Goal: Task Accomplishment & Management: Manage account settings

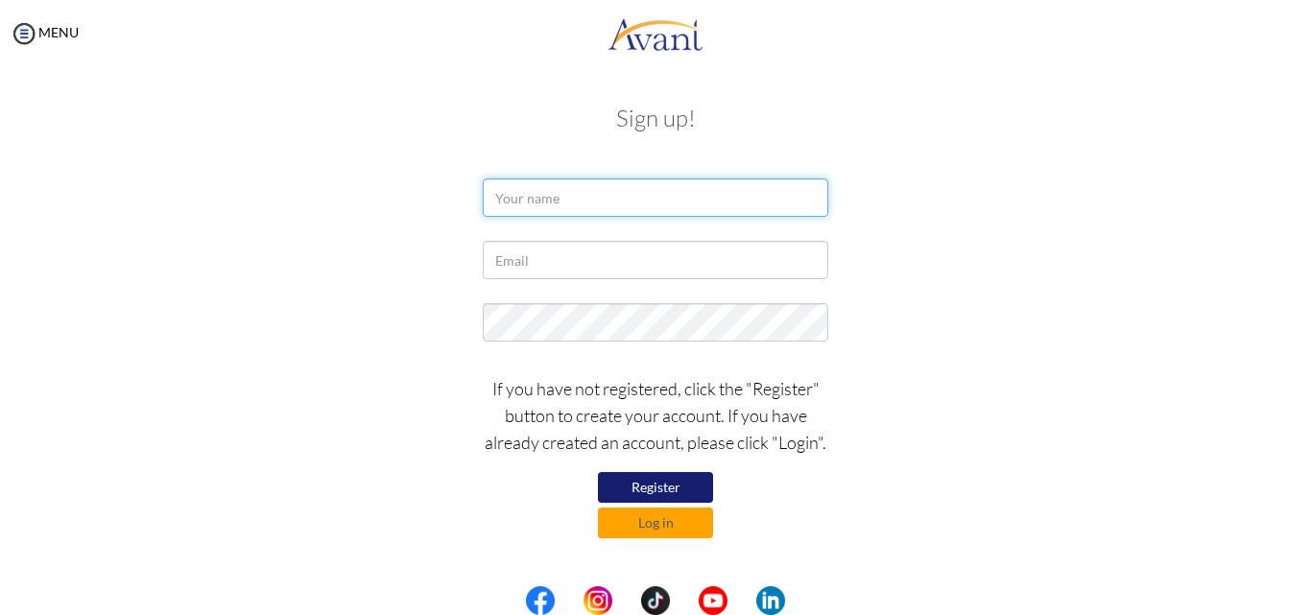
click at [533, 185] on input "text" at bounding box center [655, 197] width 345 height 38
type input "M"
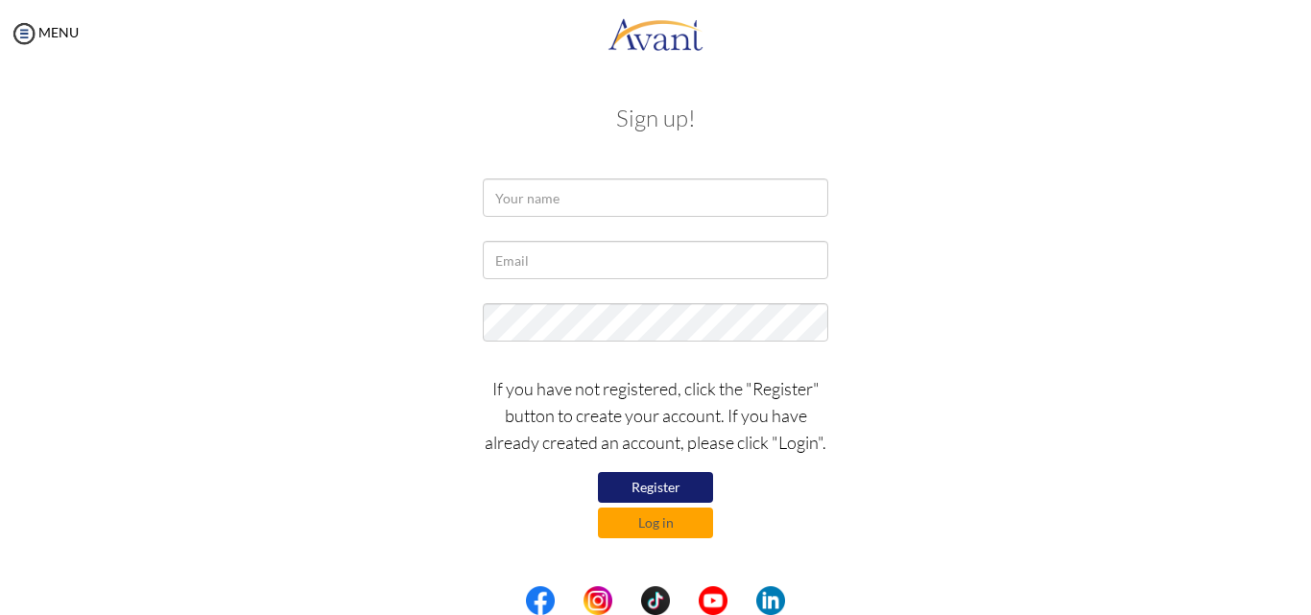
click at [657, 484] on button "Register" at bounding box center [655, 487] width 115 height 31
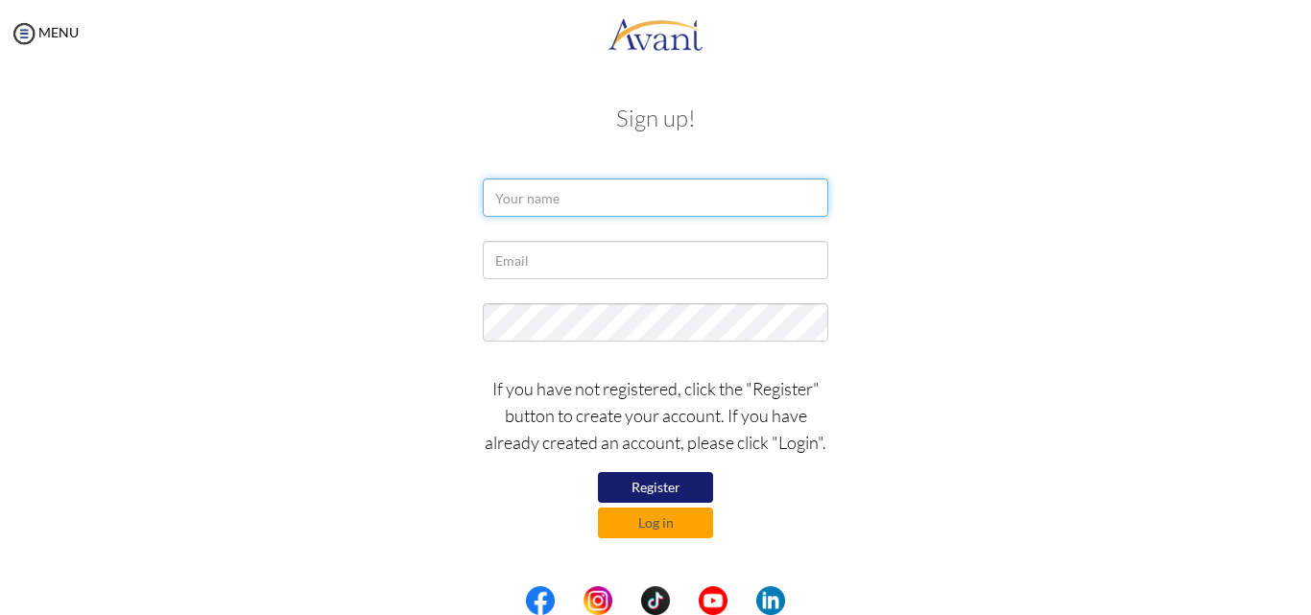
click at [537, 198] on input "text" at bounding box center [655, 197] width 345 height 38
type input "Muhedin Robe"
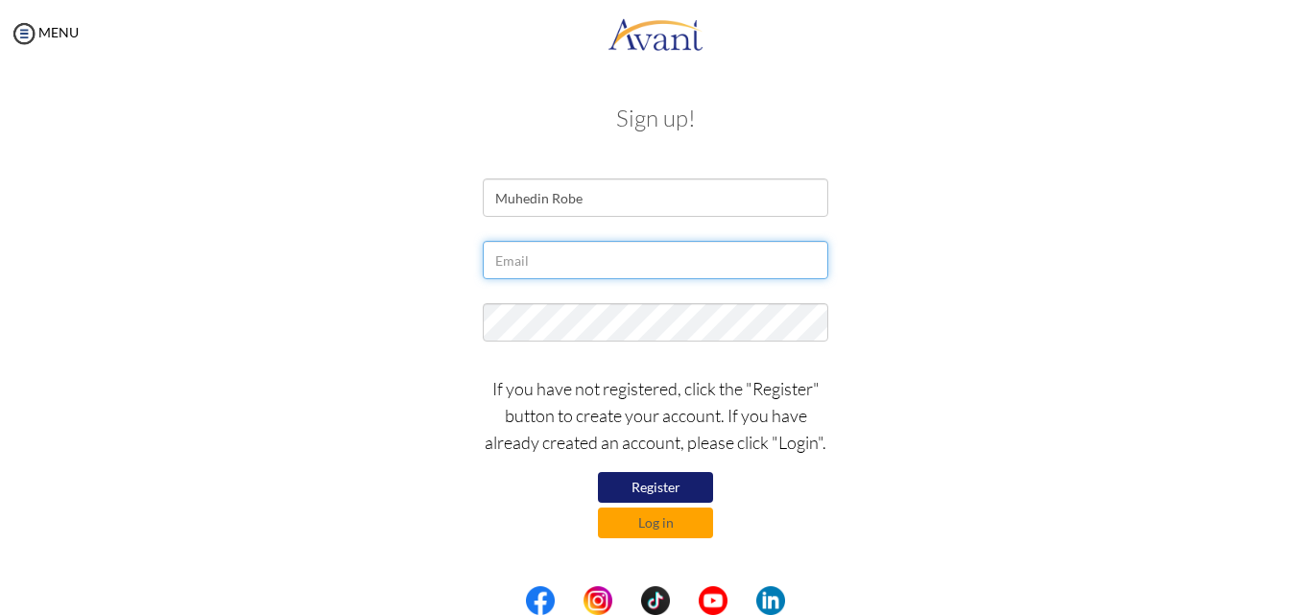
click at [541, 256] on input "text" at bounding box center [655, 260] width 345 height 38
type input "muhedinhassan15@gmail.com"
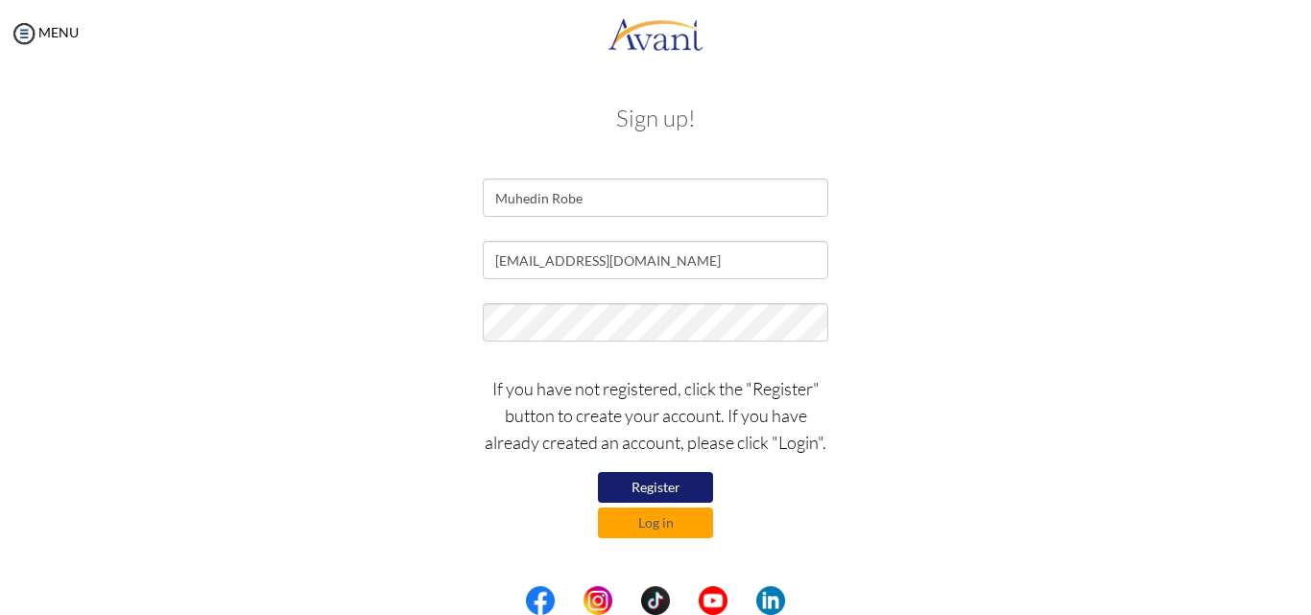
click at [663, 485] on button "Register" at bounding box center [655, 487] width 115 height 31
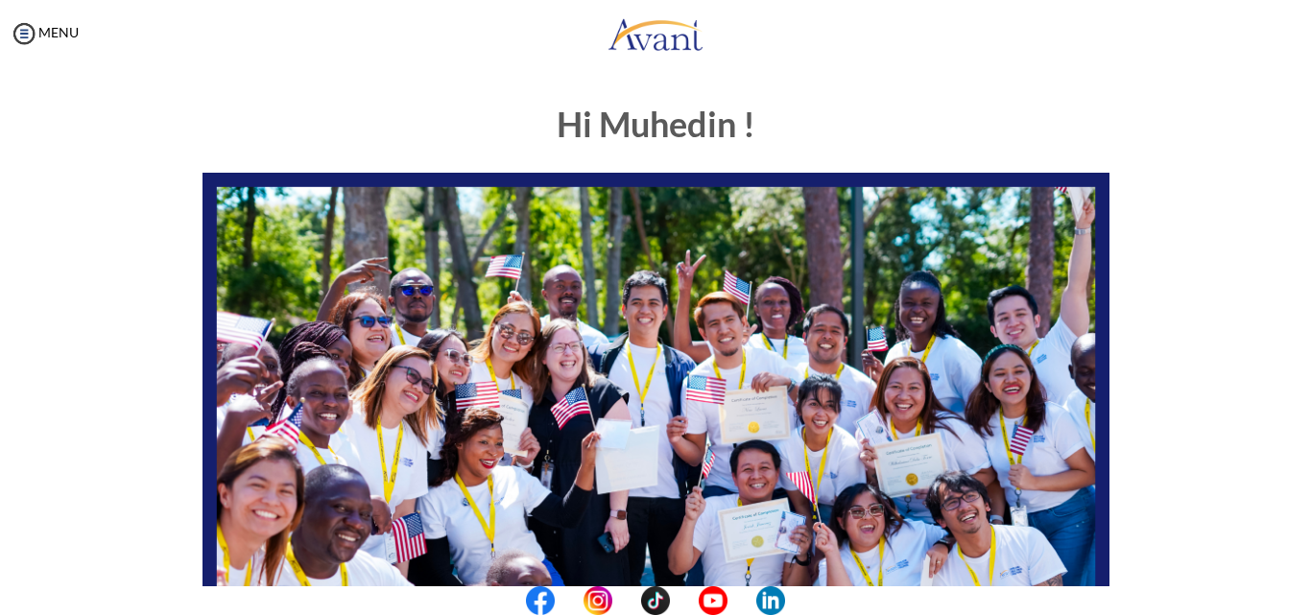
scroll to position [451, 0]
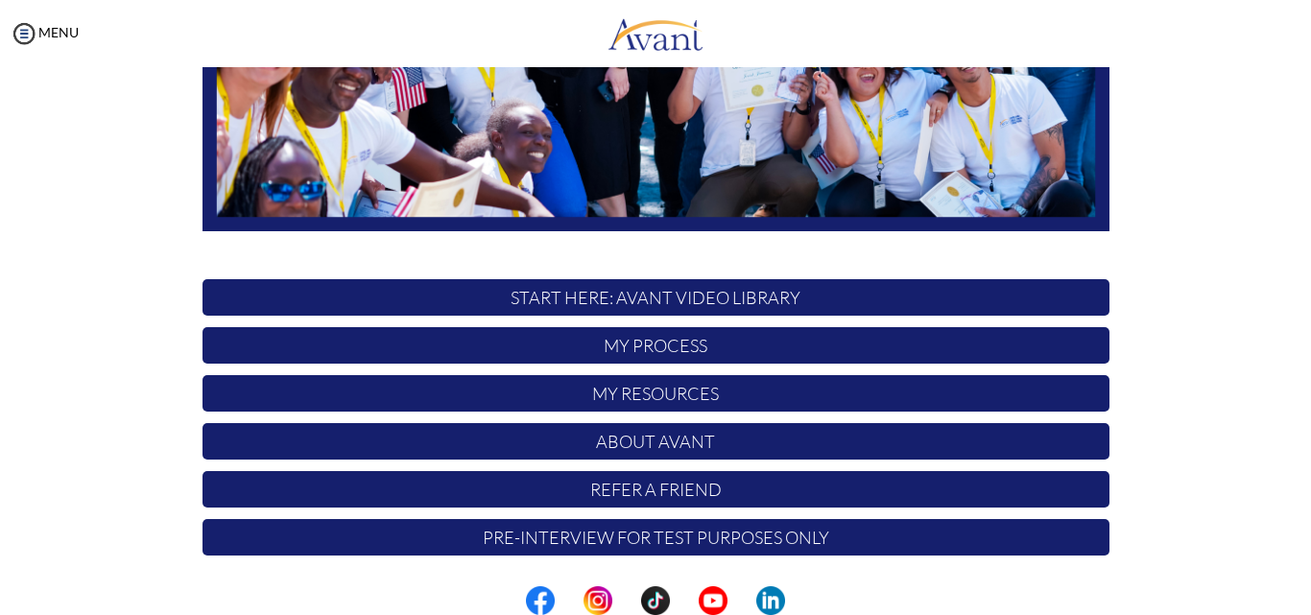
click at [1301, 592] on center at bounding box center [655, 600] width 1311 height 29
click at [1305, 597] on center at bounding box center [655, 600] width 1311 height 29
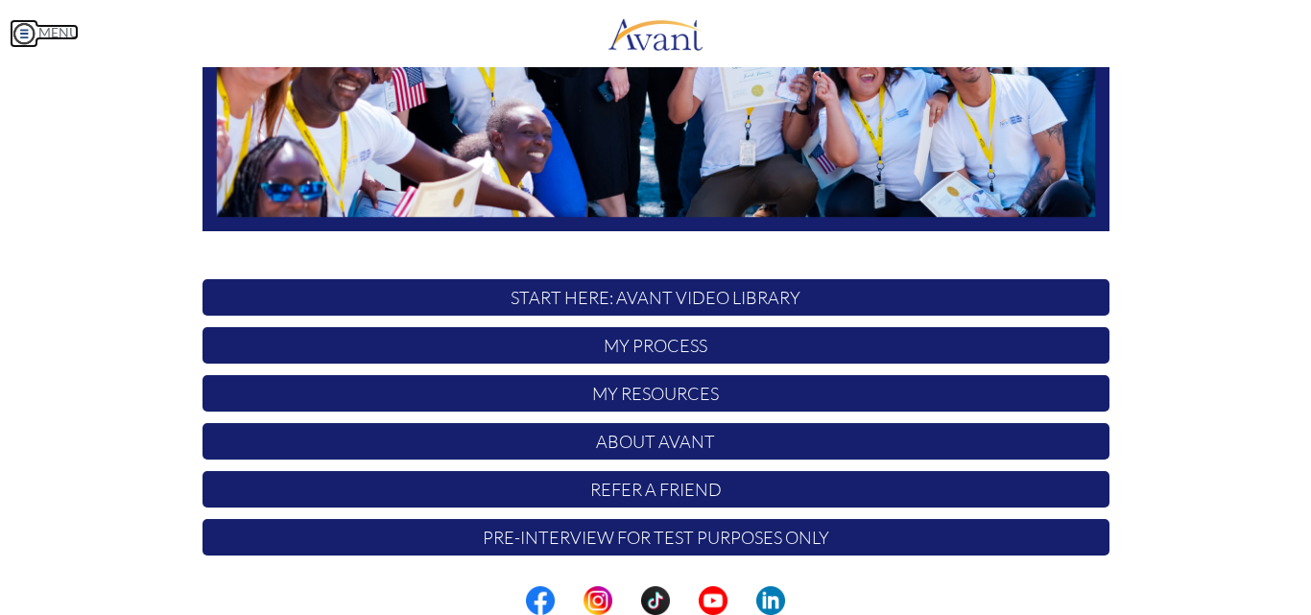
click at [22, 38] on img at bounding box center [24, 33] width 29 height 29
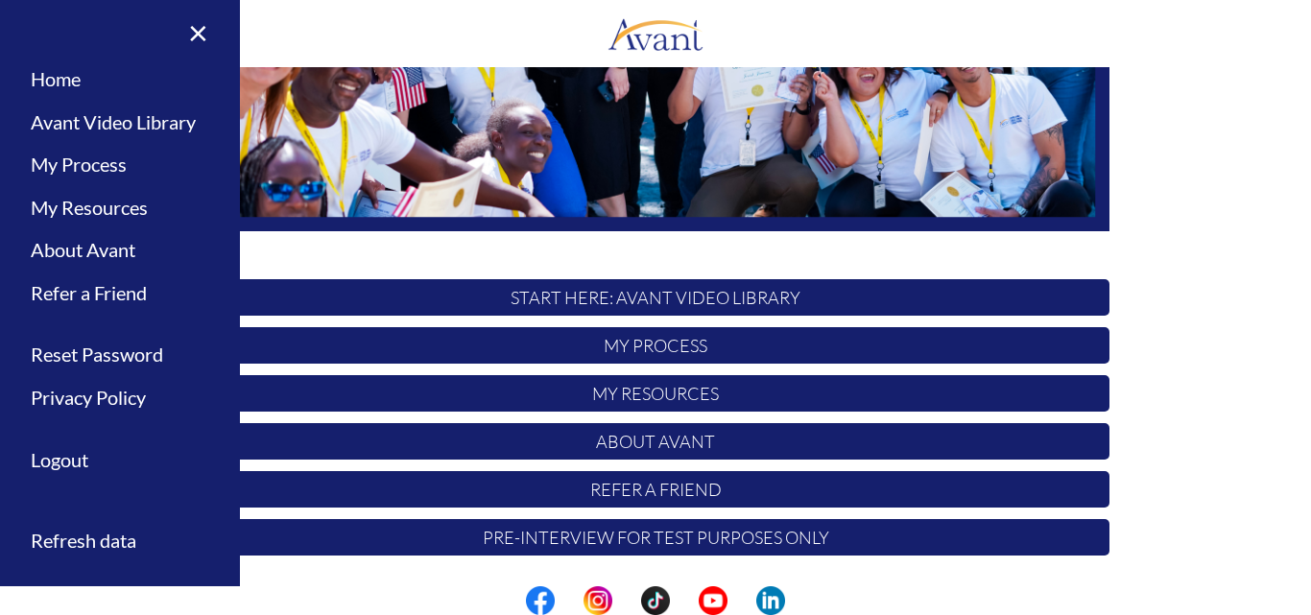
click at [1144, 184] on div "Hi Muhedin ! START HERE: Avant Video Library My Process My Resources About Avan…" at bounding box center [655, 101] width 1122 height 932
click at [201, 37] on link "×" at bounding box center [186, 32] width 59 height 64
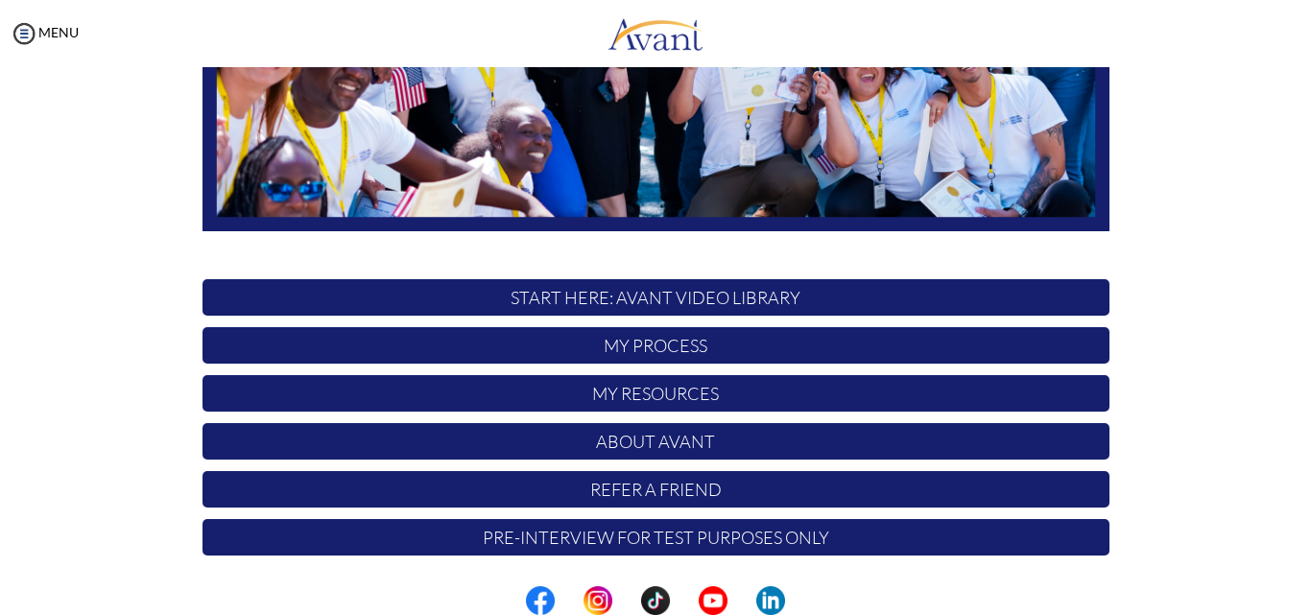
click at [1304, 596] on center at bounding box center [655, 600] width 1311 height 29
click at [650, 396] on p "My Resources" at bounding box center [655, 393] width 907 height 36
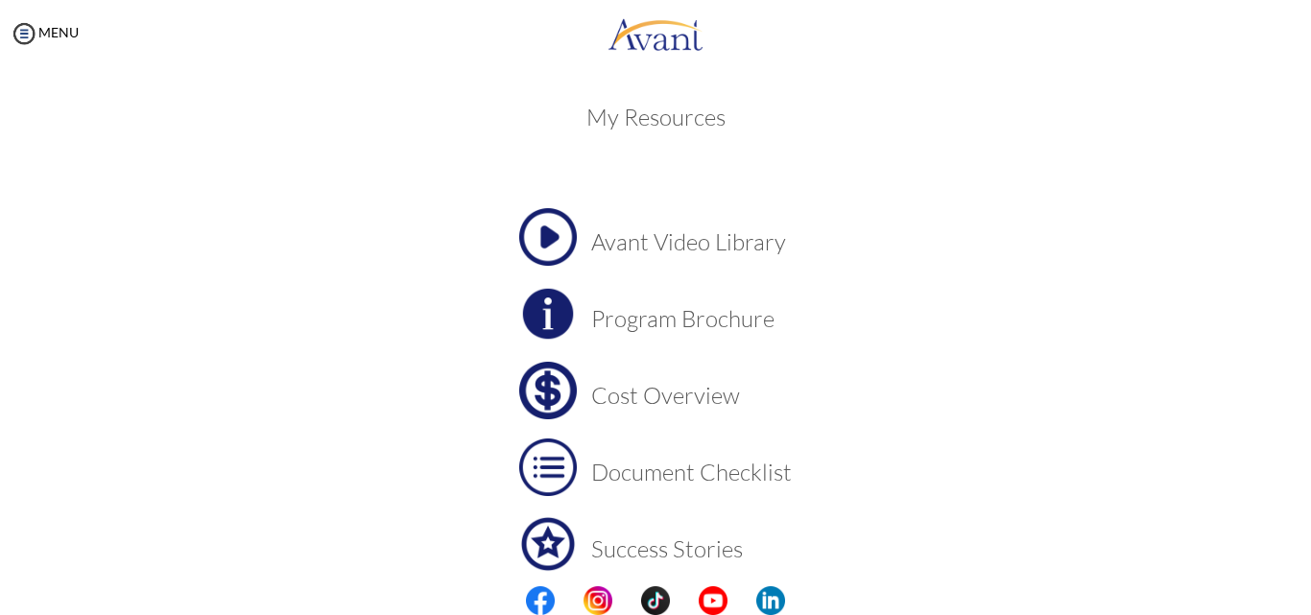
scroll to position [0, 0]
click at [640, 400] on h3 "Cost Overview" at bounding box center [691, 396] width 201 height 25
click at [654, 478] on h3 "Document Checklist" at bounding box center [691, 473] width 201 height 25
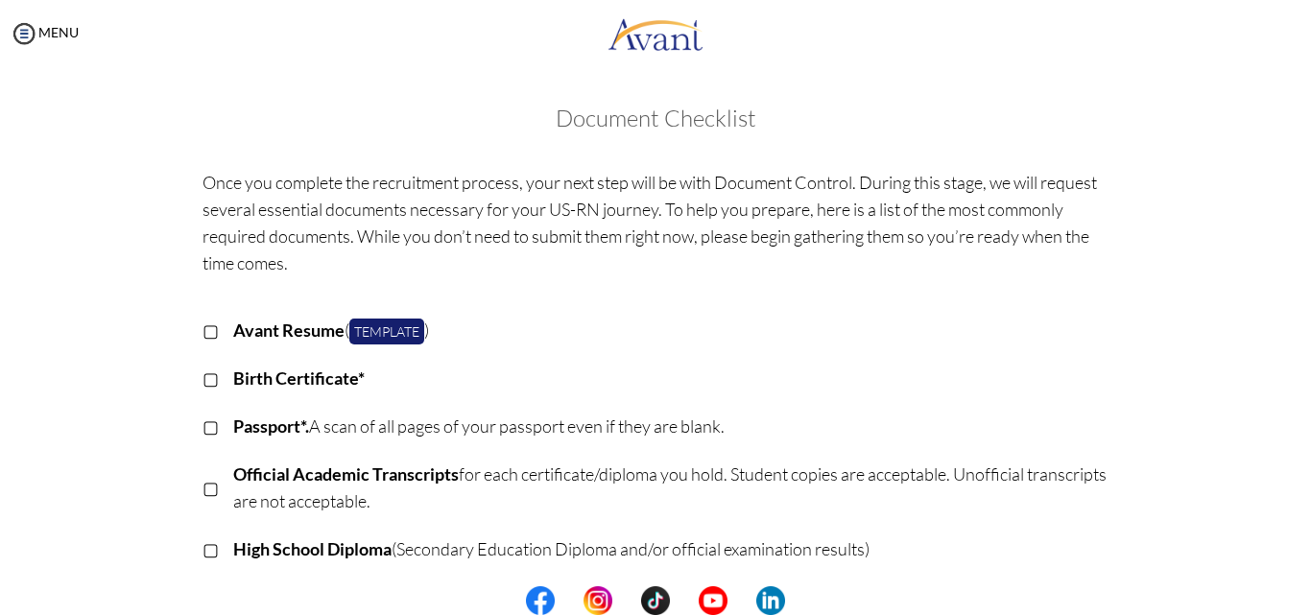
scroll to position [537, 0]
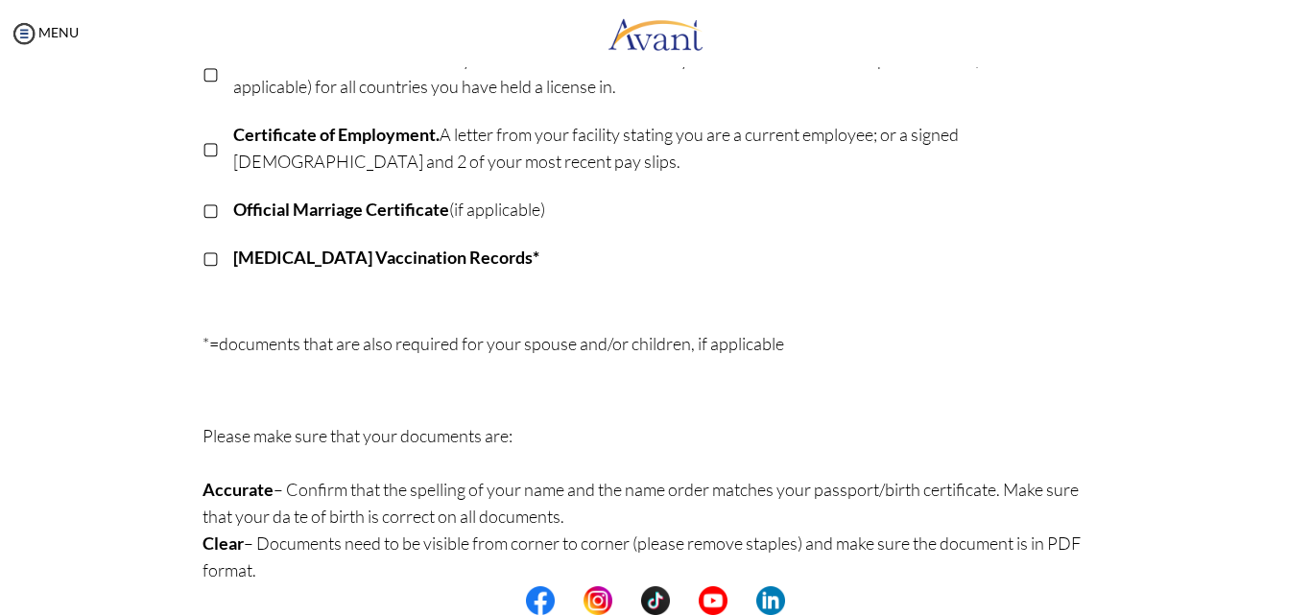
click at [1304, 596] on center at bounding box center [655, 600] width 1311 height 29
click at [1304, 590] on center at bounding box center [655, 600] width 1311 height 29
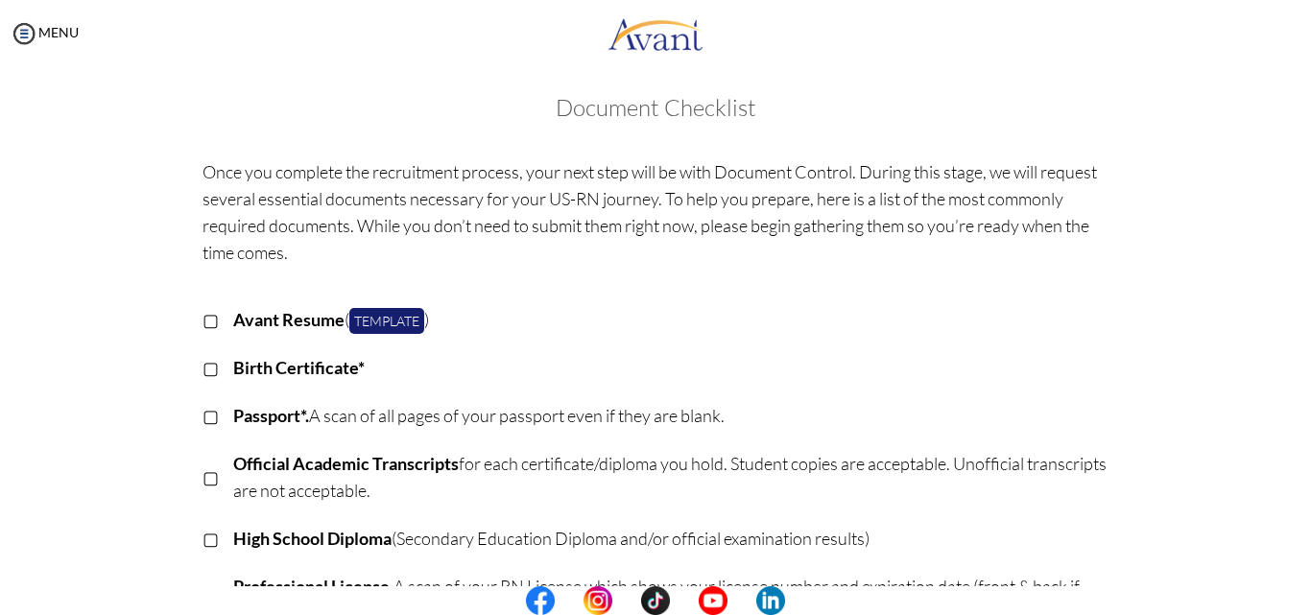
scroll to position [0, 0]
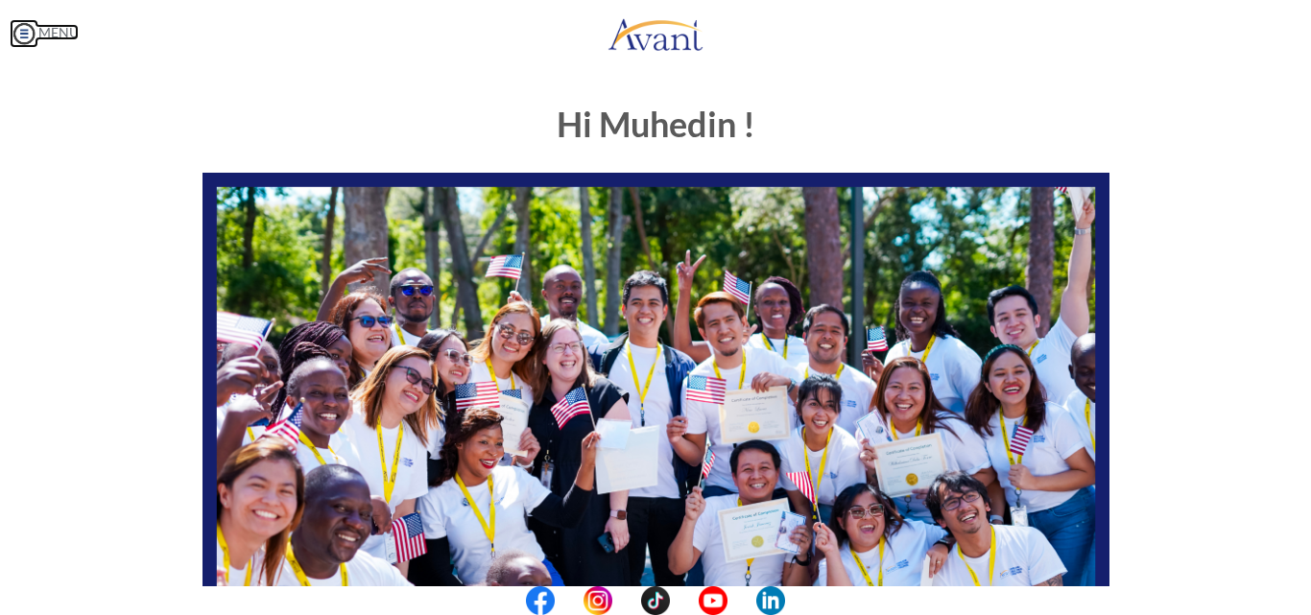
click at [27, 29] on img at bounding box center [24, 33] width 29 height 29
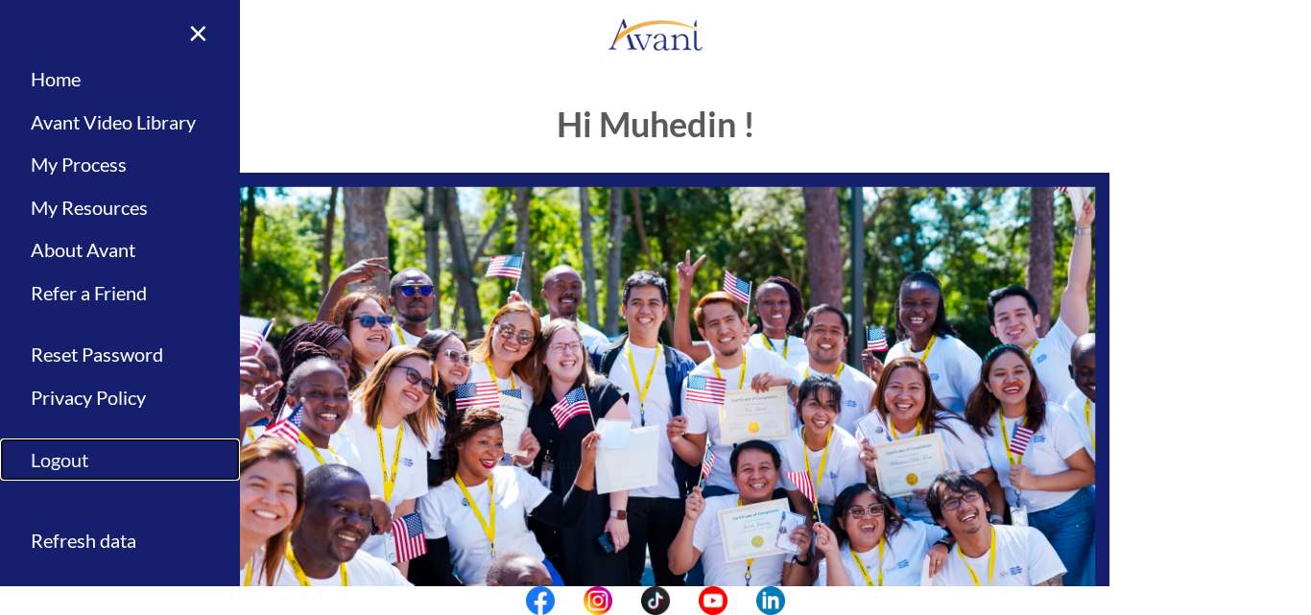
click at [67, 464] on link "Logout" at bounding box center [120, 459] width 240 height 43
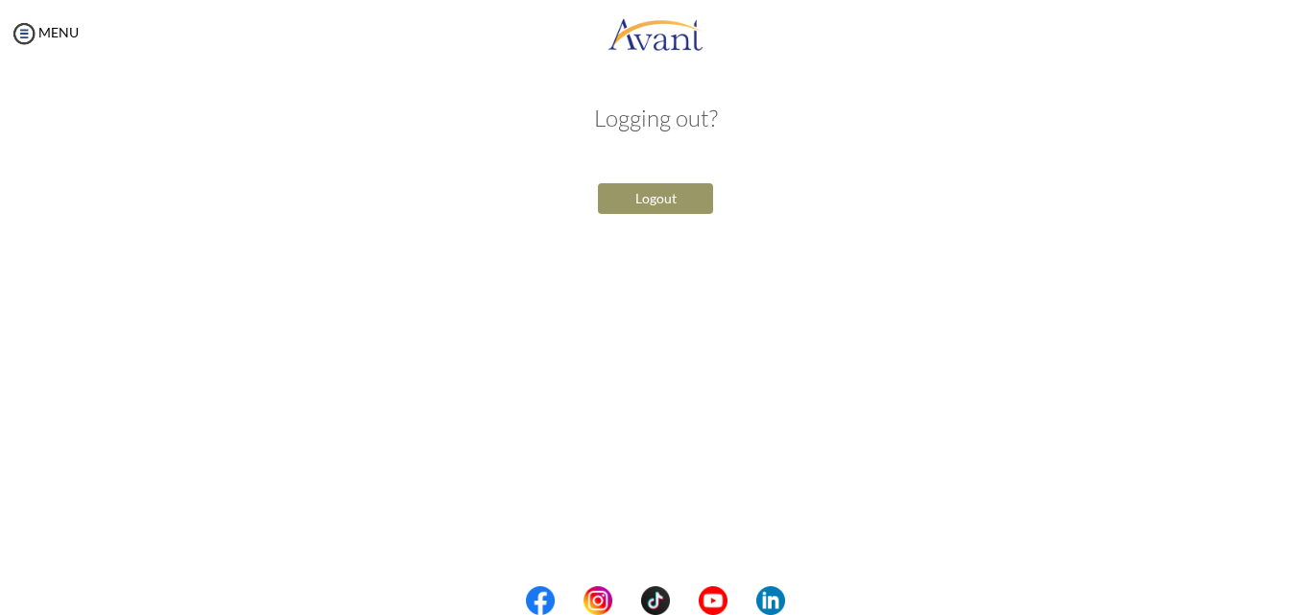
click at [678, 205] on button "Logout" at bounding box center [655, 198] width 115 height 31
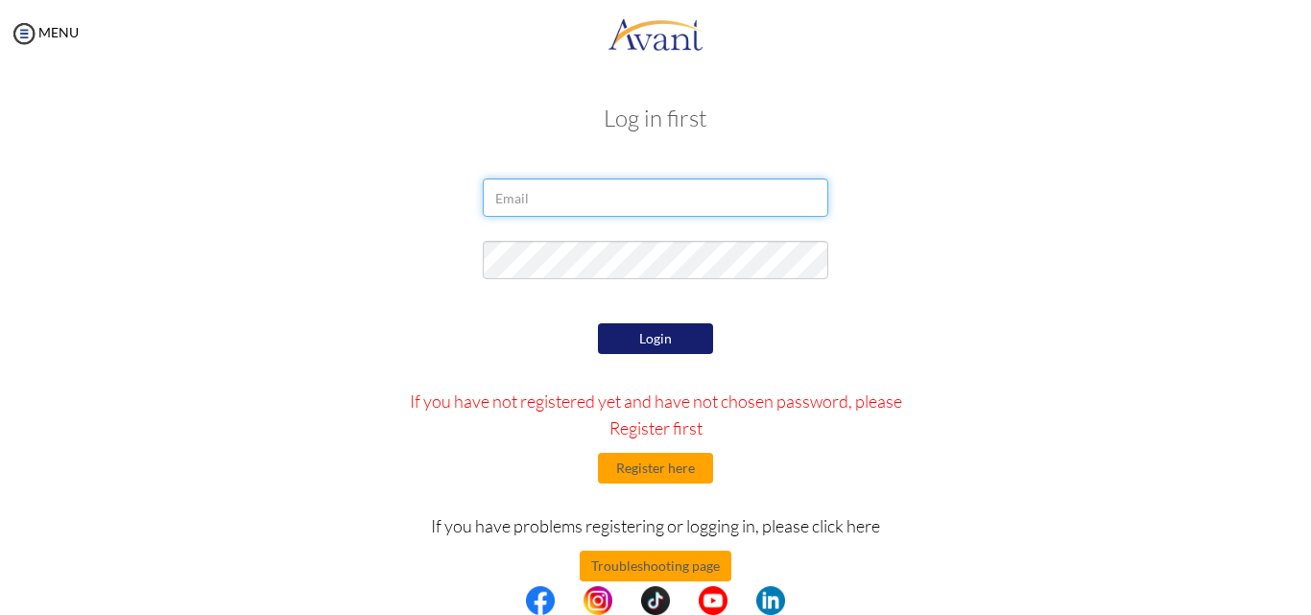
click at [640, 204] on input "email" at bounding box center [655, 197] width 345 height 38
type input "muhedinhassan15@gmail.com"
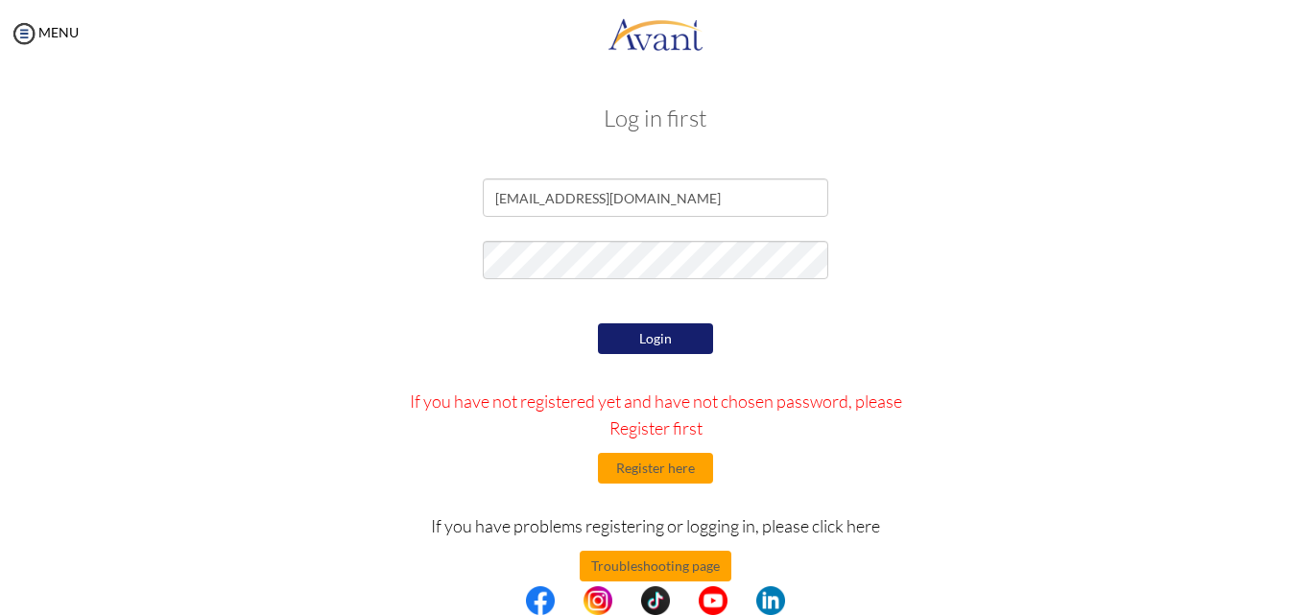
click at [644, 334] on button "Login" at bounding box center [655, 338] width 115 height 31
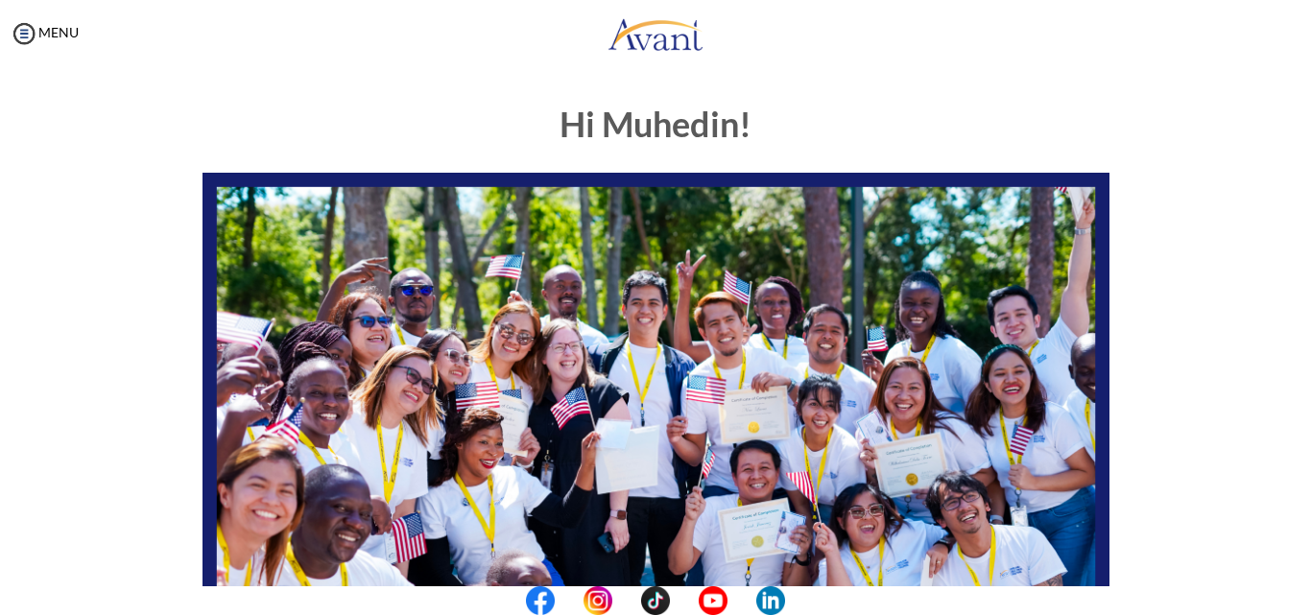
scroll to position [451, 0]
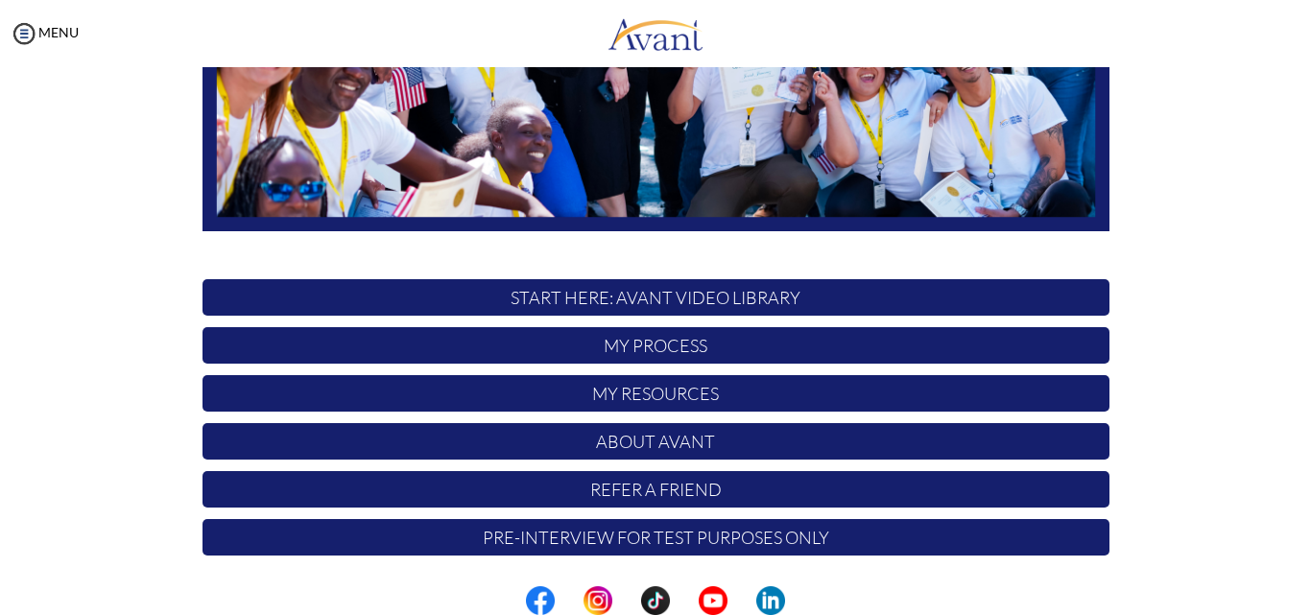
click at [1310, 595] on center at bounding box center [655, 600] width 1311 height 29
click at [634, 301] on p "START HERE: Avant Video Library" at bounding box center [655, 297] width 907 height 36
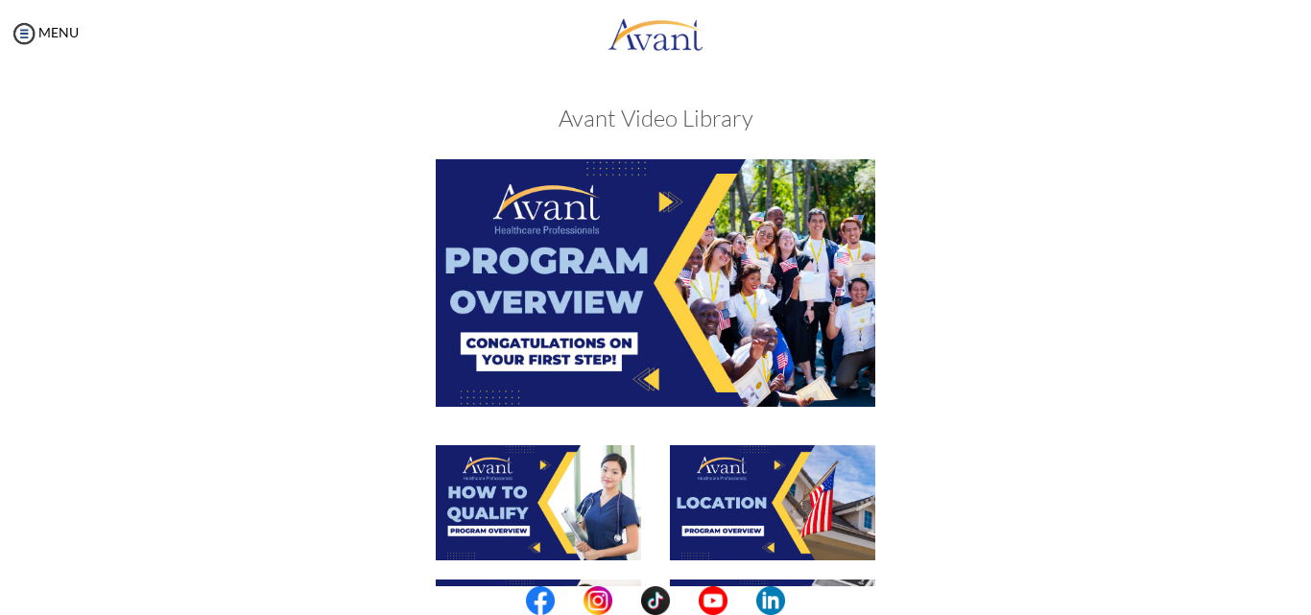
scroll to position [537, 0]
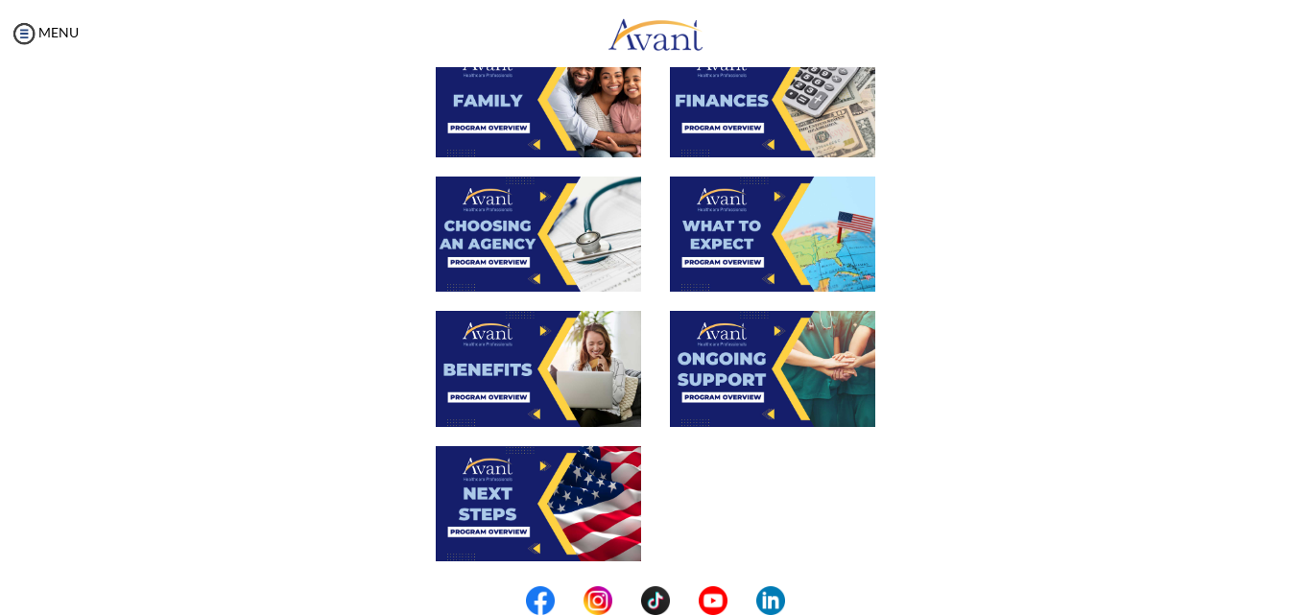
click at [1305, 602] on center at bounding box center [655, 600] width 1311 height 29
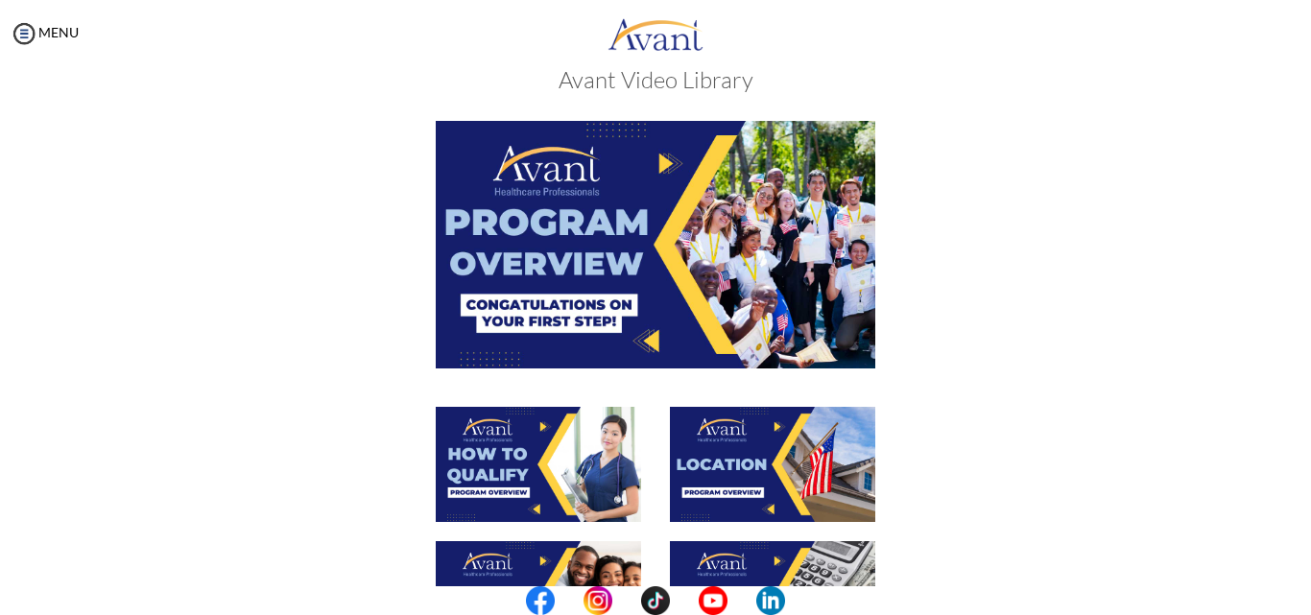
scroll to position [0, 0]
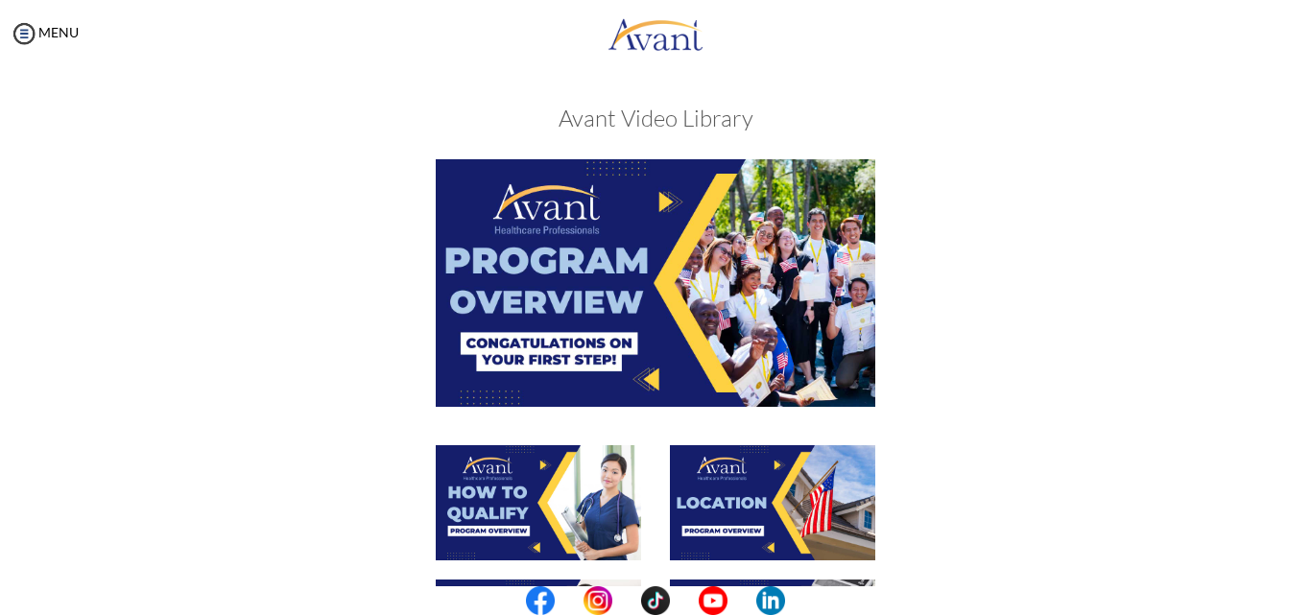
click at [608, 254] on img at bounding box center [655, 282] width 439 height 247
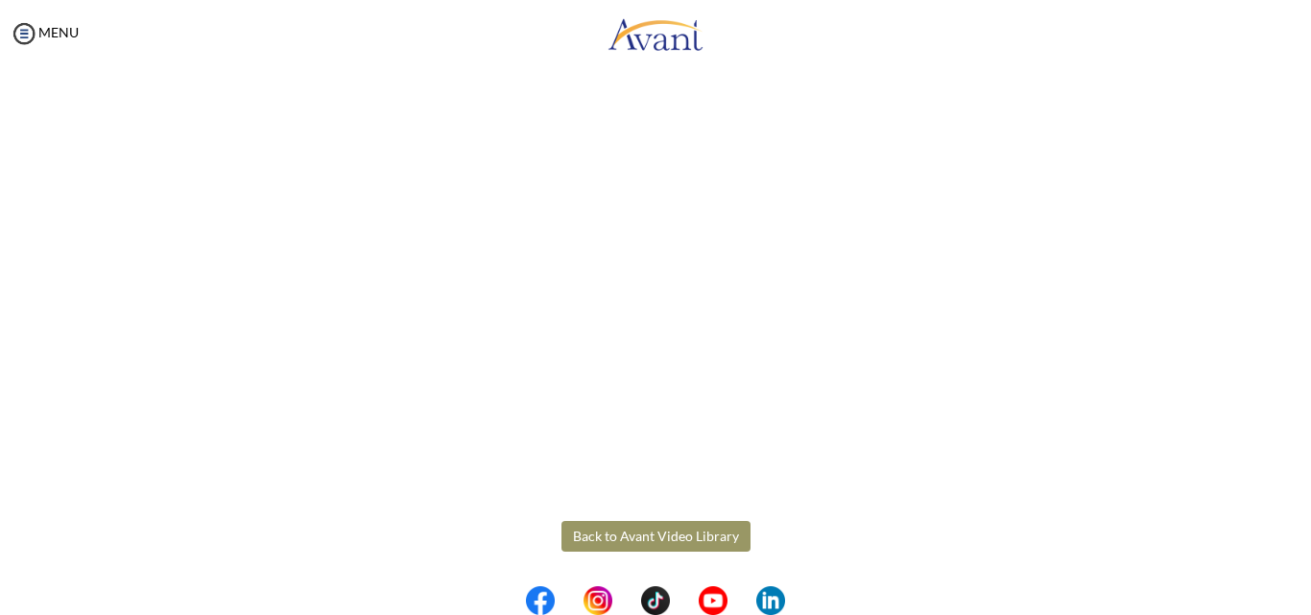
scroll to position [329, 0]
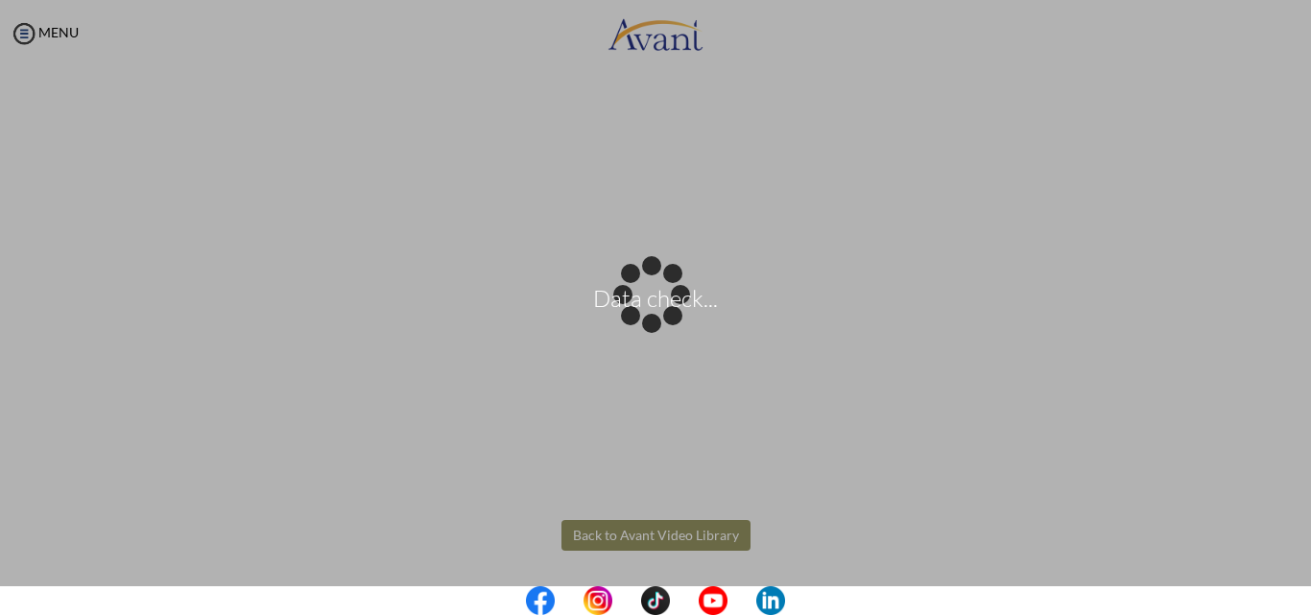
click at [608, 535] on body "Data check... Maintenance break. Please come back in 2 hours. MENU My Status Wh…" at bounding box center [655, 307] width 1311 height 615
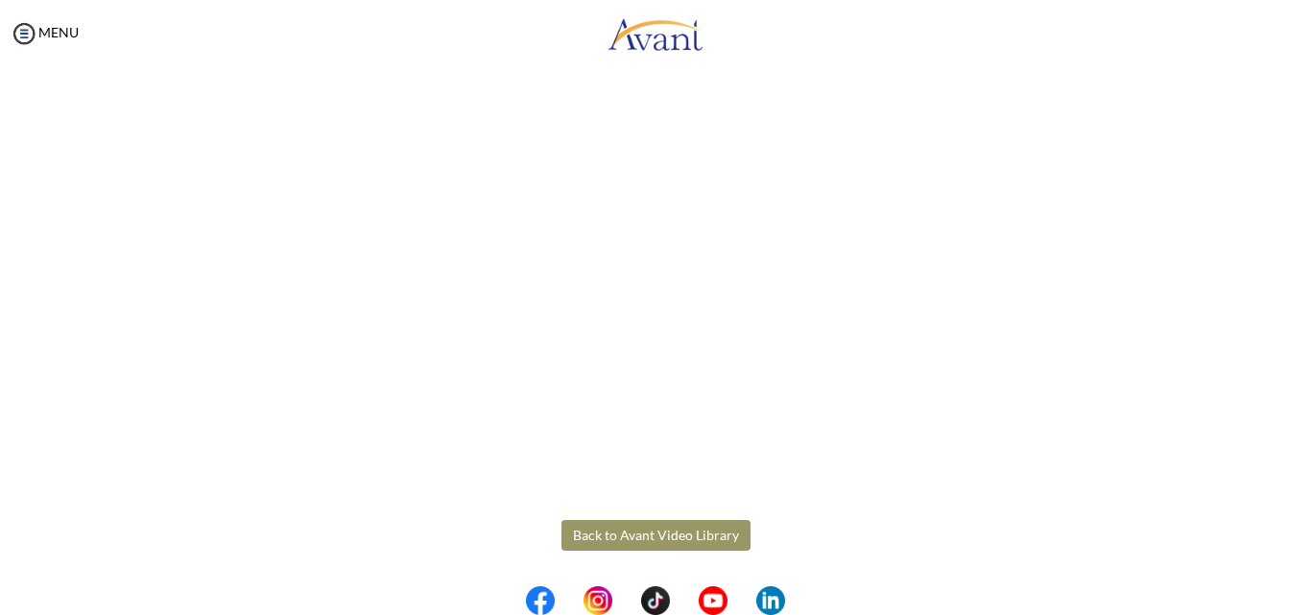
click at [608, 535] on button "Back to Avant Video Library" at bounding box center [655, 535] width 189 height 31
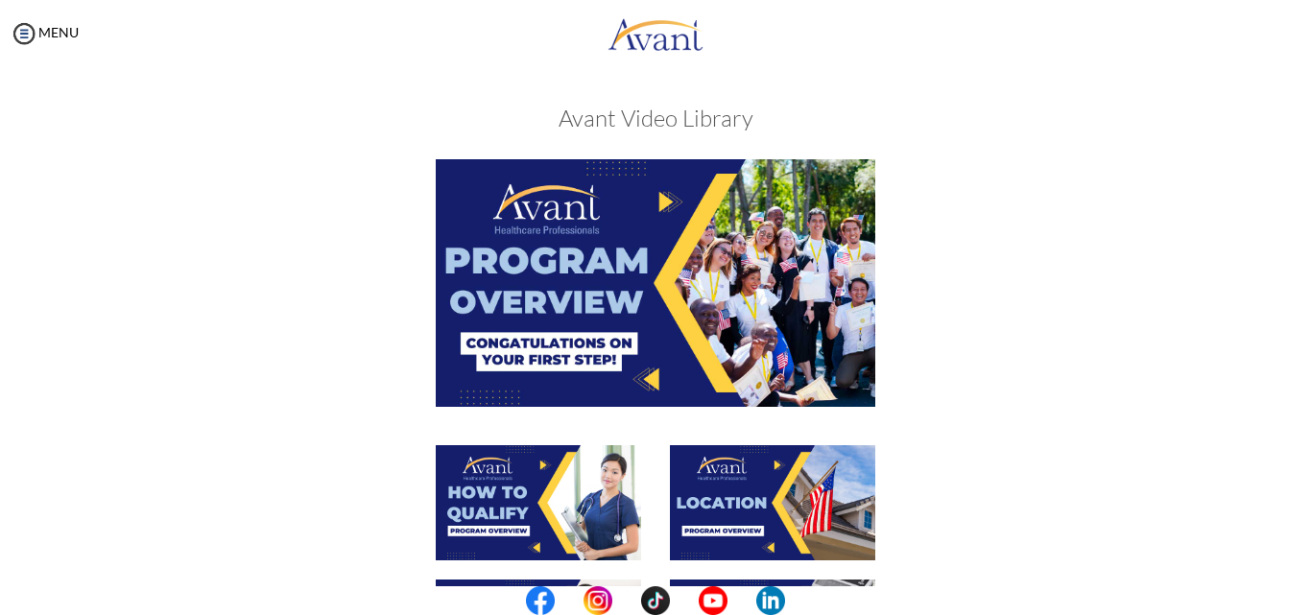
click at [631, 512] on img at bounding box center [538, 502] width 205 height 115
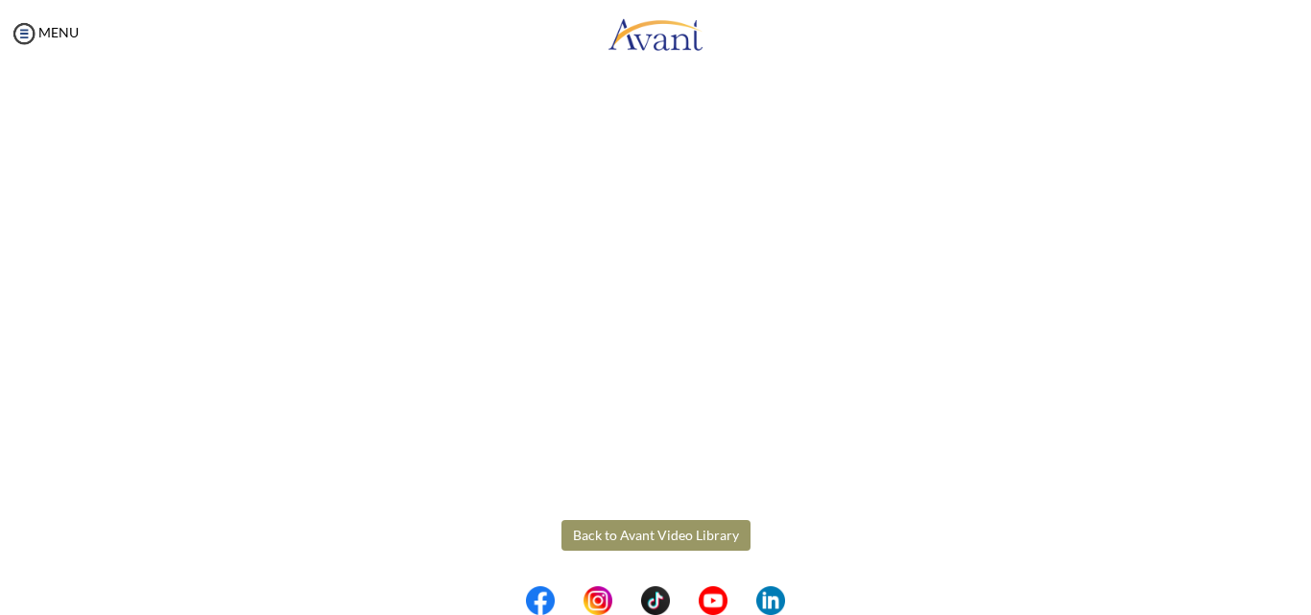
click at [595, 536] on body "Maintenance break. Please come back in 2 hours. MENU My Status What is the next…" at bounding box center [655, 307] width 1311 height 615
click at [624, 540] on button "Back to Avant Video Library" at bounding box center [655, 535] width 189 height 31
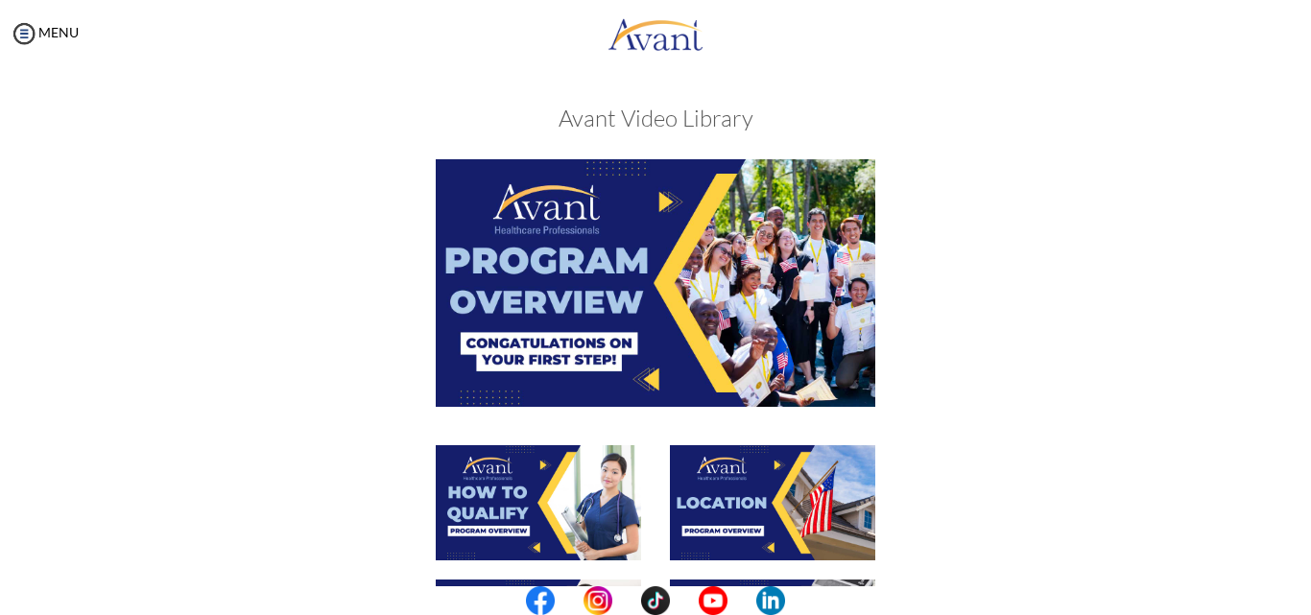
scroll to position [537, 0]
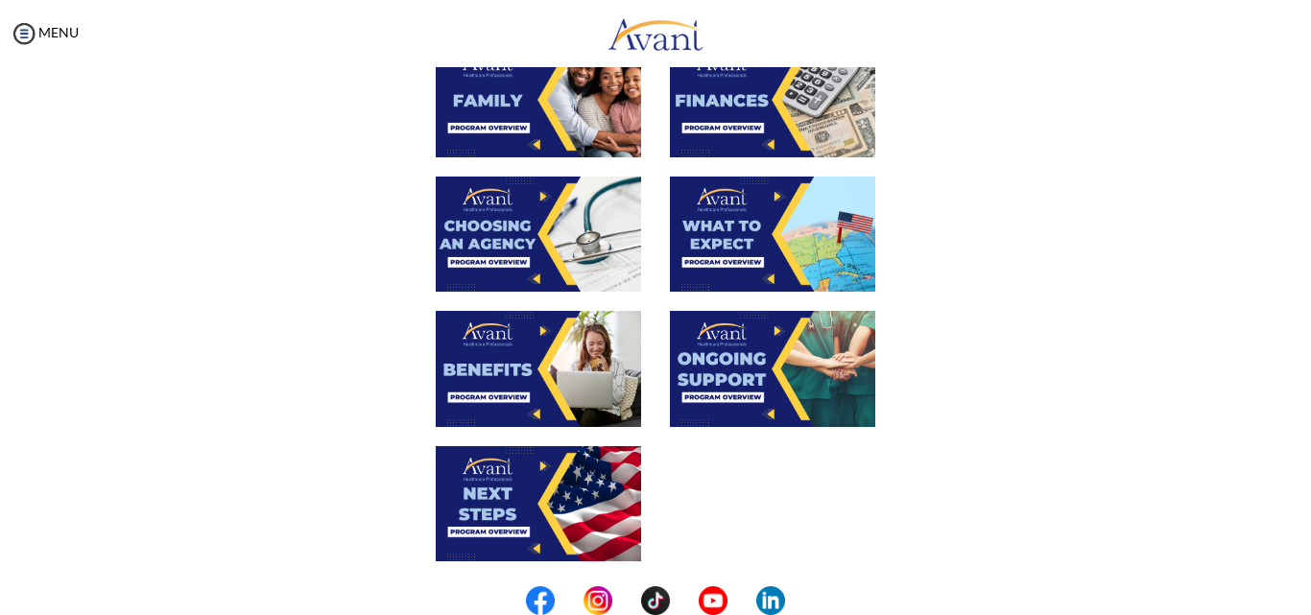
click at [727, 94] on img at bounding box center [772, 99] width 205 height 115
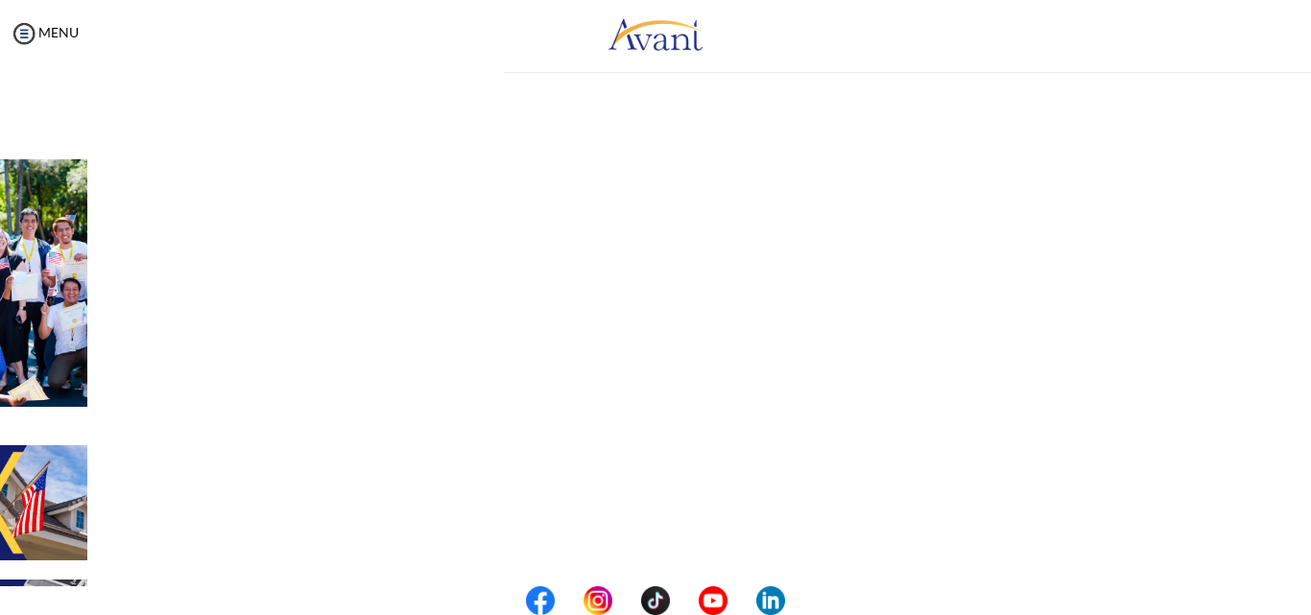
click at [727, 94] on div "My Status What is the next step? We would like you to watch the introductory vi…" at bounding box center [655, 374] width 1311 height 615
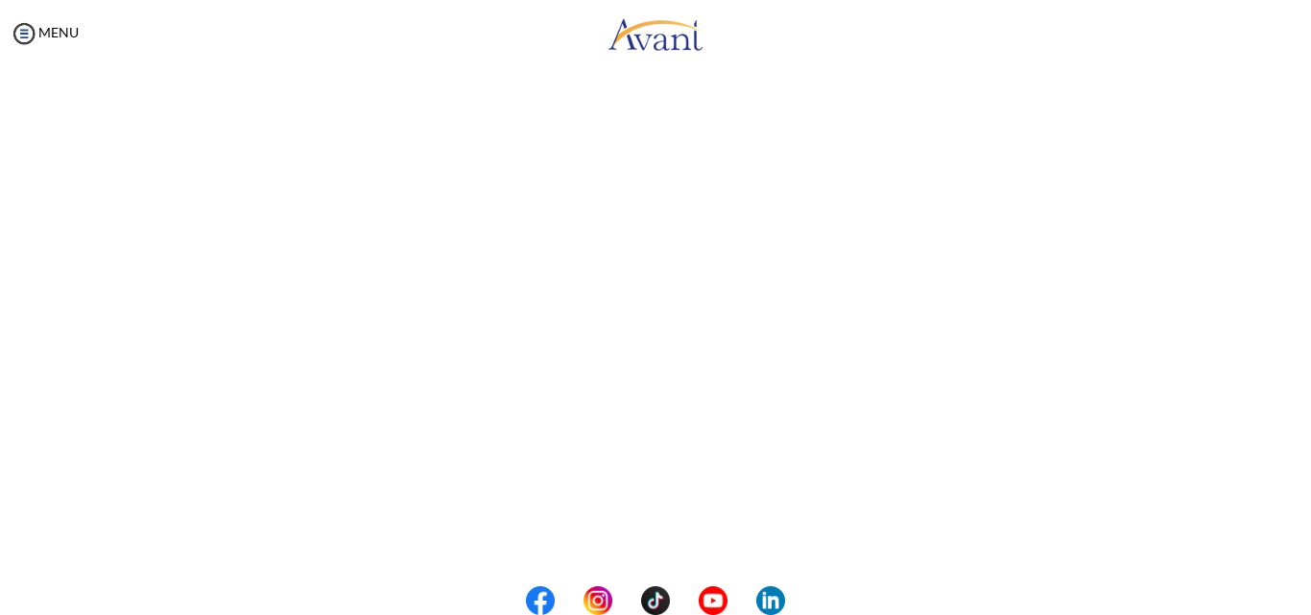
scroll to position [329, 0]
click at [608, 539] on body "Maintenance break. Please come back in 2 hours. MENU My Status What is the next…" at bounding box center [655, 307] width 1311 height 615
click at [641, 541] on button "Back to Avant Video Library" at bounding box center [655, 535] width 189 height 31
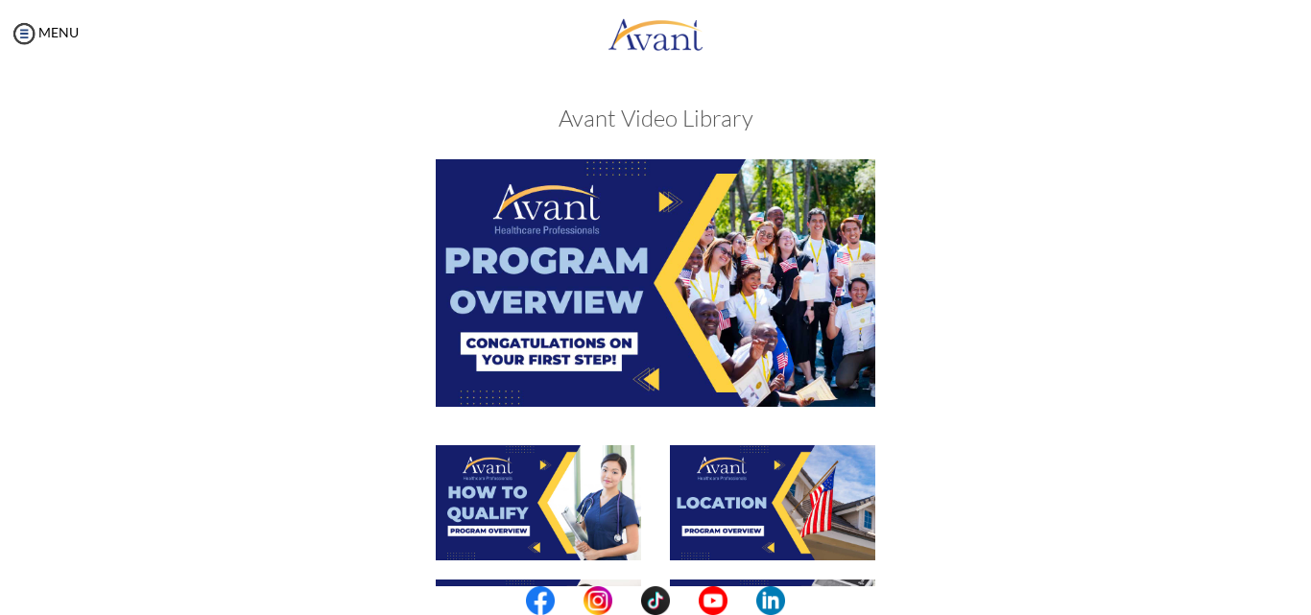
scroll to position [537, 0]
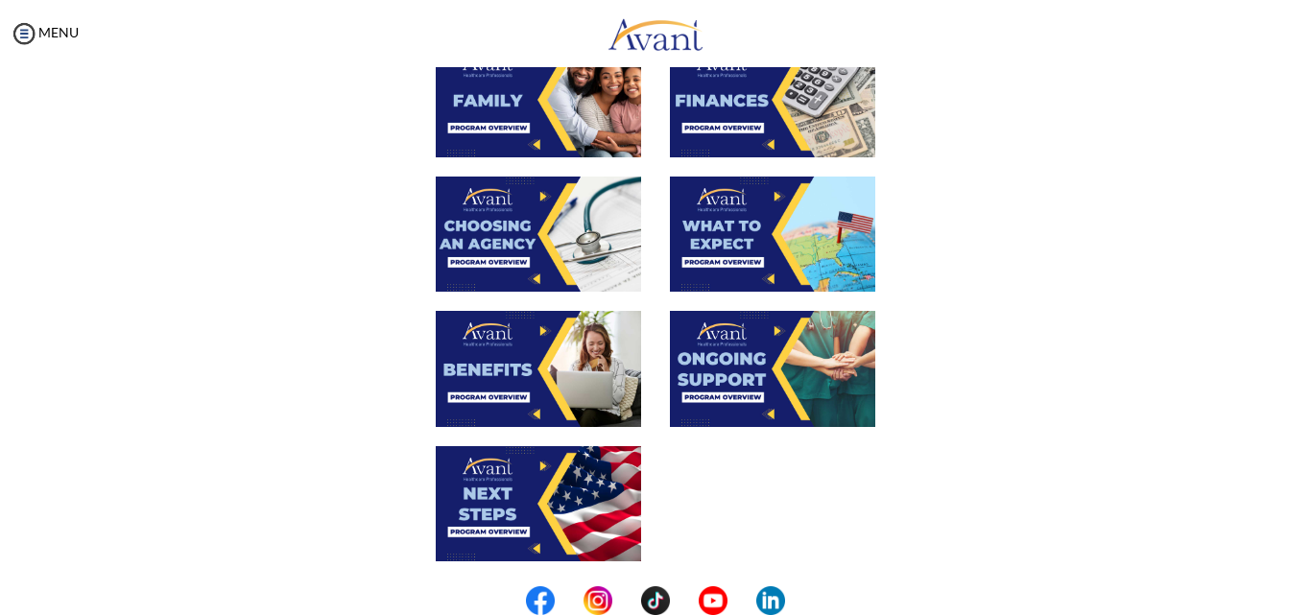
click at [530, 483] on img at bounding box center [538, 503] width 205 height 115
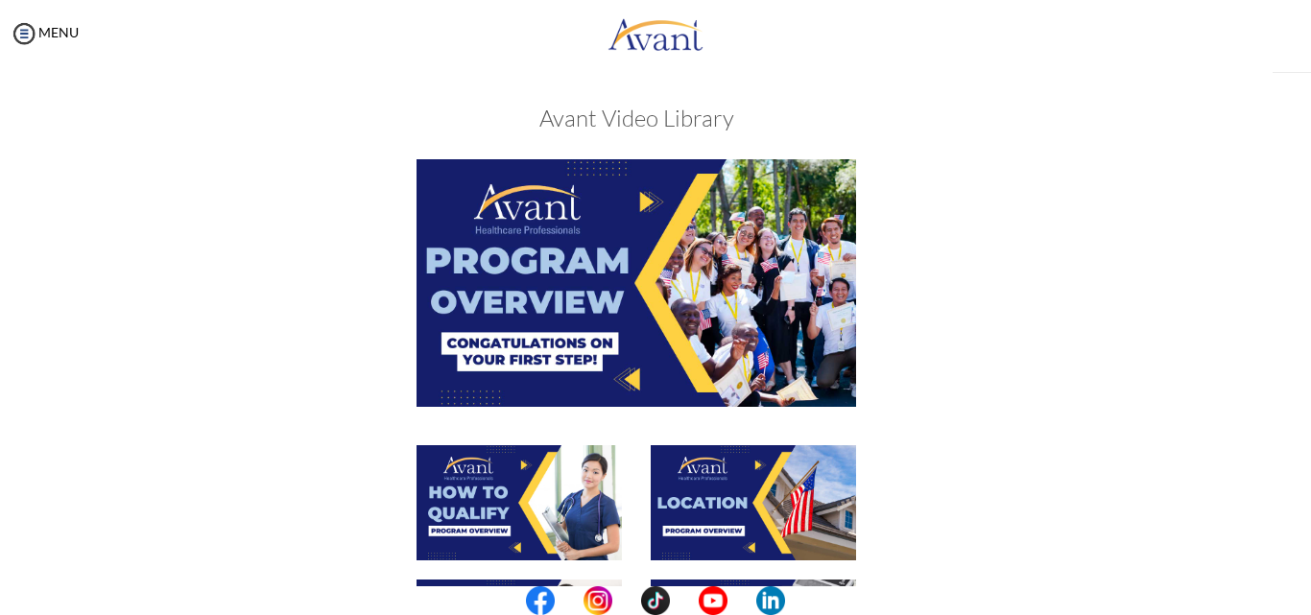
click at [530, 483] on img at bounding box center [518, 502] width 205 height 115
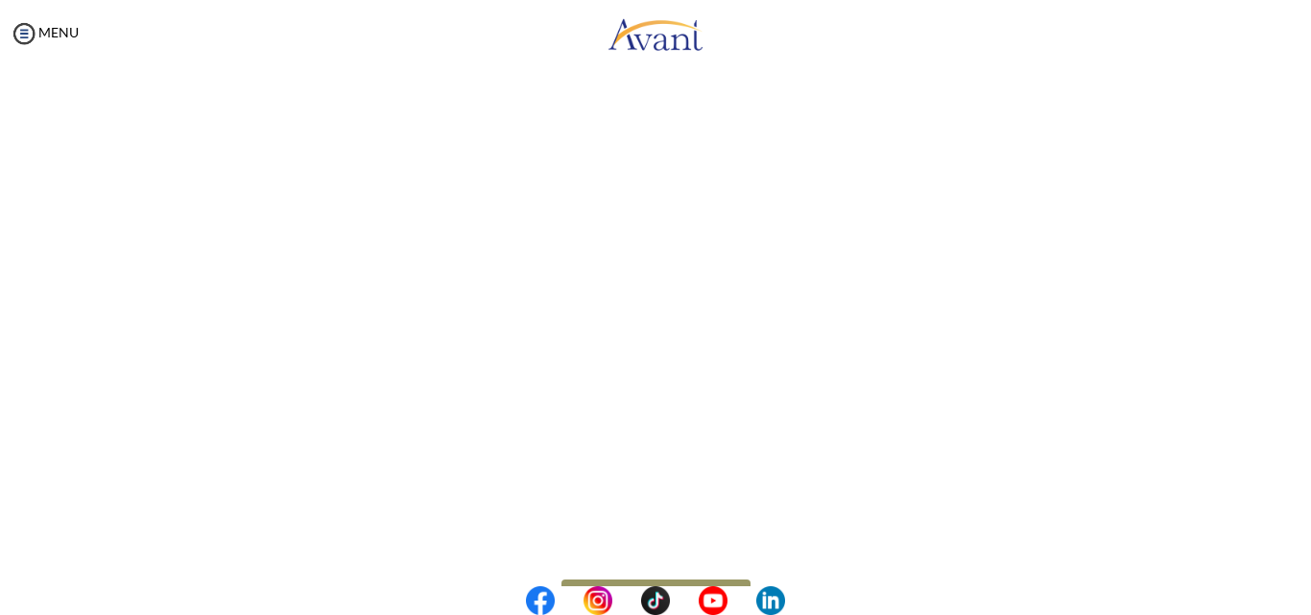
scroll to position [252, 0]
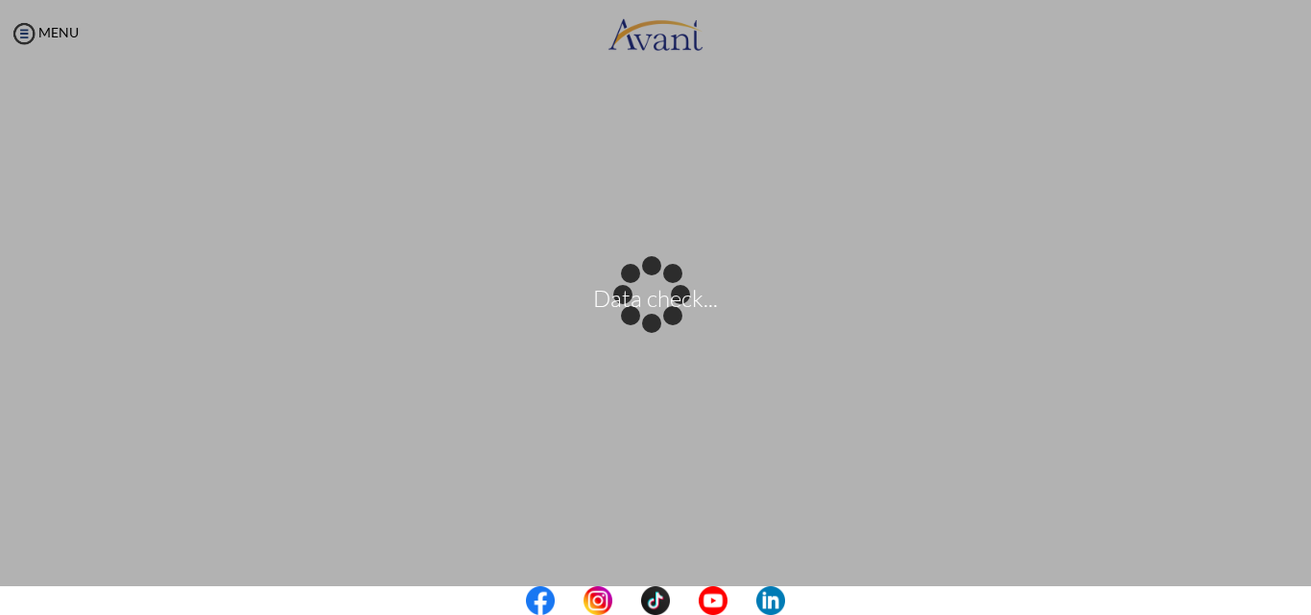
click at [1301, 593] on center at bounding box center [655, 600] width 1311 height 29
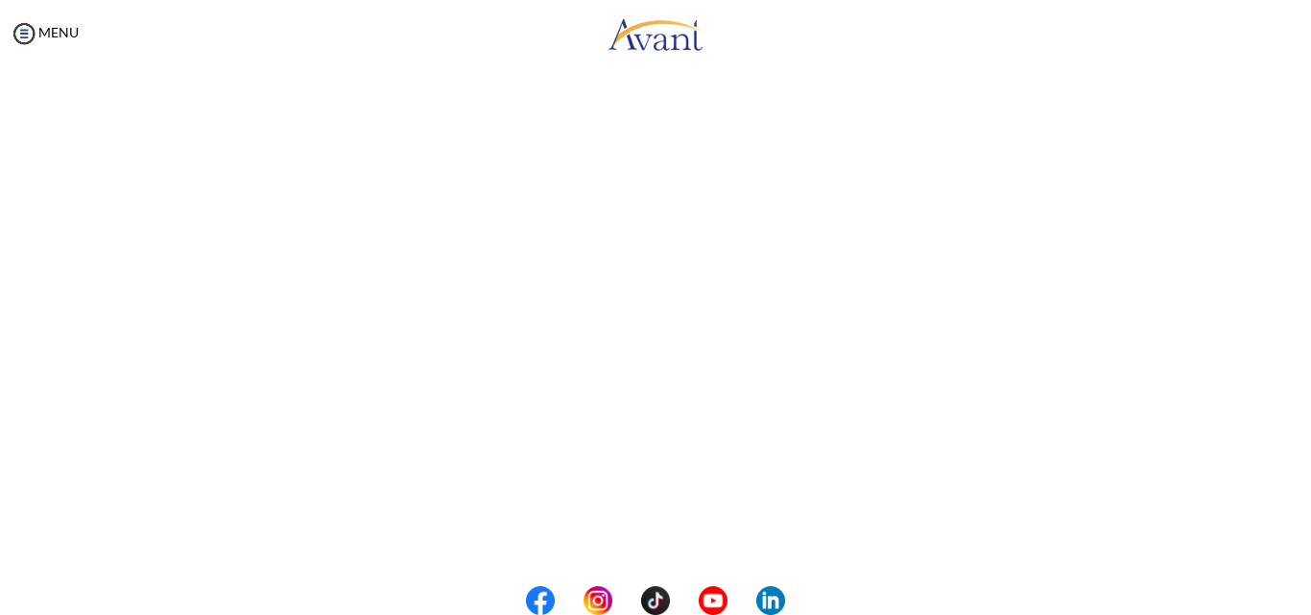
click at [1304, 592] on center at bounding box center [655, 600] width 1311 height 29
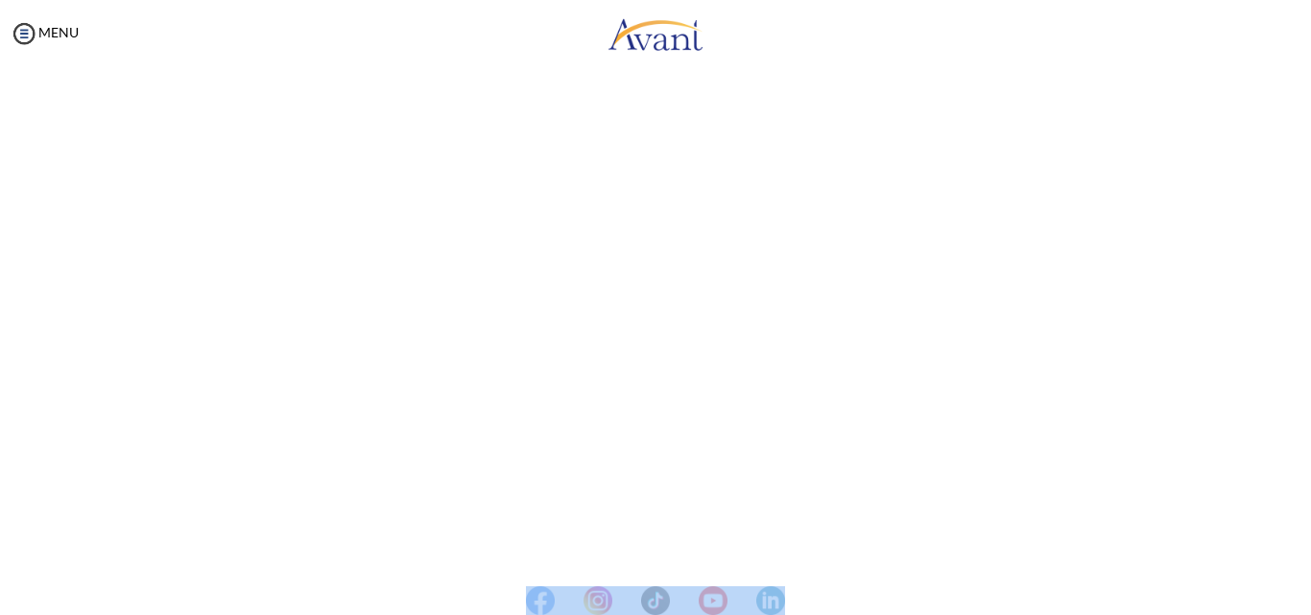
click at [1304, 592] on center at bounding box center [655, 600] width 1311 height 29
click at [590, 542] on button "Back to Avant Video Library" at bounding box center [655, 535] width 189 height 31
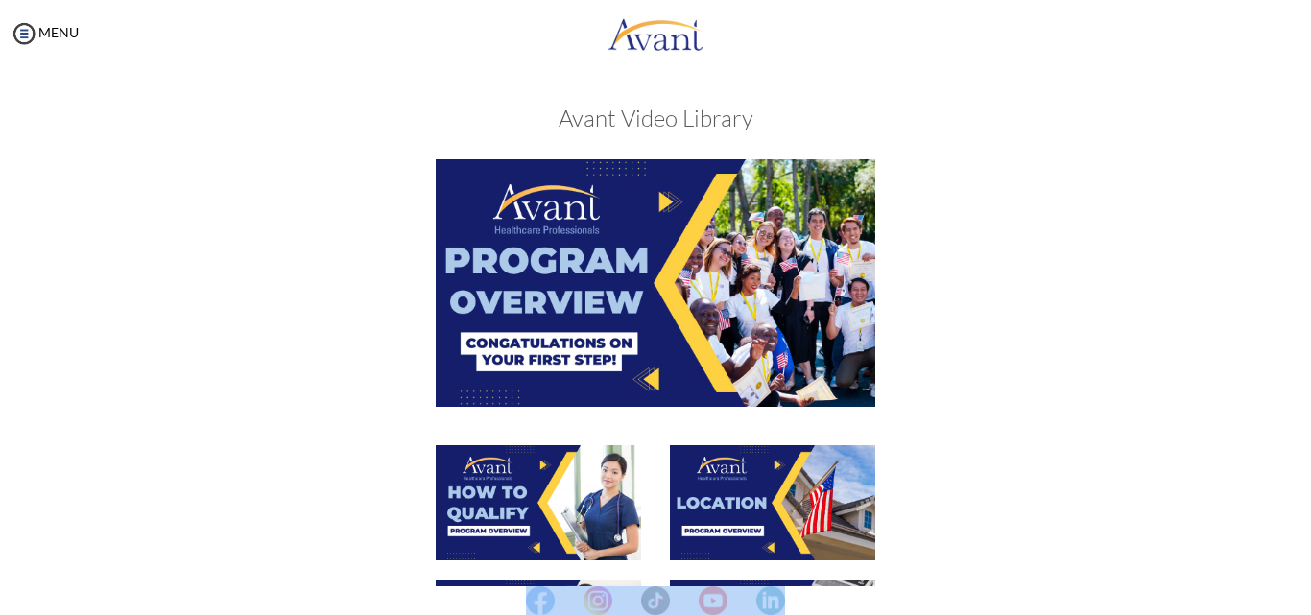
scroll to position [537, 0]
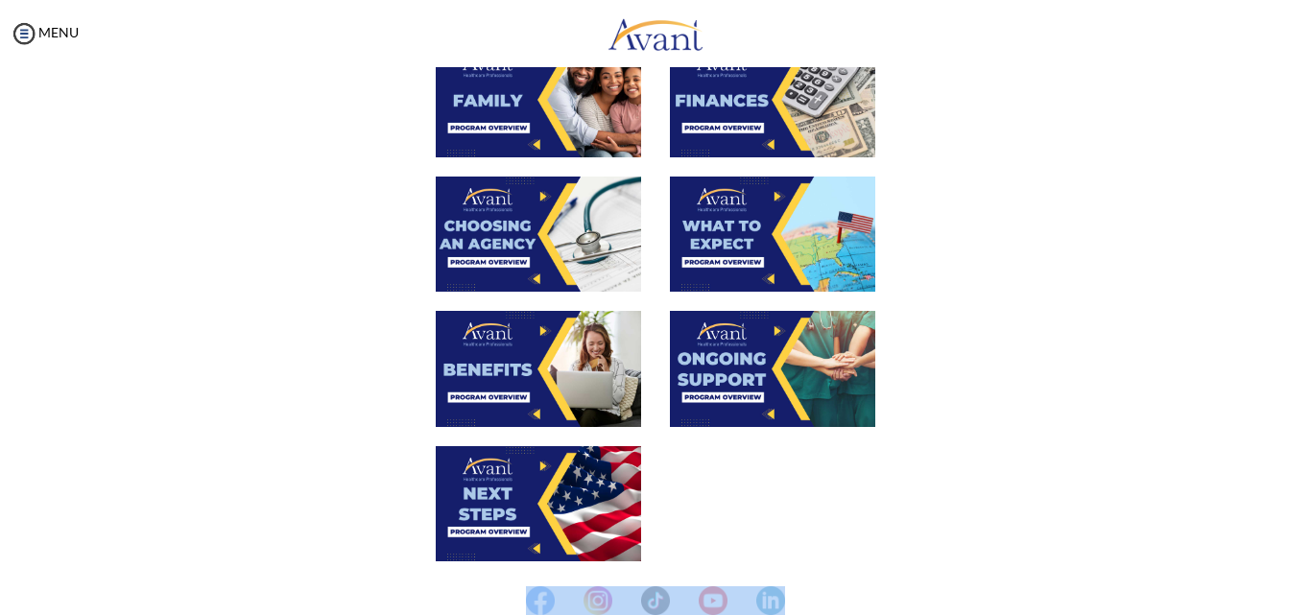
click at [720, 376] on img at bounding box center [772, 368] width 205 height 115
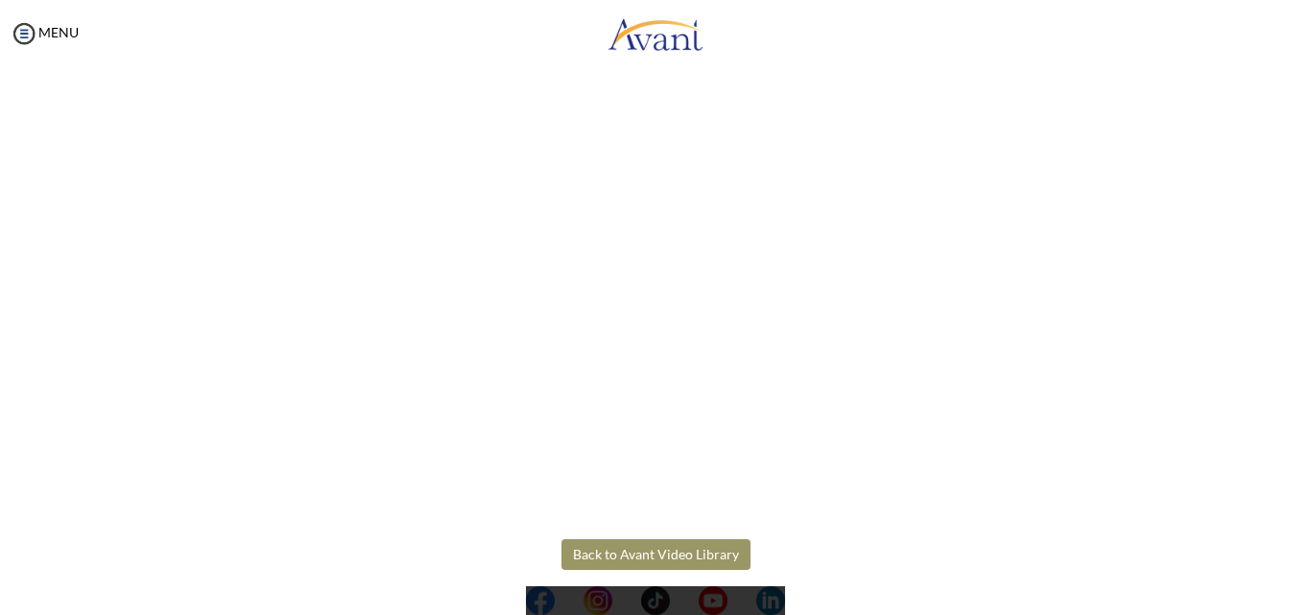
scroll to position [533, 0]
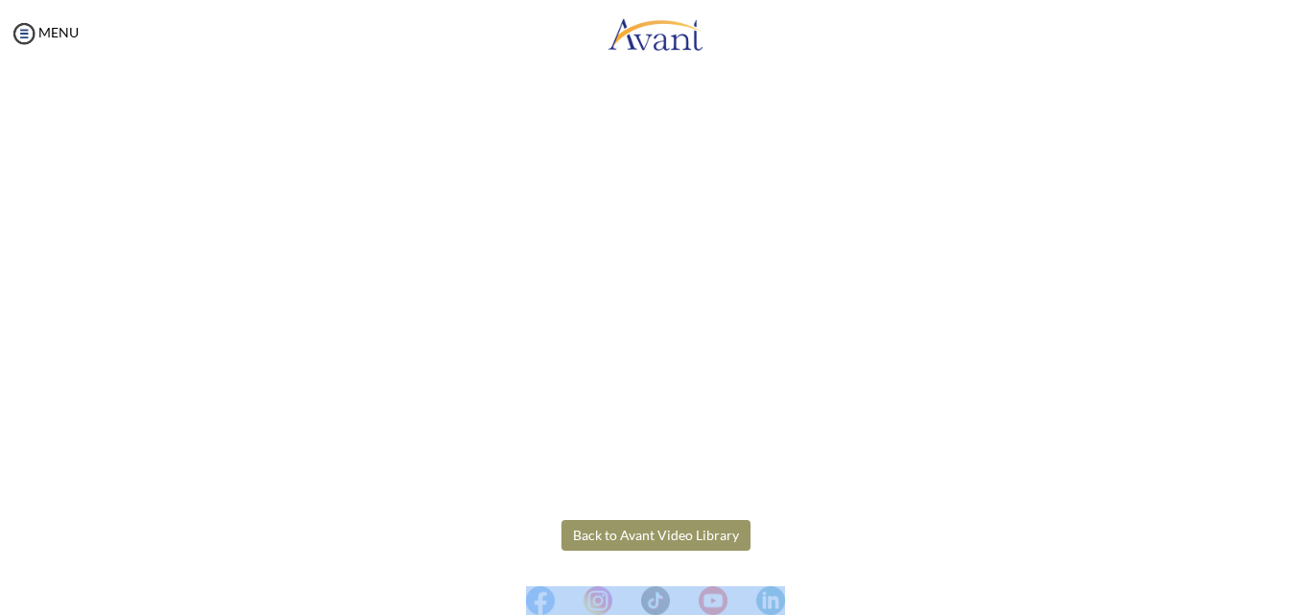
click at [636, 537] on body "Maintenance break. Please come back in 2 hours. MENU My Status What is the next…" at bounding box center [655, 307] width 1311 height 615
click at [643, 539] on button "Back to Avant Video Library" at bounding box center [655, 535] width 189 height 31
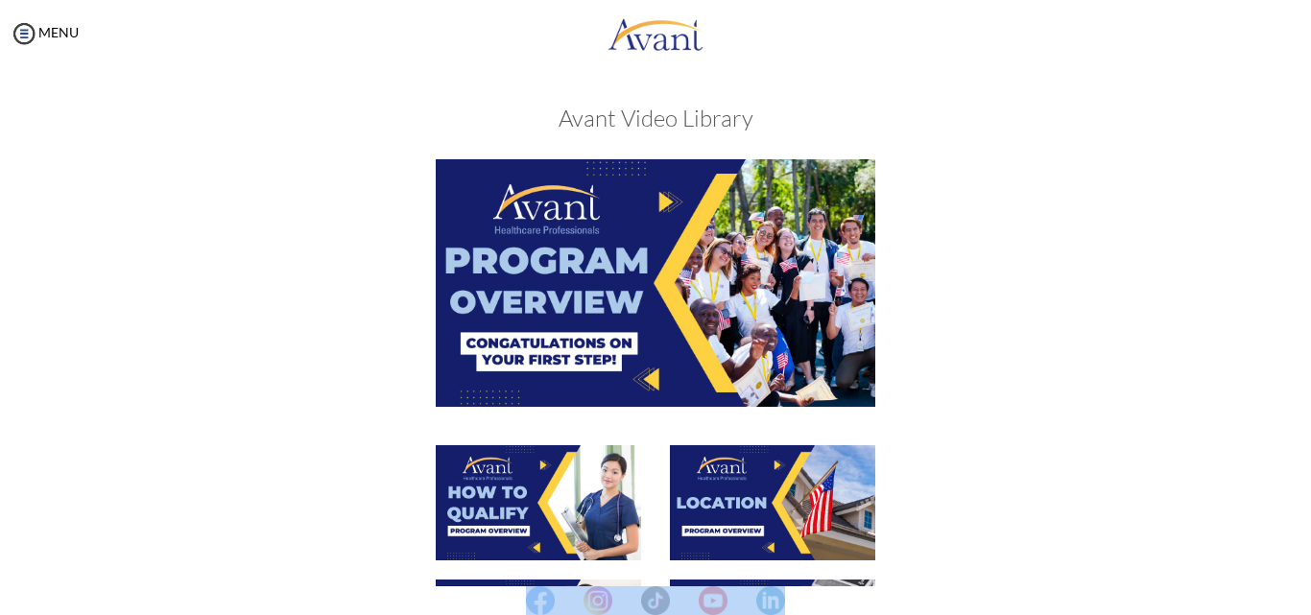
scroll to position [537, 0]
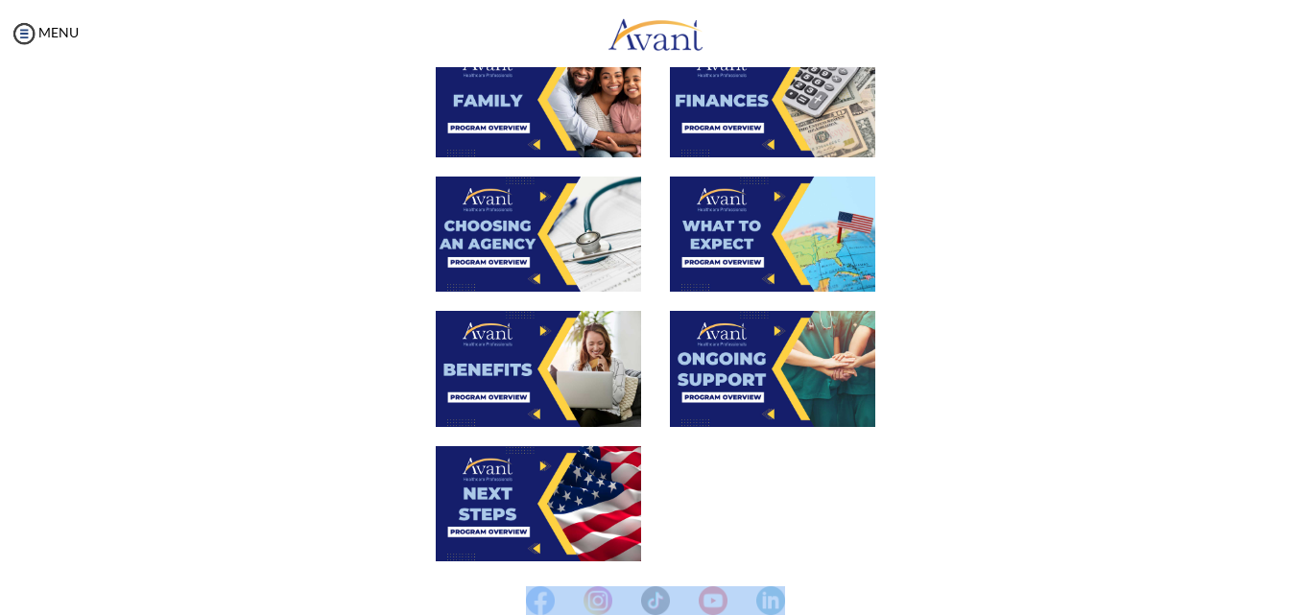
click at [507, 237] on img at bounding box center [538, 234] width 205 height 115
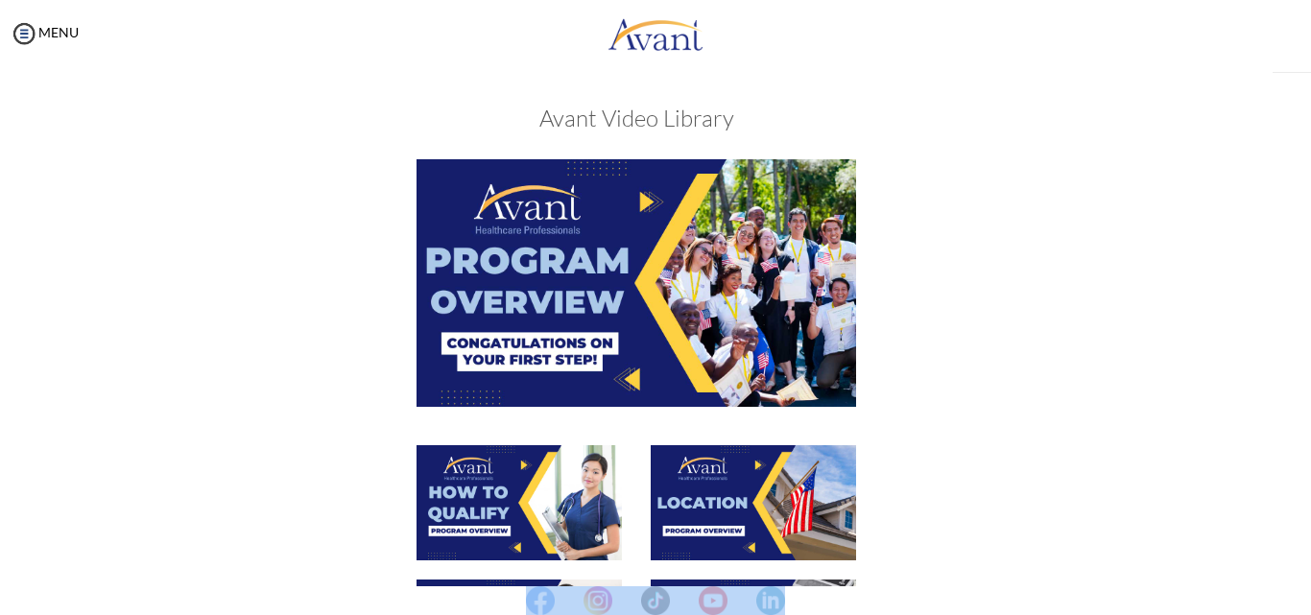
click at [507, 237] on img at bounding box center [635, 282] width 439 height 247
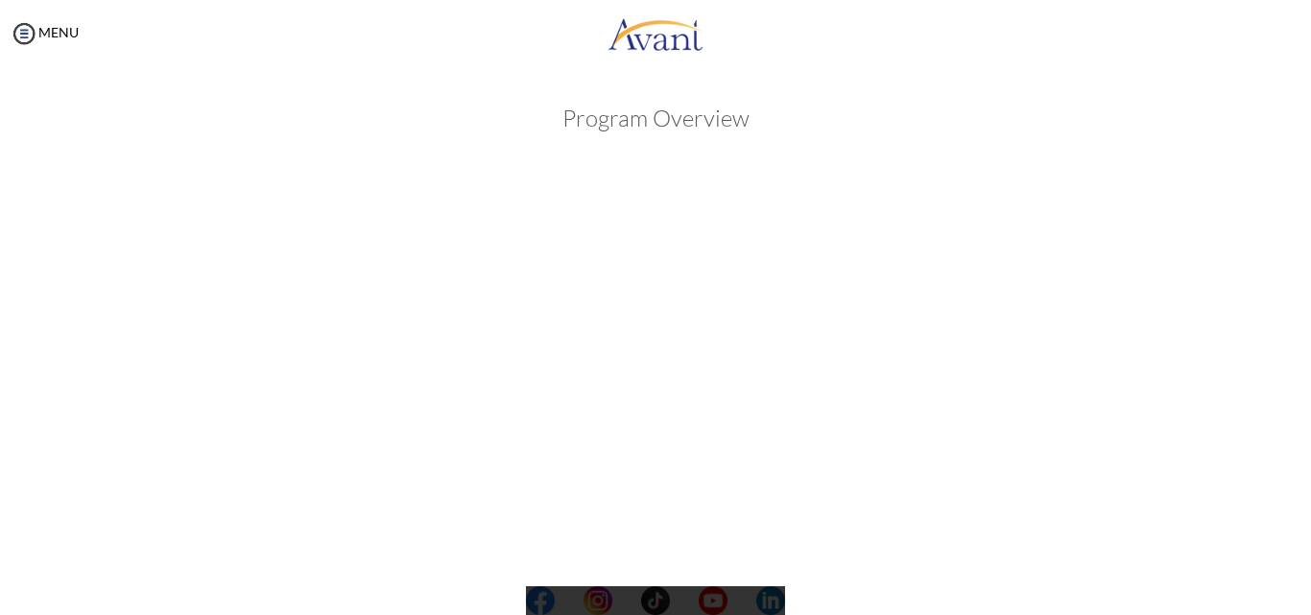
scroll to position [329, 0]
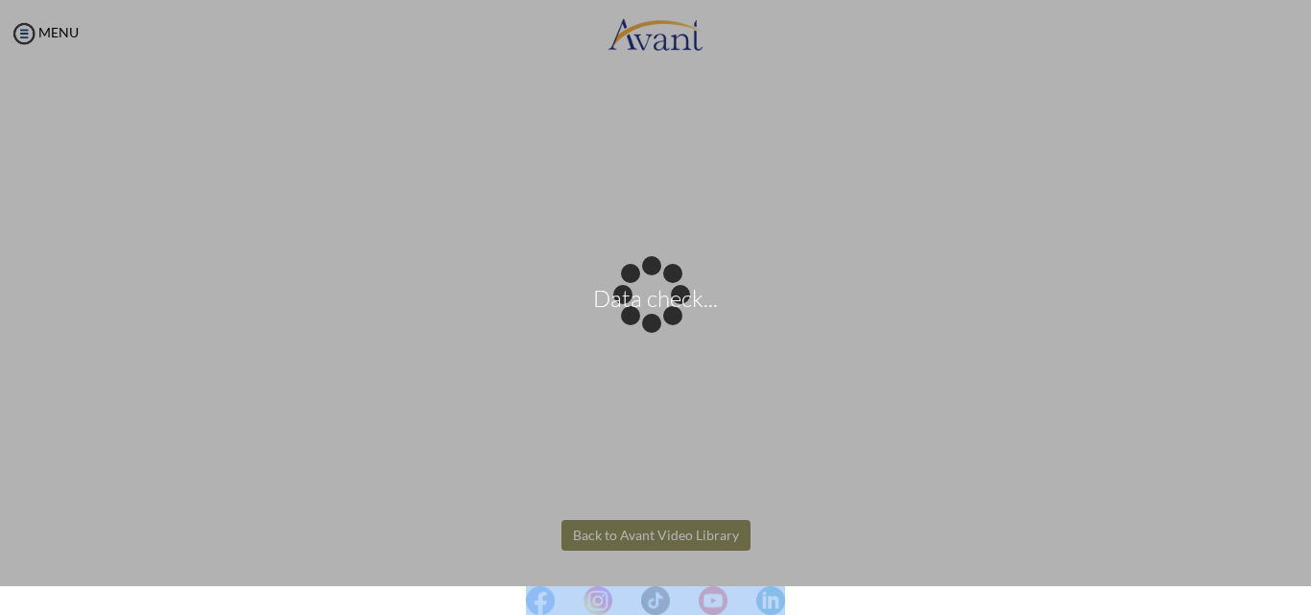
click at [634, 538] on body "Data check... Maintenance break. Please come back in 2 hours. MENU My Status Wh…" at bounding box center [655, 307] width 1311 height 615
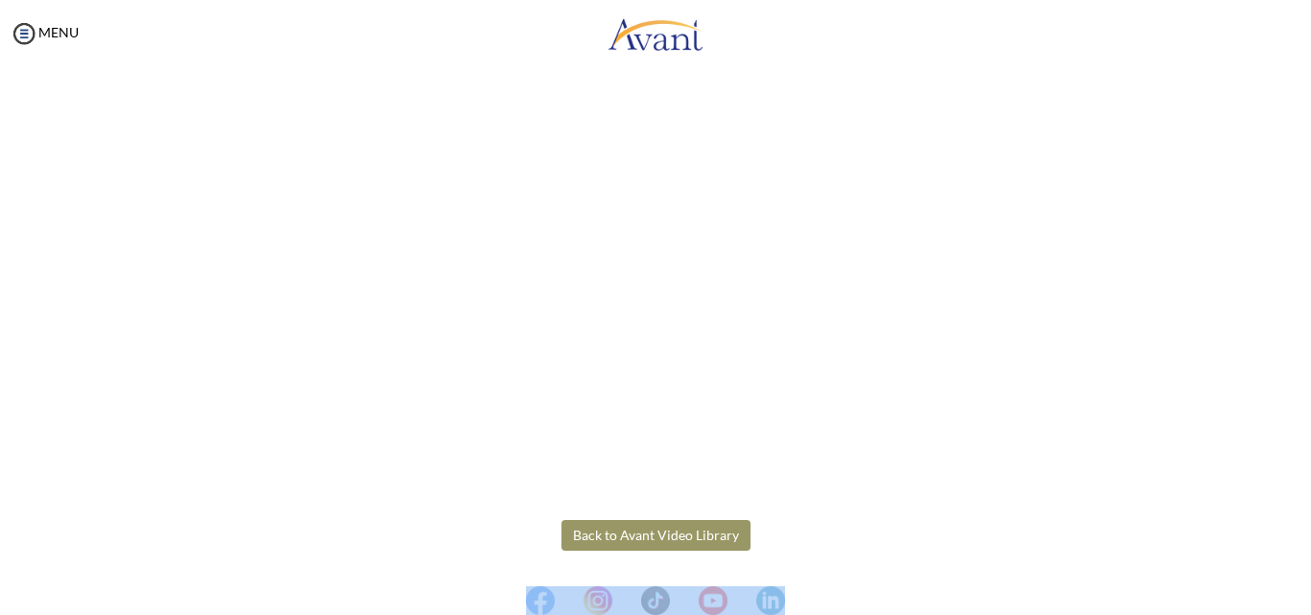
click at [637, 535] on button "Back to Avant Video Library" at bounding box center [655, 535] width 189 height 31
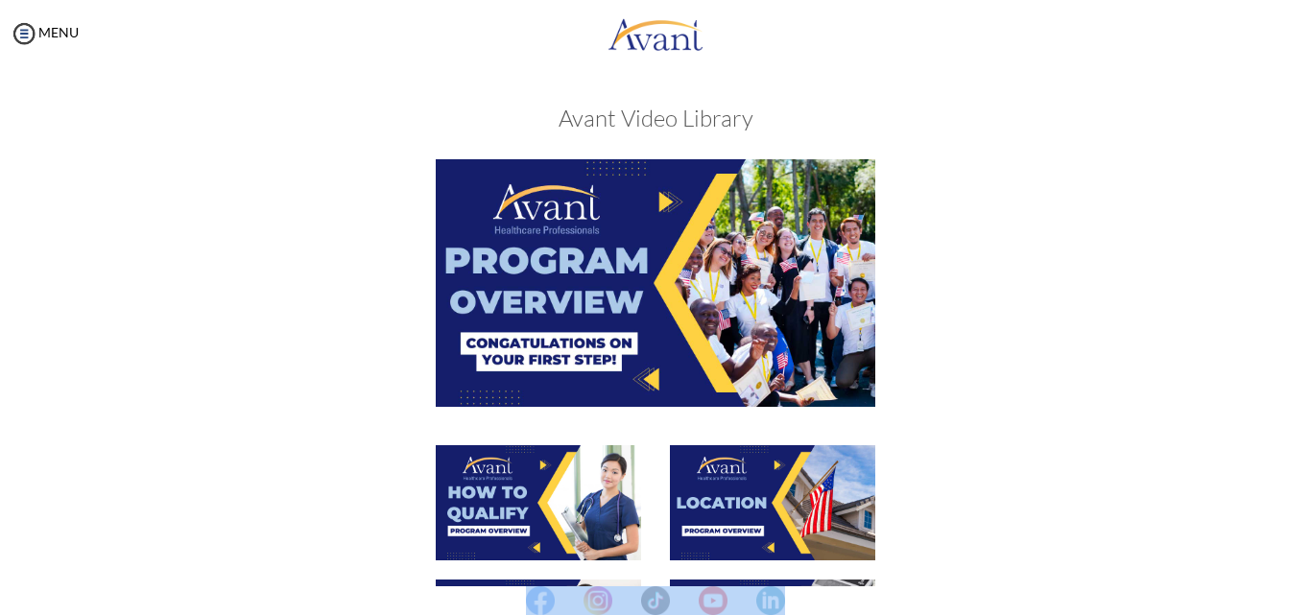
scroll to position [537, 0]
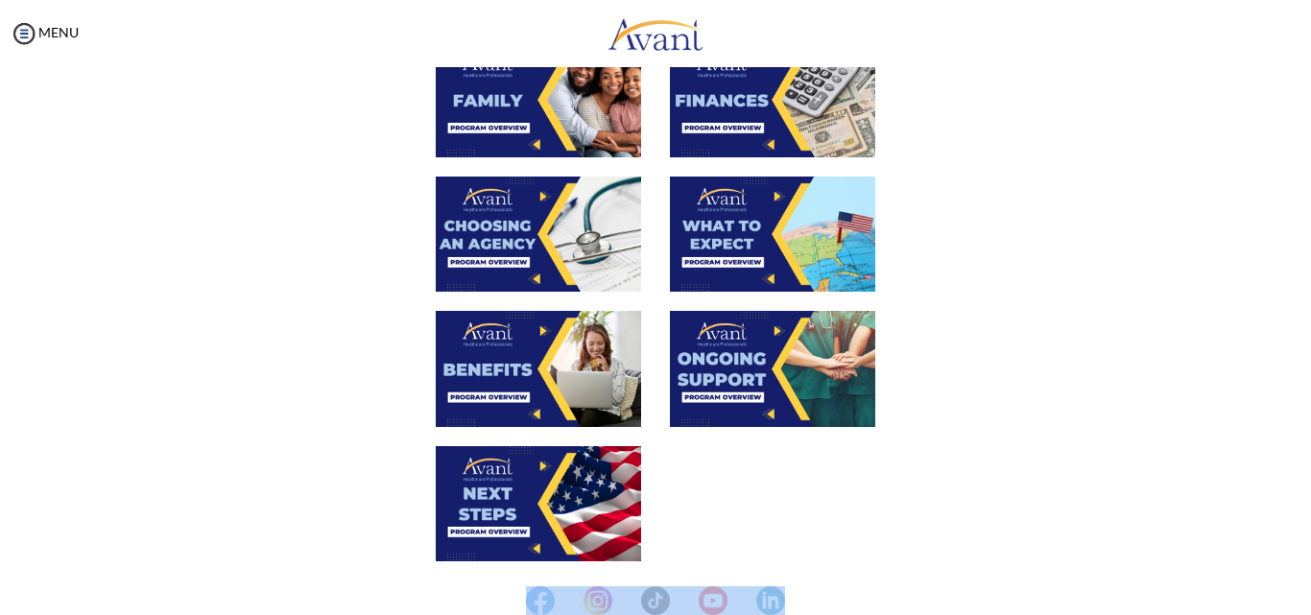
click at [729, 100] on img at bounding box center [772, 99] width 205 height 115
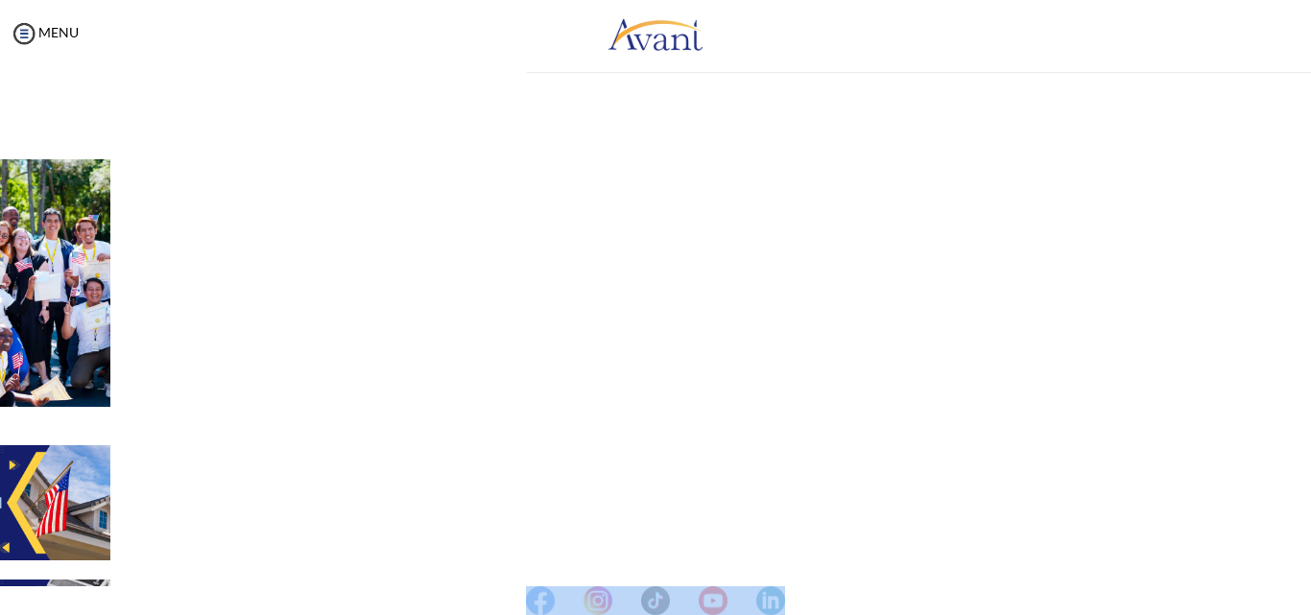
click at [729, 100] on div "My Status What is the next step? We would like you to watch the introductory vi…" at bounding box center [655, 374] width 1311 height 615
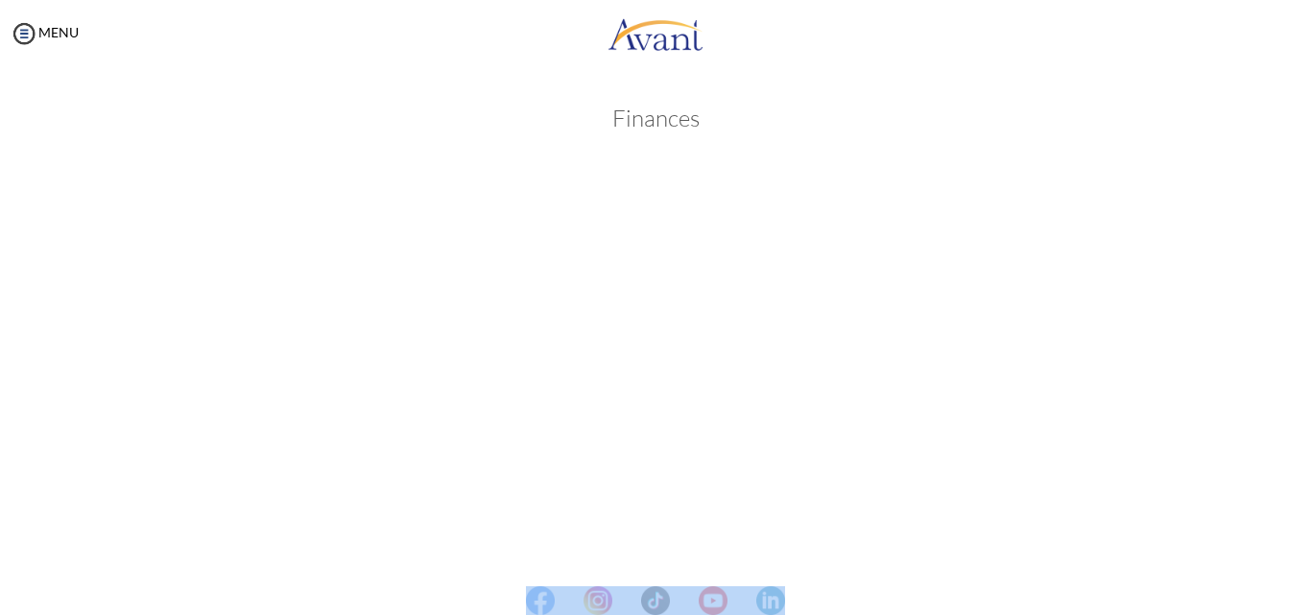
scroll to position [329, 0]
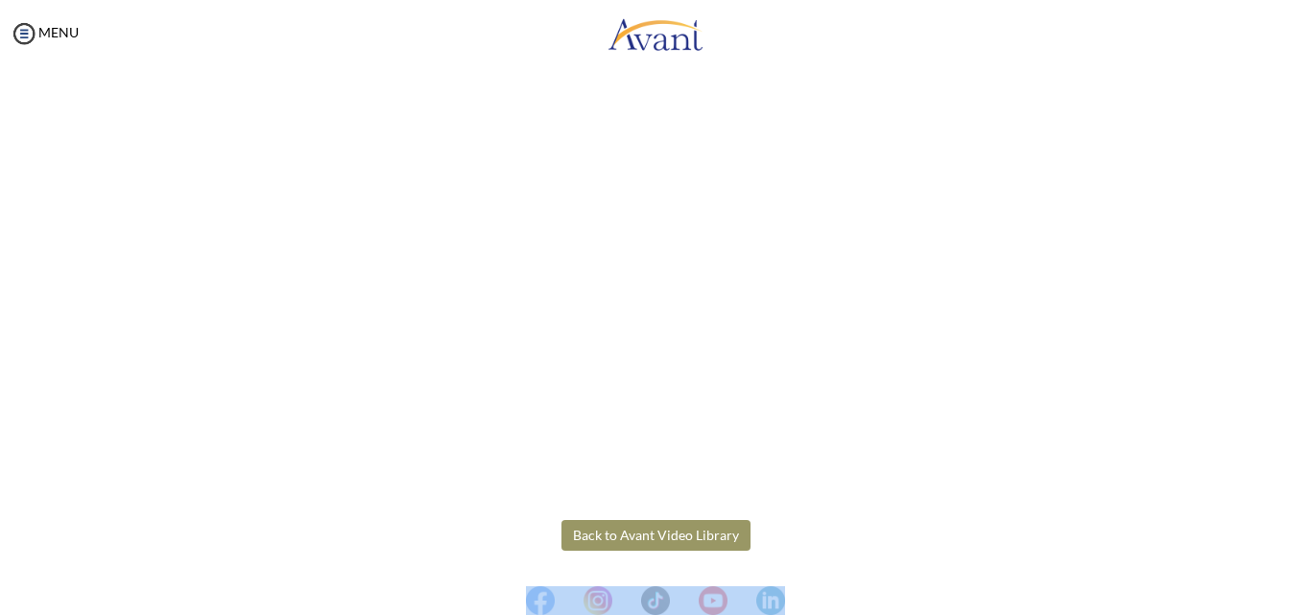
click at [696, 527] on button "Back to Avant Video Library" at bounding box center [655, 535] width 189 height 31
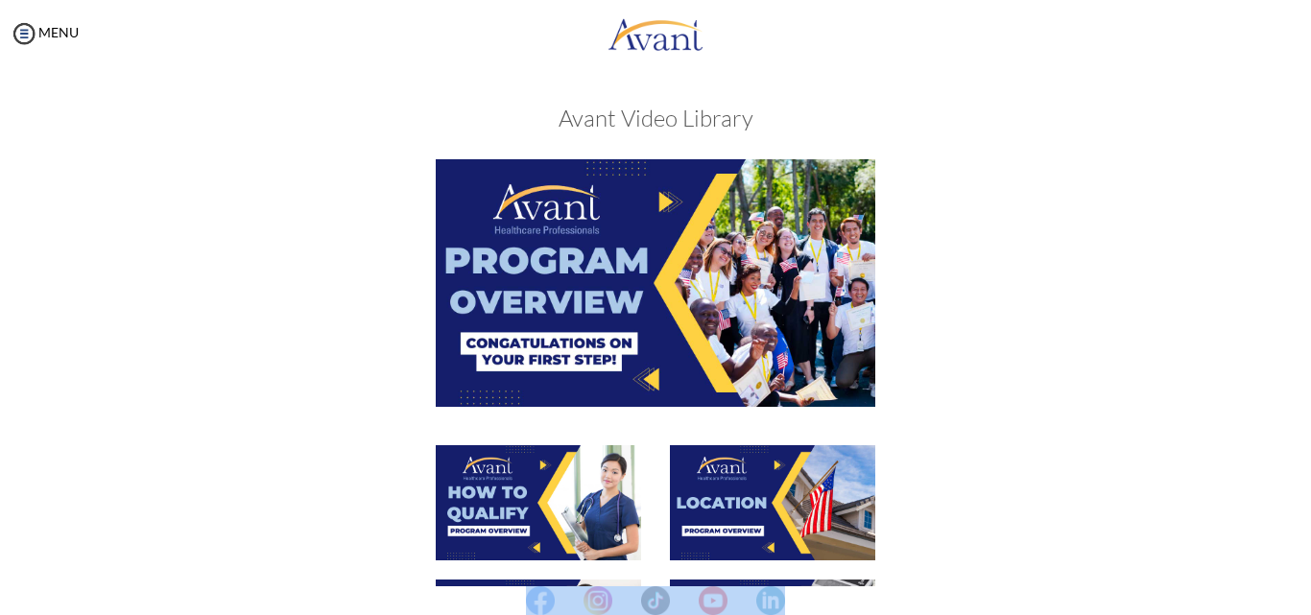
scroll to position [537, 0]
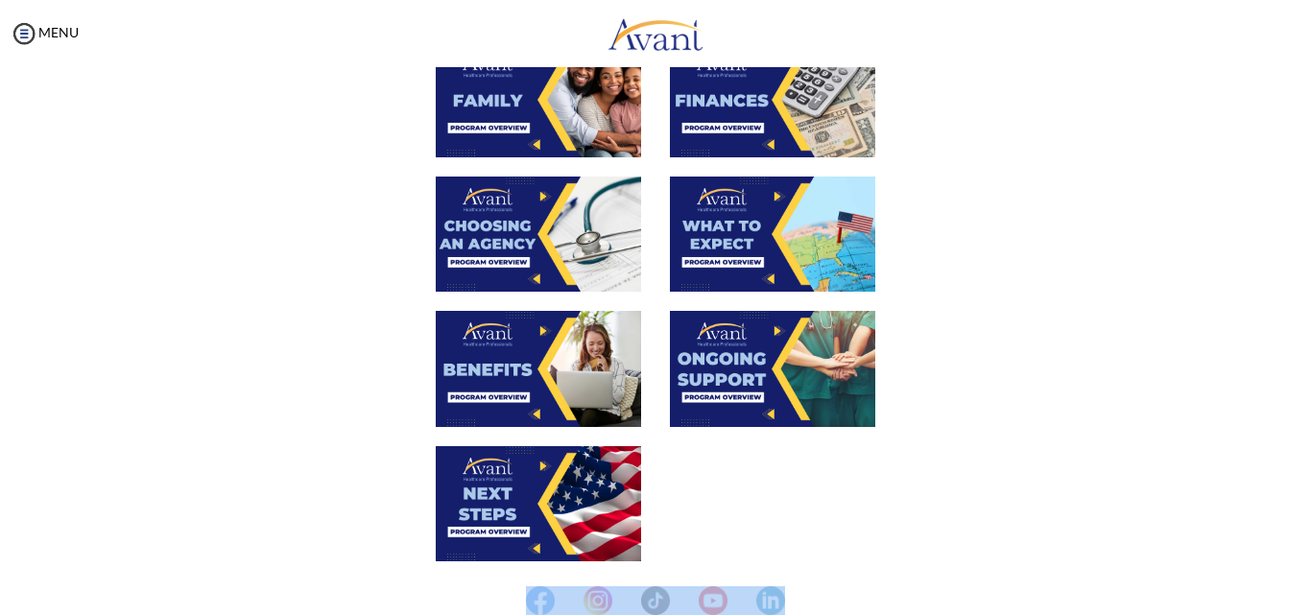
click at [503, 392] on img at bounding box center [538, 368] width 205 height 115
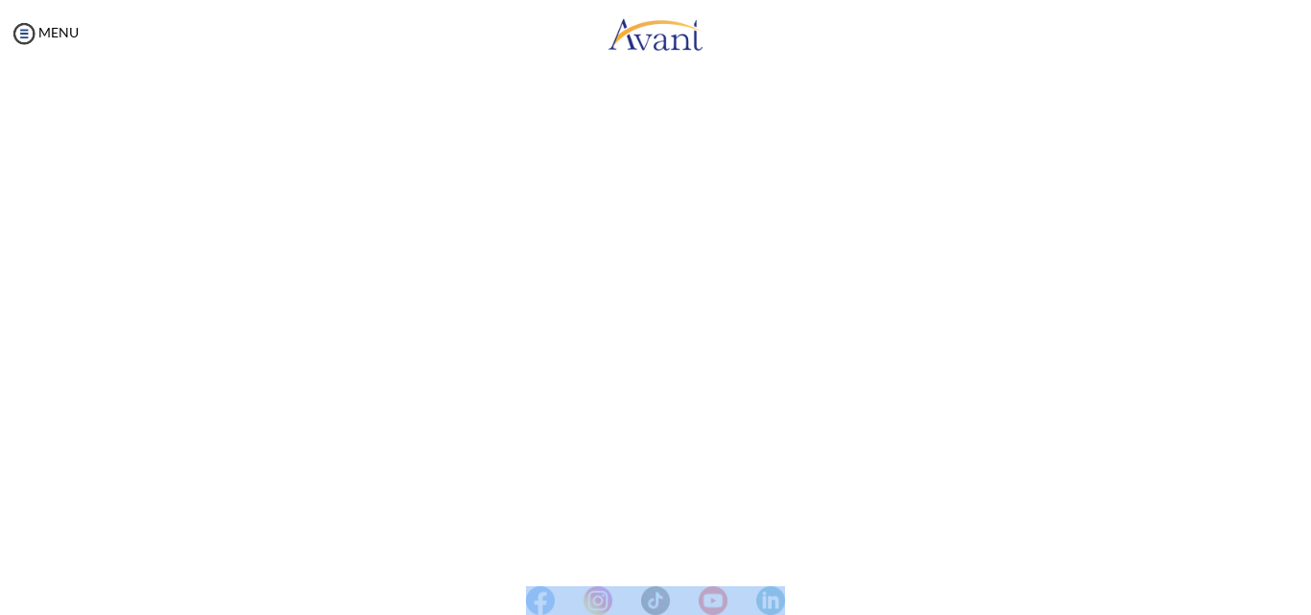
scroll to position [380, 0]
click at [1304, 590] on center at bounding box center [655, 600] width 1311 height 29
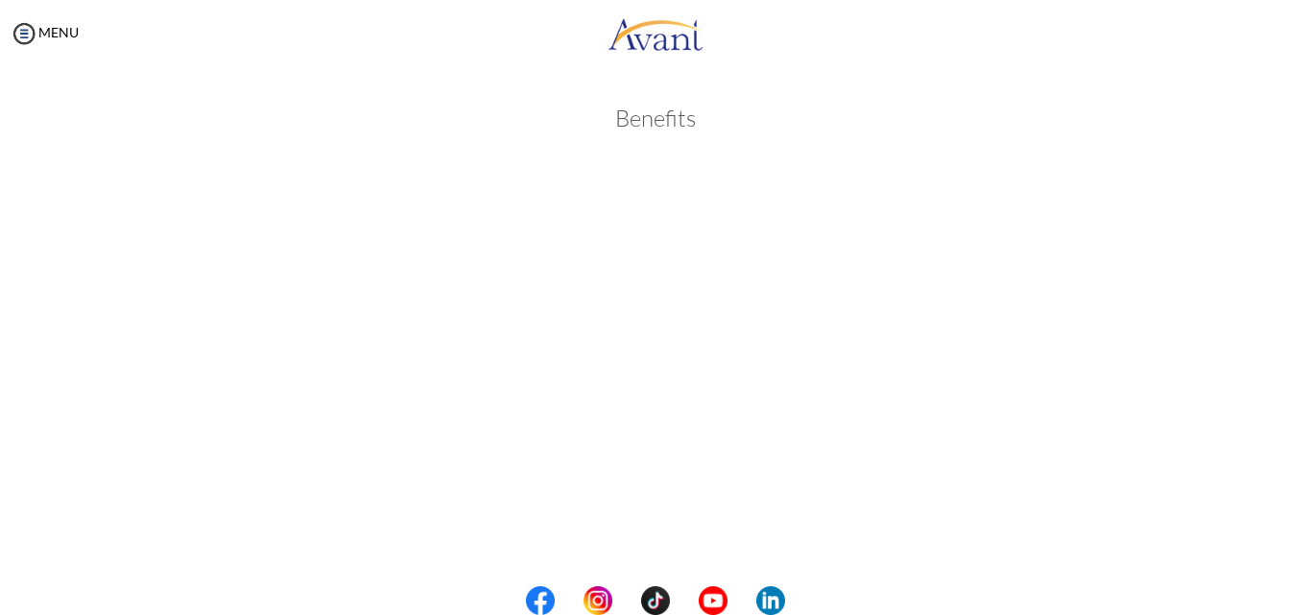
scroll to position [533, 0]
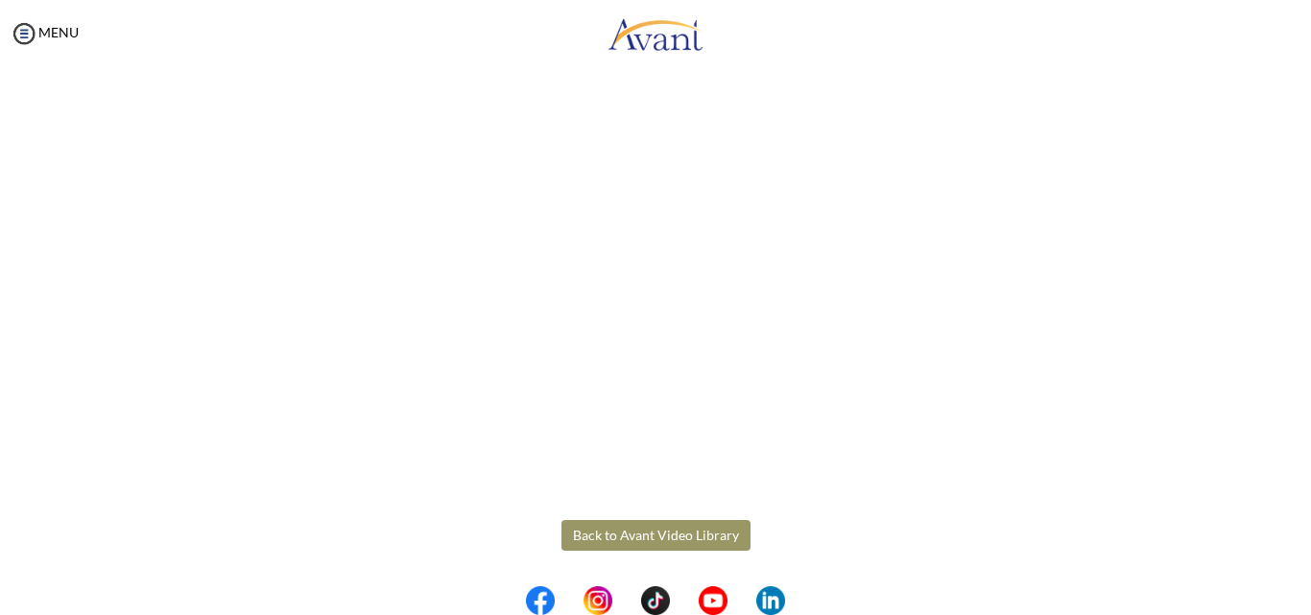
click at [609, 531] on button "Back to Avant Video Library" at bounding box center [655, 535] width 189 height 31
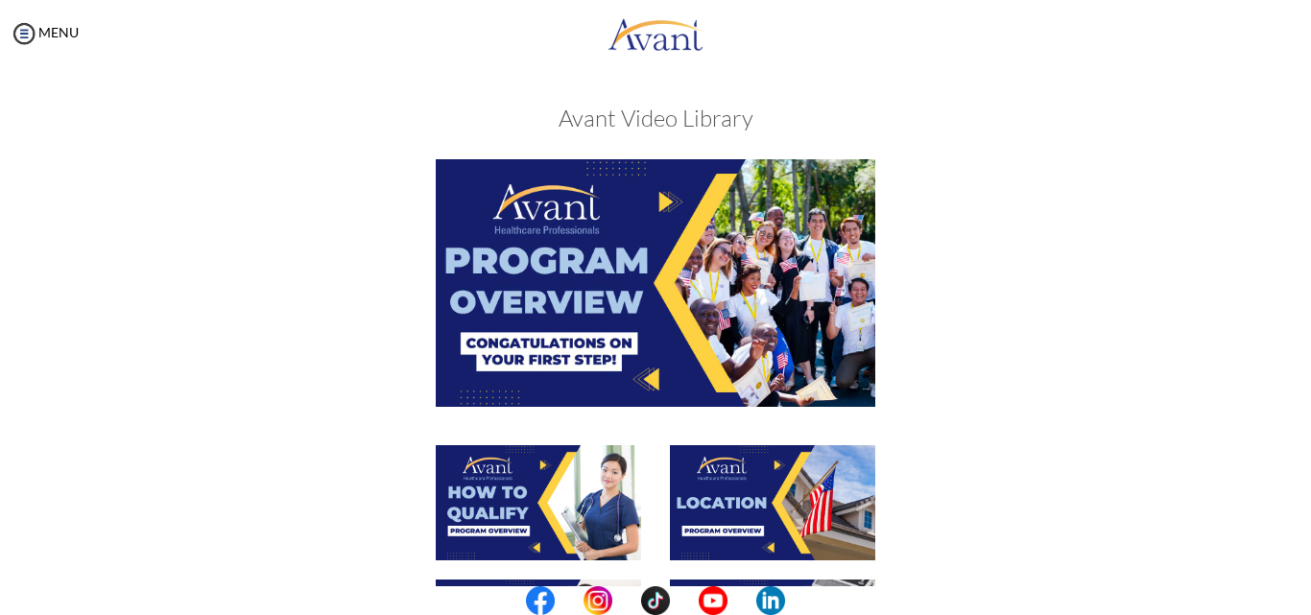
click at [780, 513] on img at bounding box center [772, 502] width 205 height 115
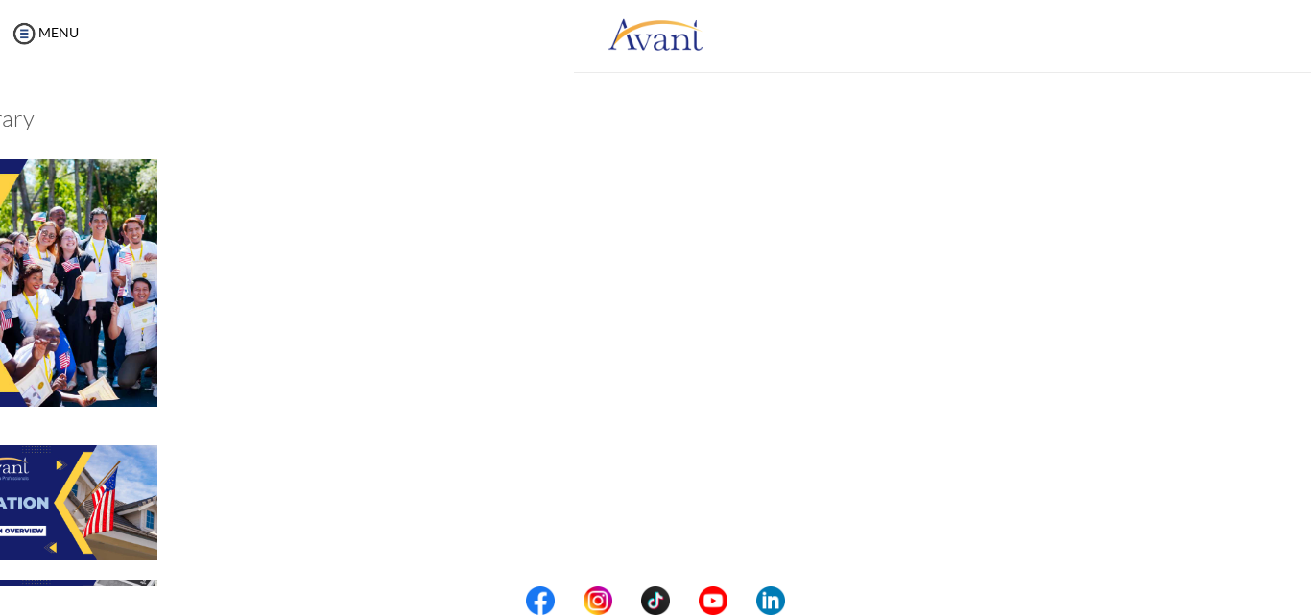
click at [780, 513] on div "My Status What is the next step? We would like you to watch the introductory vi…" at bounding box center [655, 374] width 1311 height 615
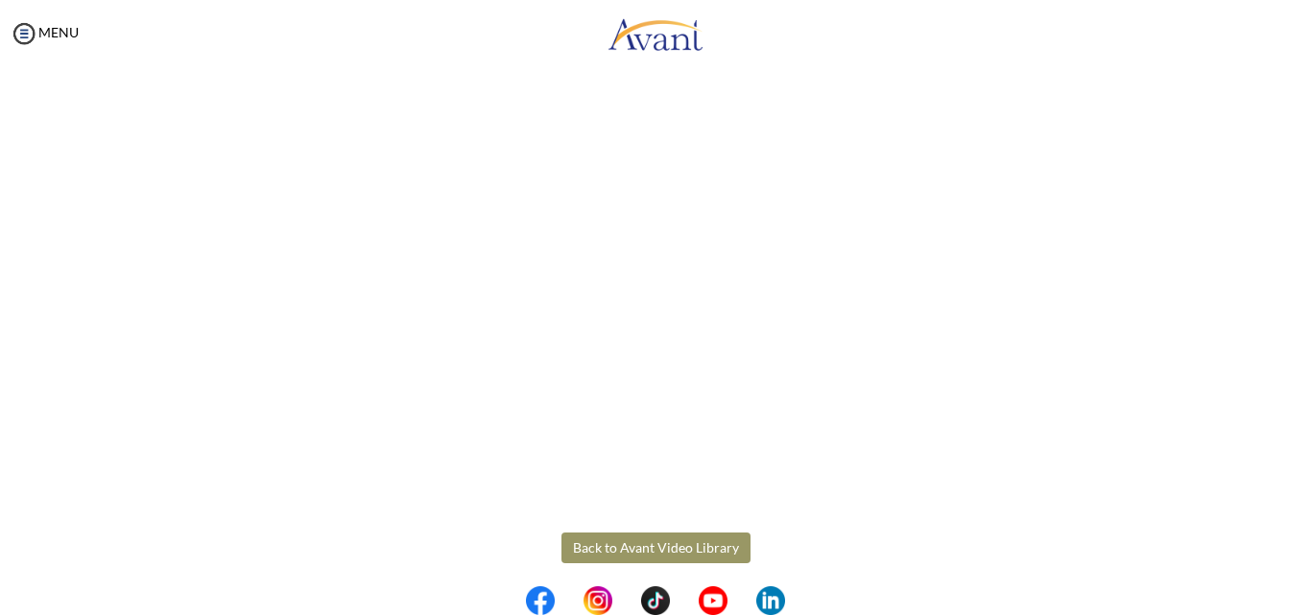
scroll to position [329, 0]
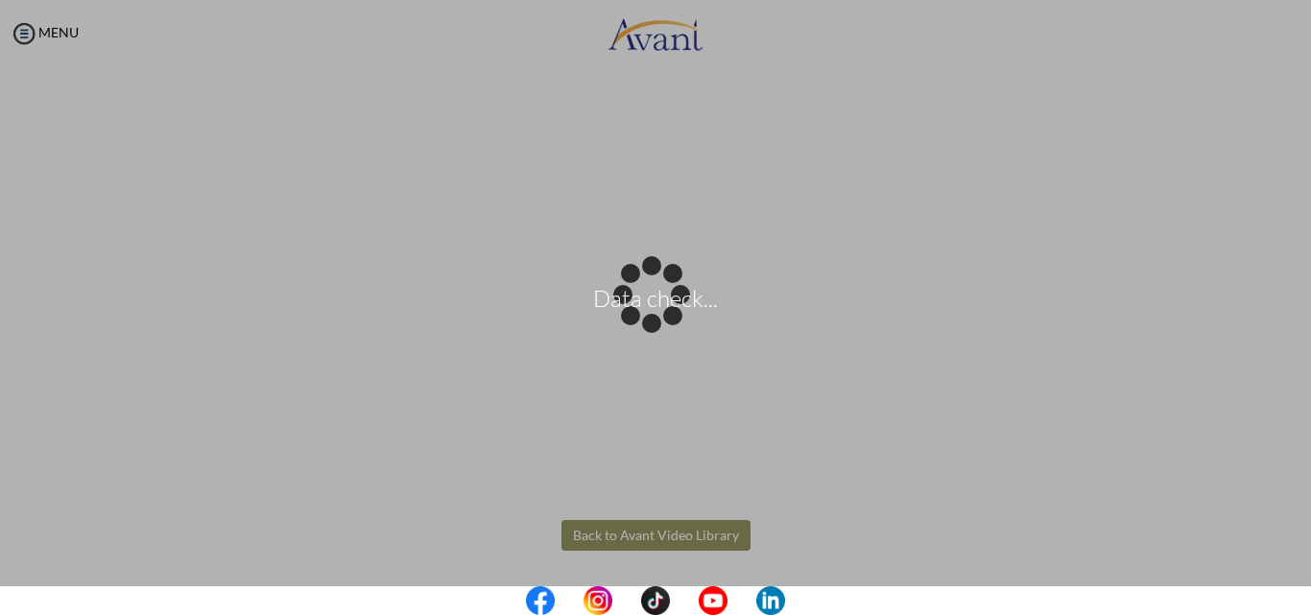
click at [637, 535] on body "Data check... Maintenance break. Please come back in 2 hours. MENU My Status Wh…" at bounding box center [655, 307] width 1311 height 615
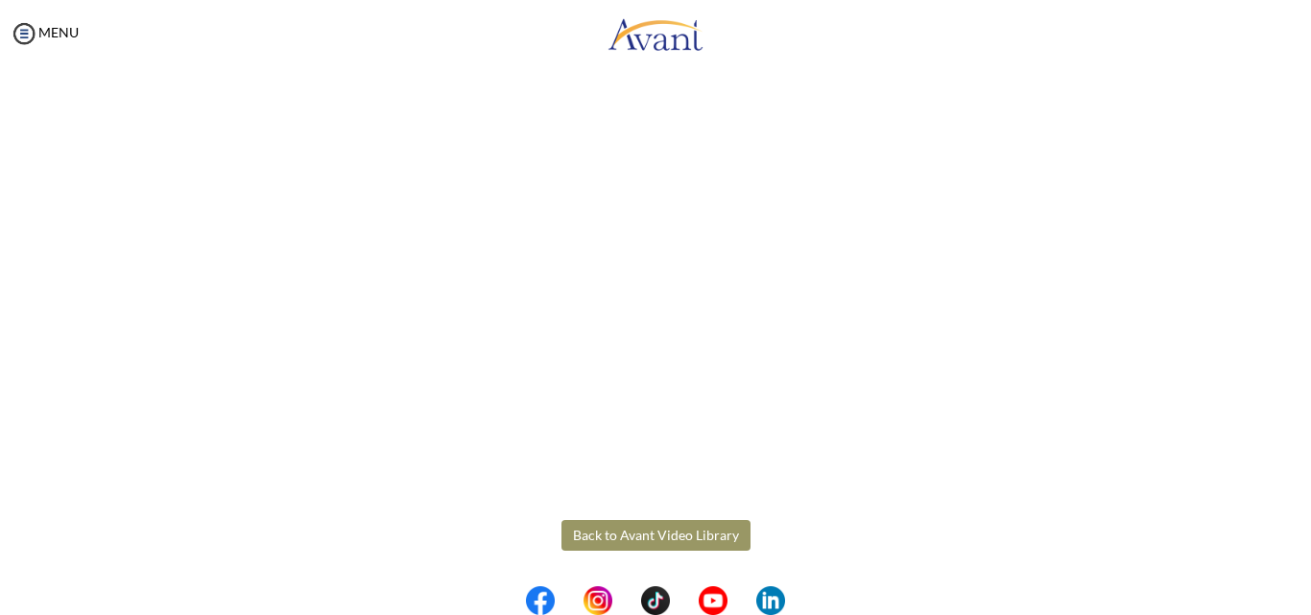
click at [637, 535] on button "Back to Avant Video Library" at bounding box center [655, 535] width 189 height 31
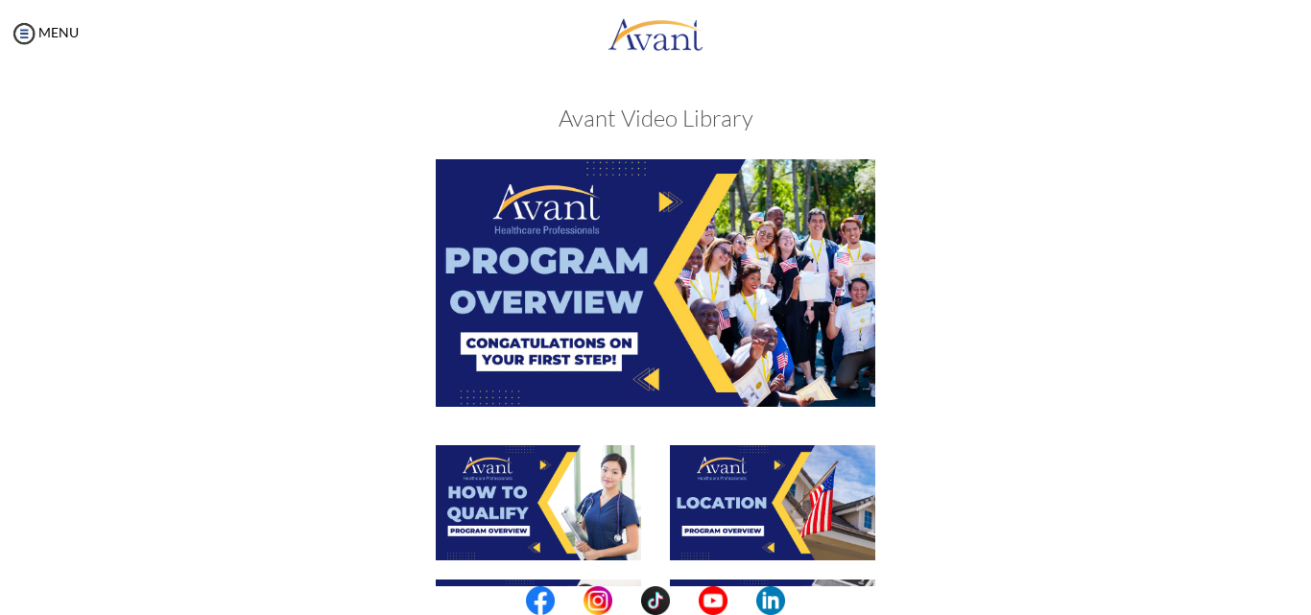
scroll to position [537, 0]
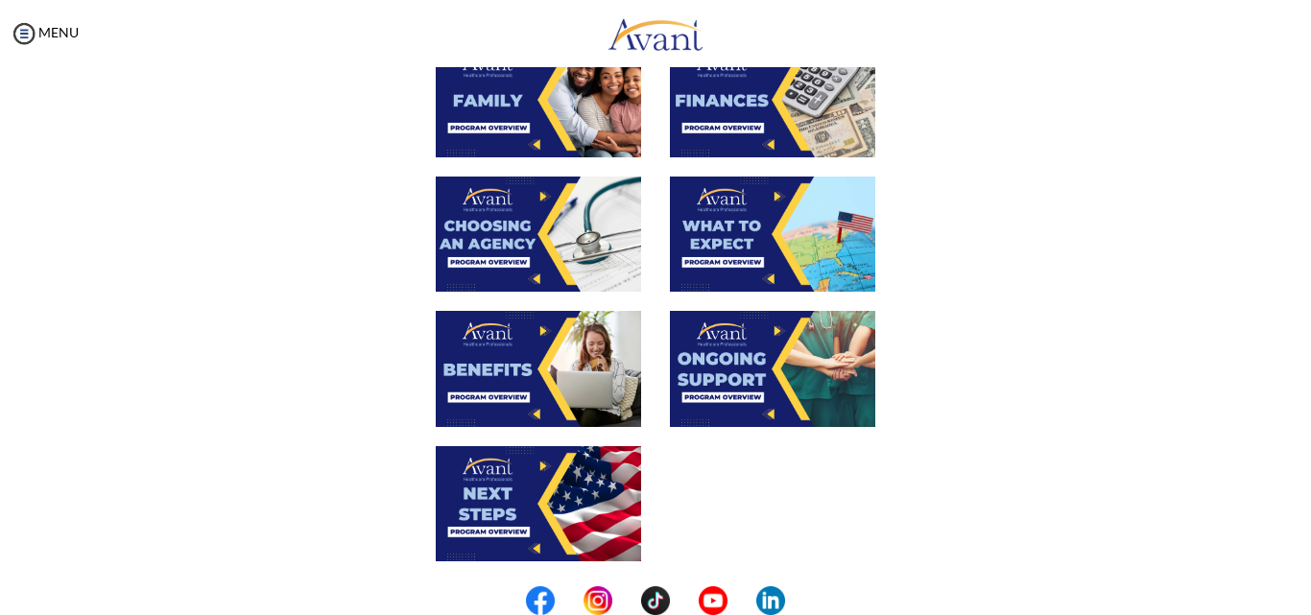
click at [519, 195] on img at bounding box center [538, 234] width 205 height 115
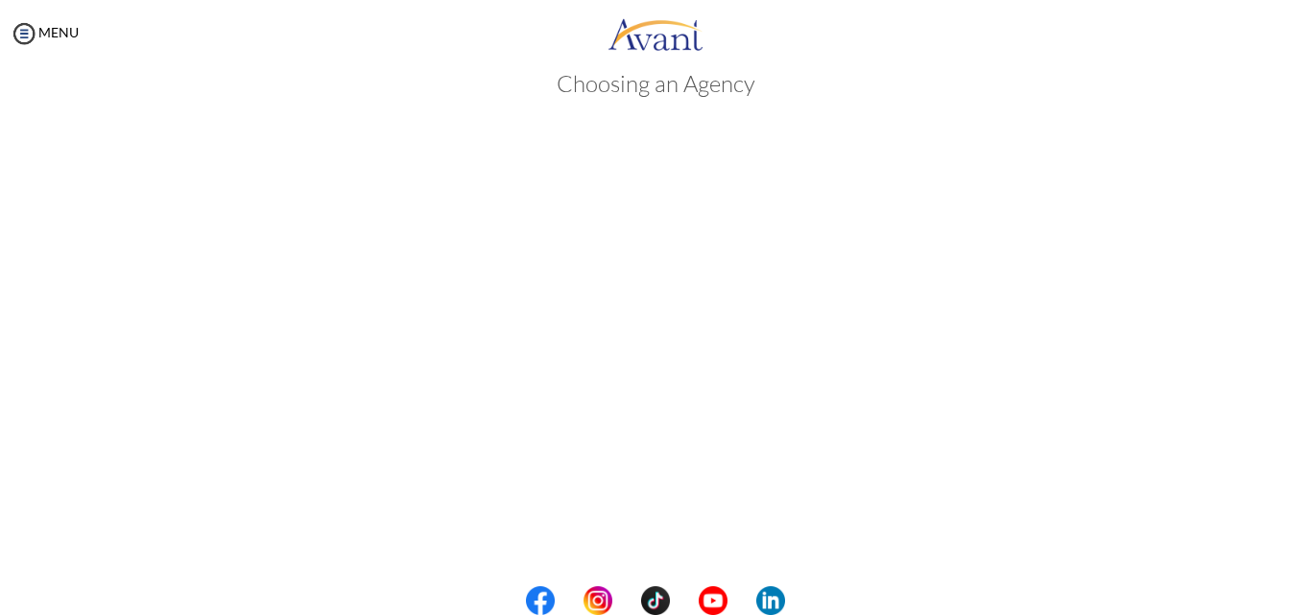
scroll to position [533, 0]
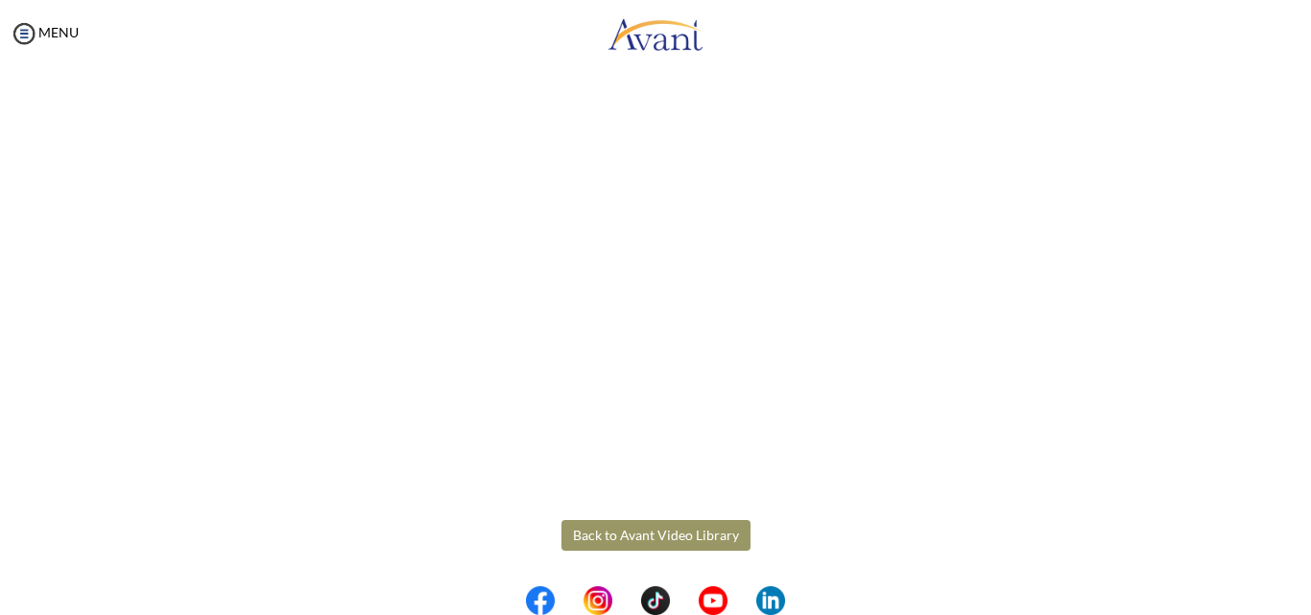
click at [614, 527] on body "Maintenance break. Please come back in 2 hours. MENU My Status What is the next…" at bounding box center [655, 307] width 1311 height 615
click at [616, 535] on button "Back to Avant Video Library" at bounding box center [655, 535] width 189 height 31
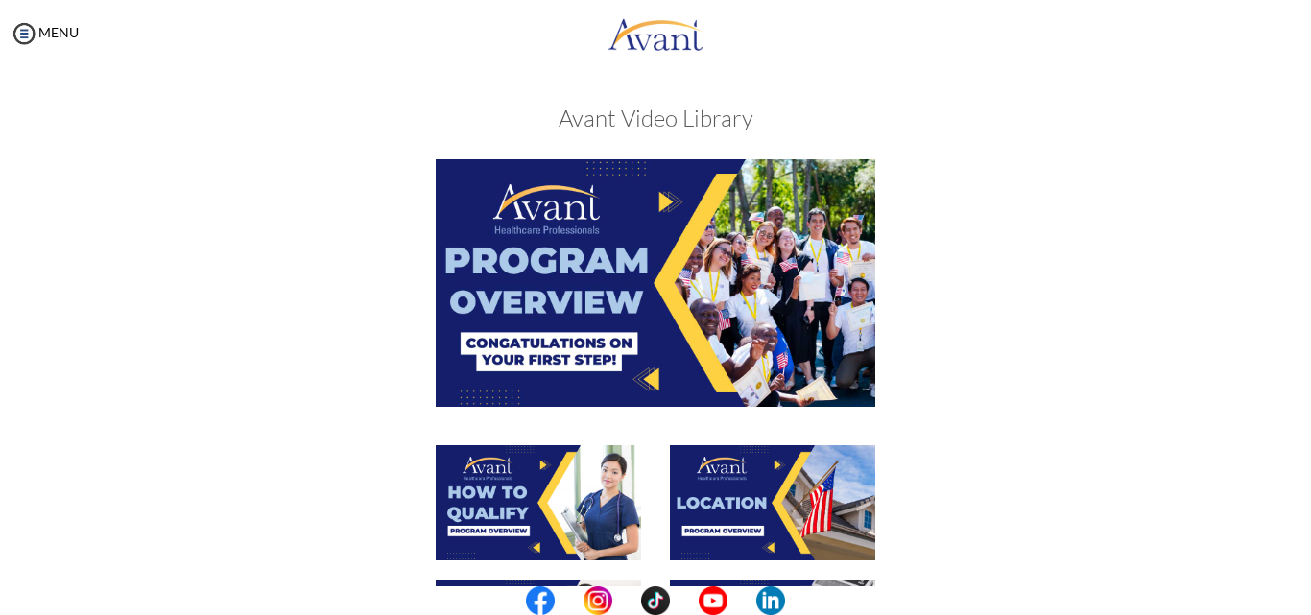
scroll to position [537, 0]
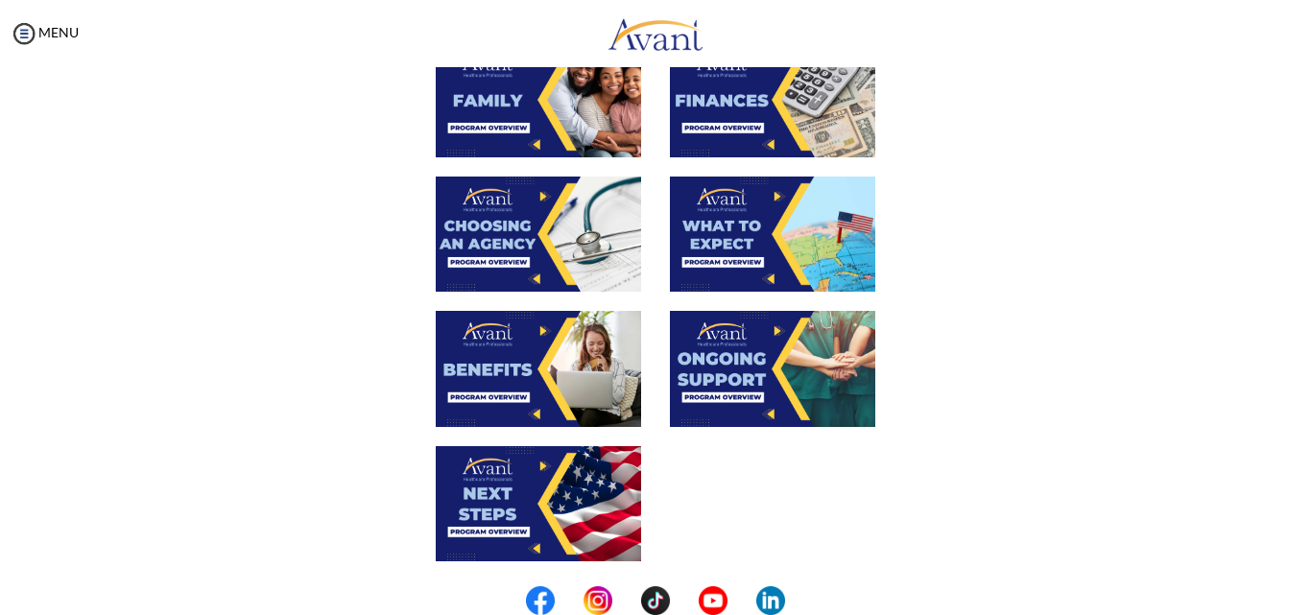
click at [518, 216] on img at bounding box center [538, 234] width 205 height 115
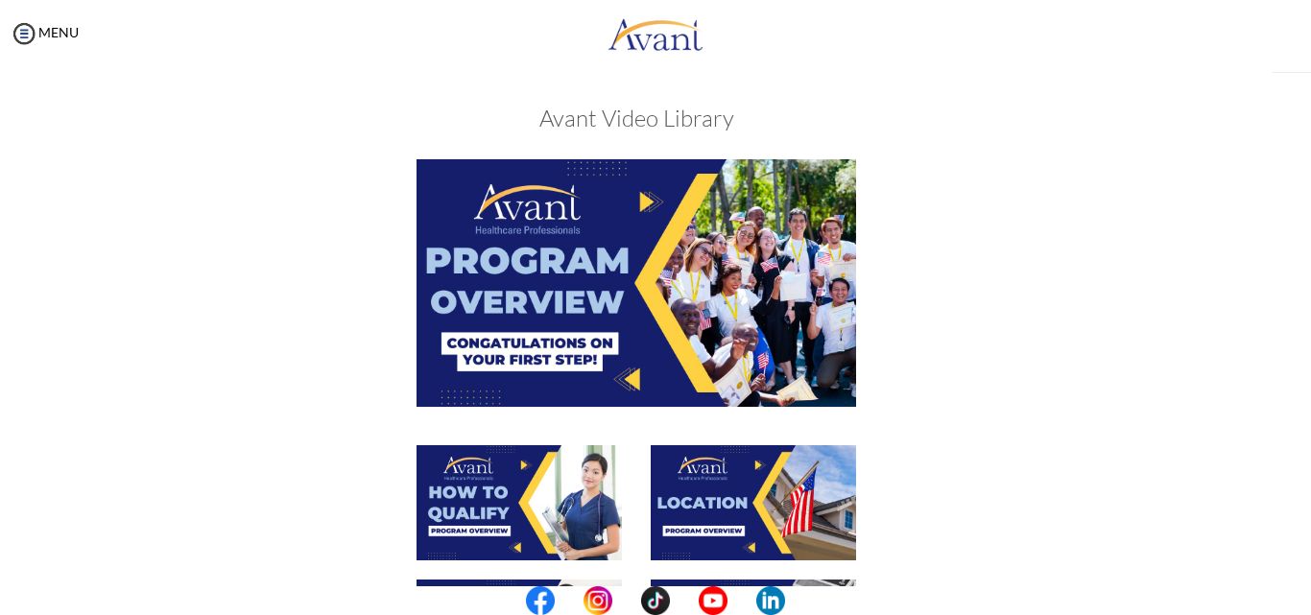
click at [518, 216] on img at bounding box center [635, 282] width 439 height 247
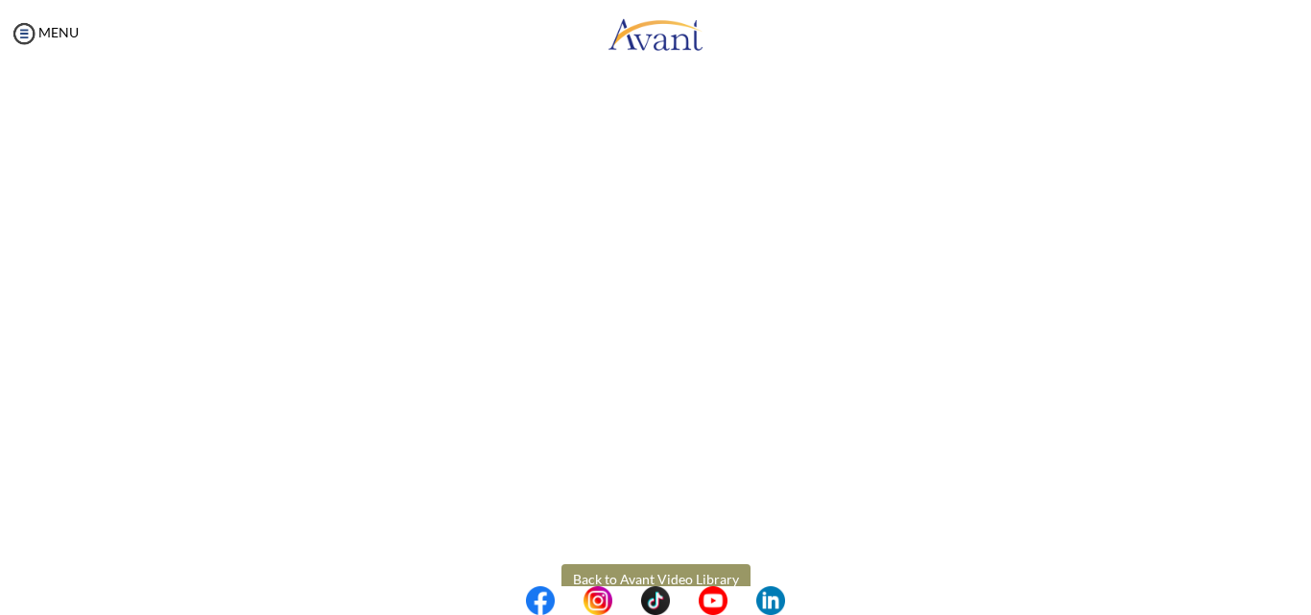
scroll to position [329, 0]
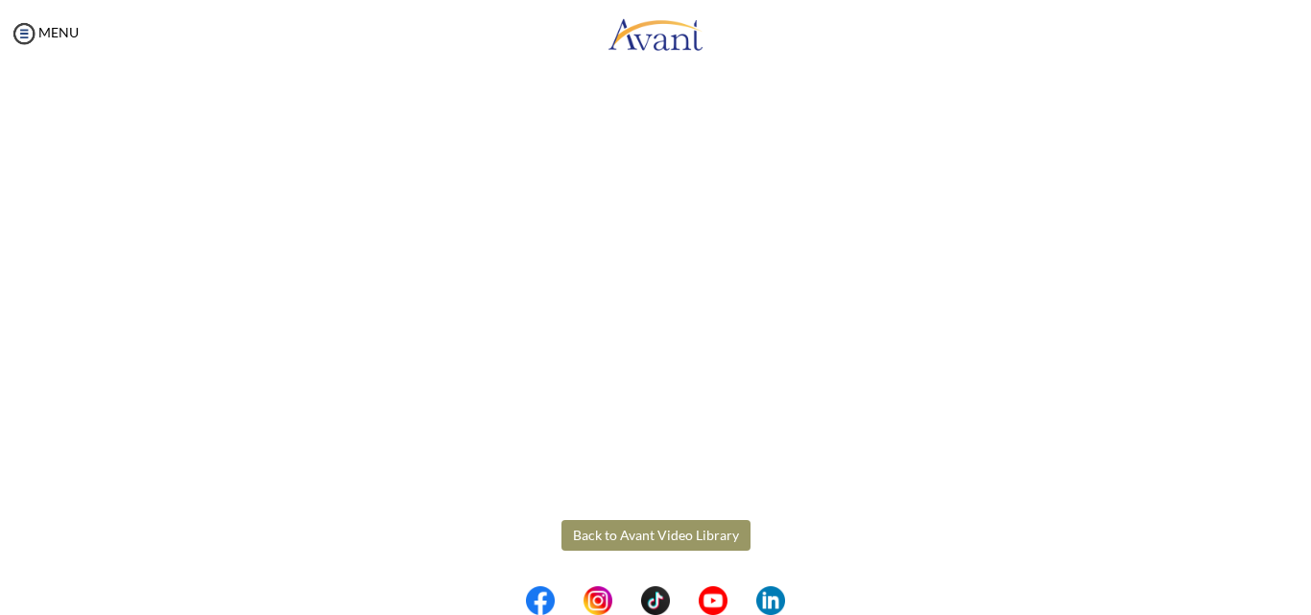
click at [644, 533] on body "Maintenance break. Please come back in 2 hours. MENU My Status What is the next…" at bounding box center [655, 307] width 1311 height 615
click at [644, 533] on button "Back to Avant Video Library" at bounding box center [655, 535] width 189 height 31
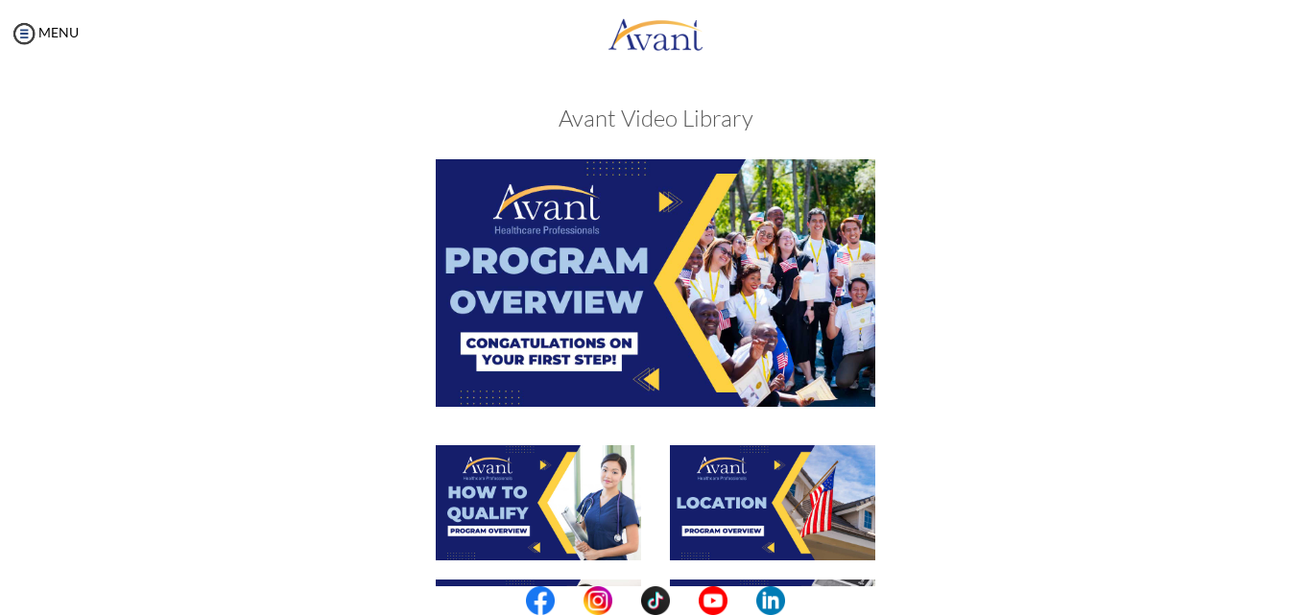
scroll to position [537, 0]
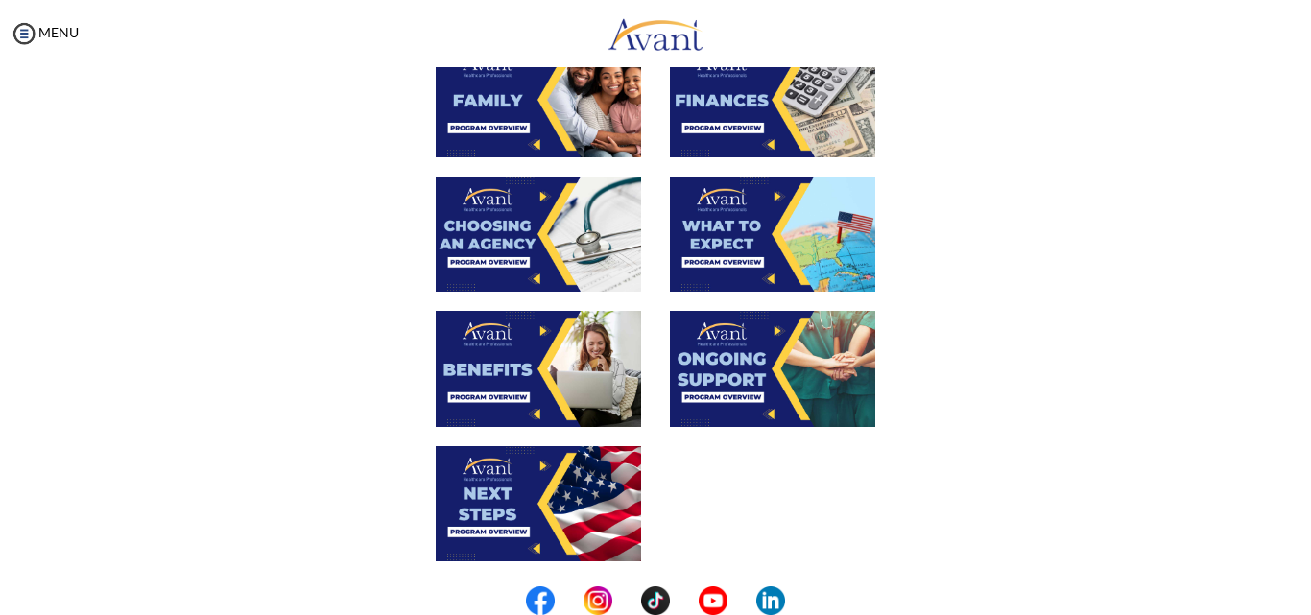
click at [717, 236] on img at bounding box center [772, 234] width 205 height 115
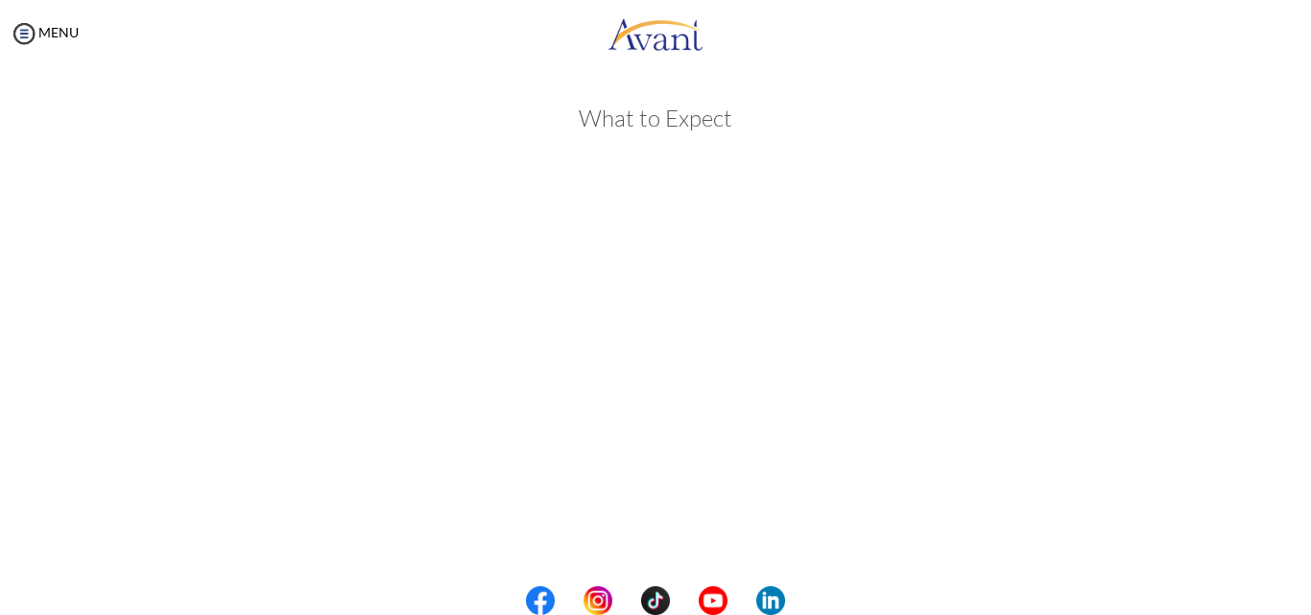
scroll to position [533, 0]
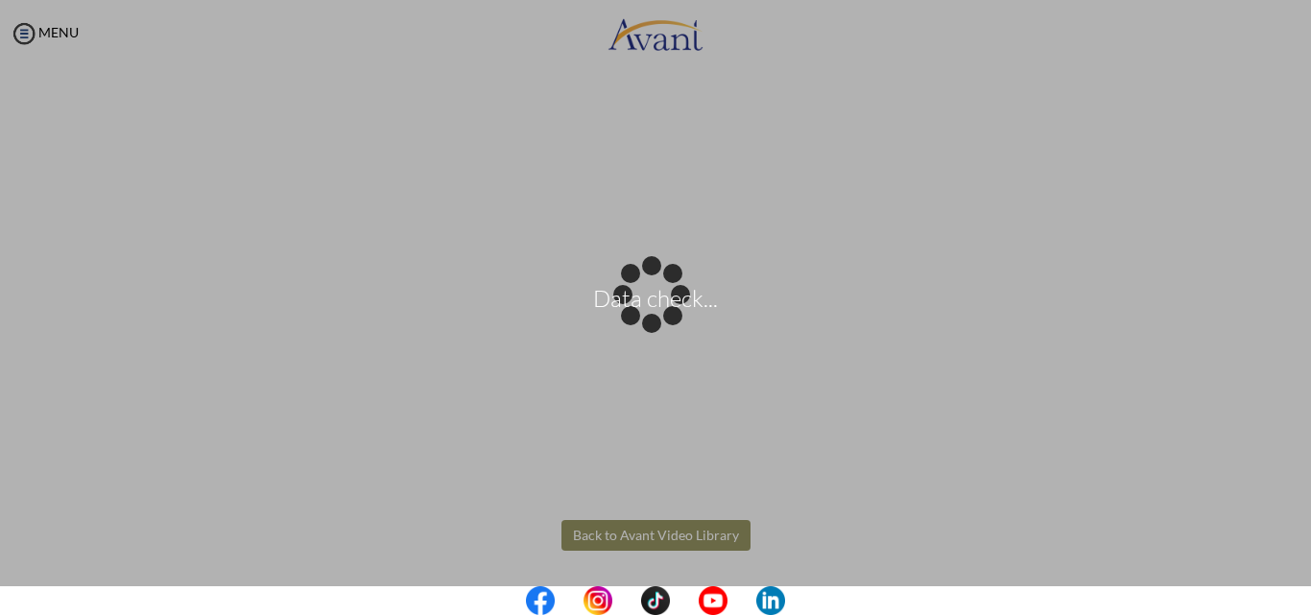
click at [641, 531] on body "Data check... Maintenance break. Please come back in 2 hours. MENU My Status Wh…" at bounding box center [655, 307] width 1311 height 615
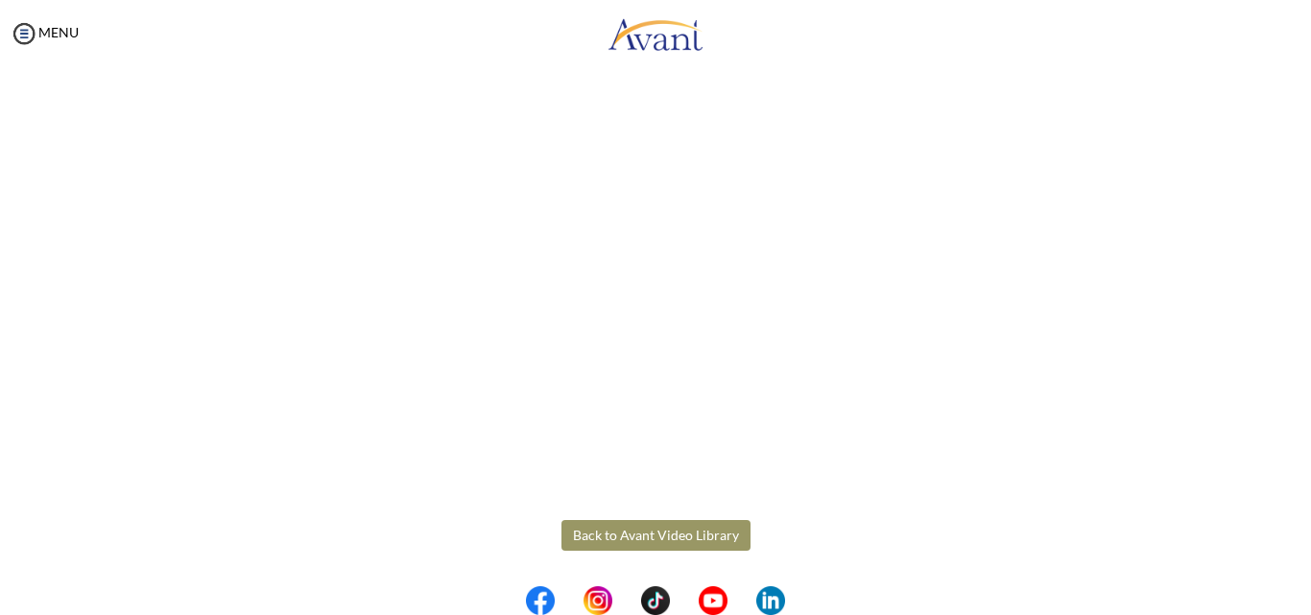
click at [624, 535] on button "Back to Avant Video Library" at bounding box center [655, 535] width 189 height 31
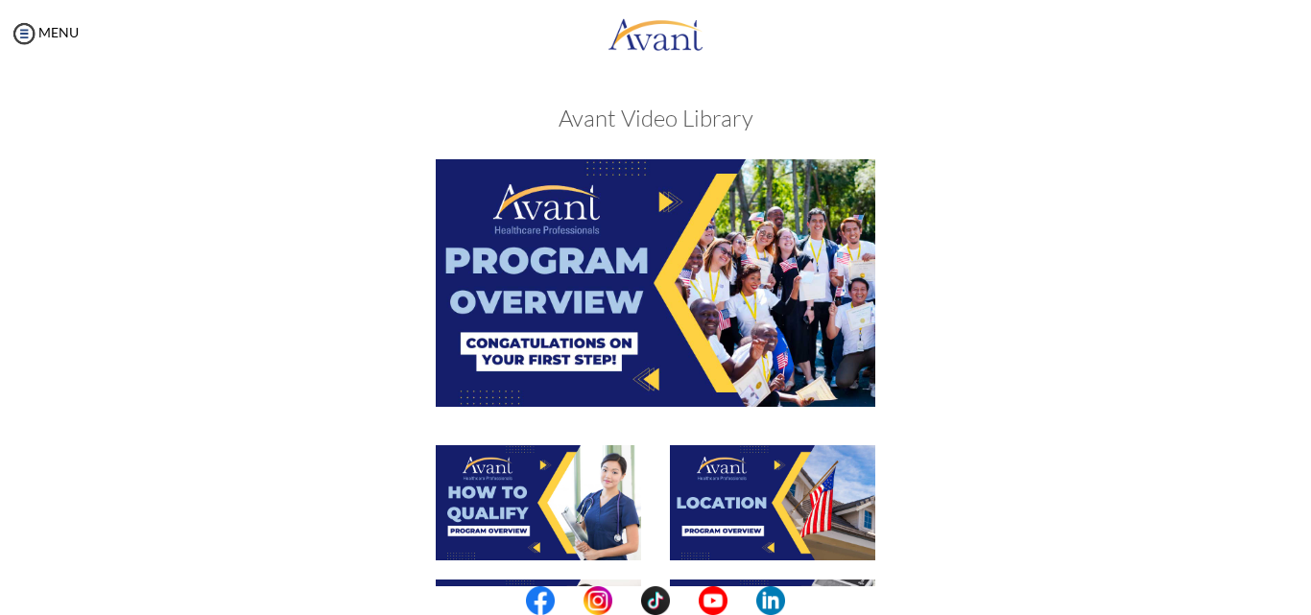
scroll to position [537, 0]
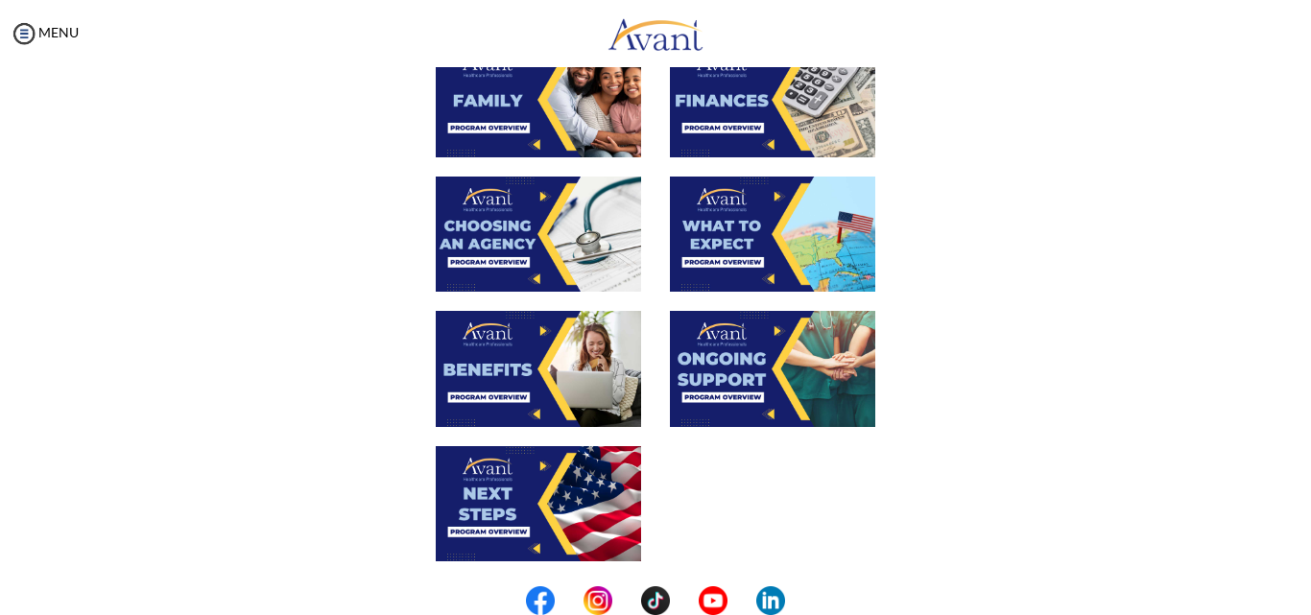
click at [759, 388] on img at bounding box center [772, 368] width 205 height 115
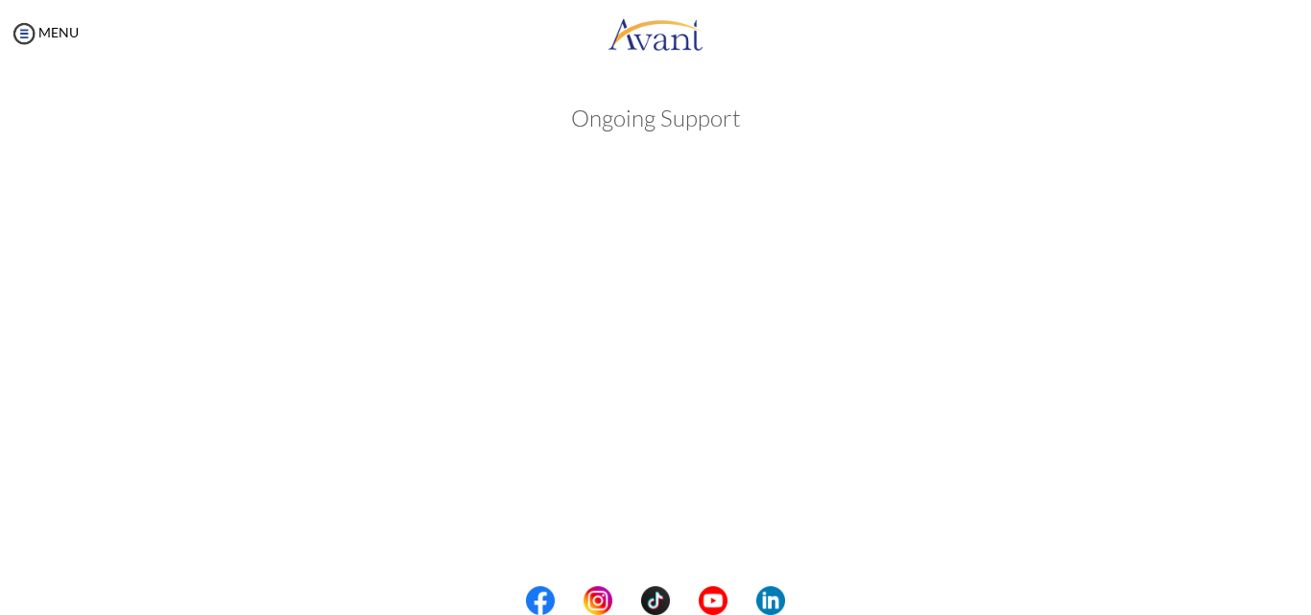
scroll to position [533, 0]
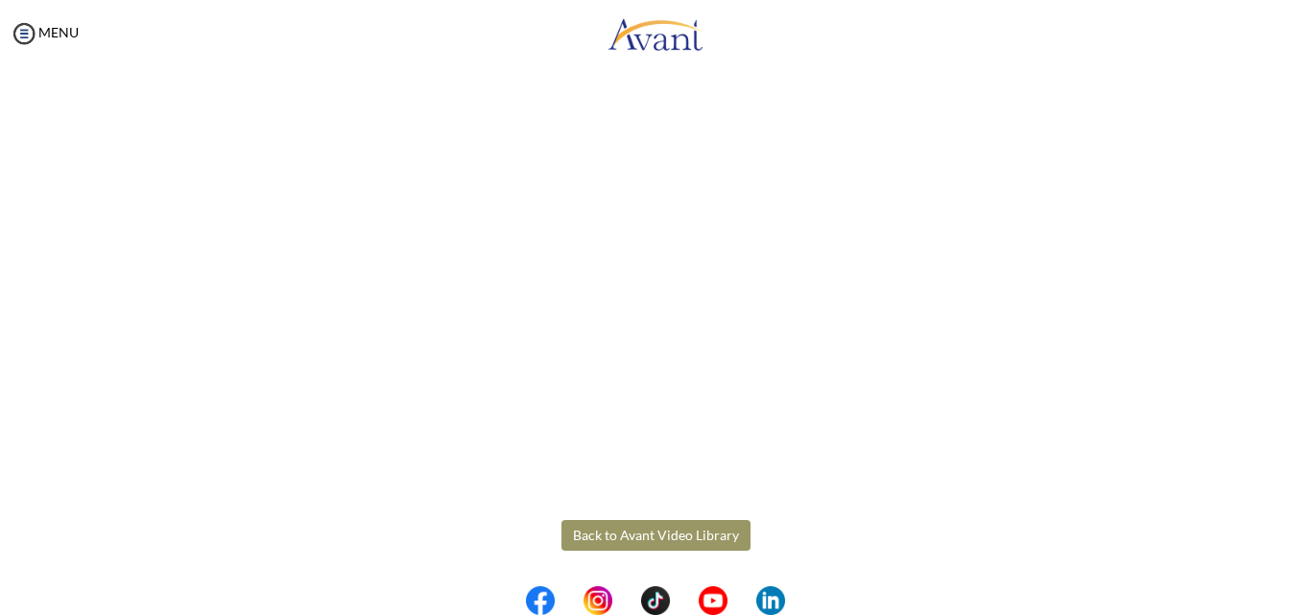
click at [672, 535] on button "Back to Avant Video Library" at bounding box center [655, 535] width 189 height 31
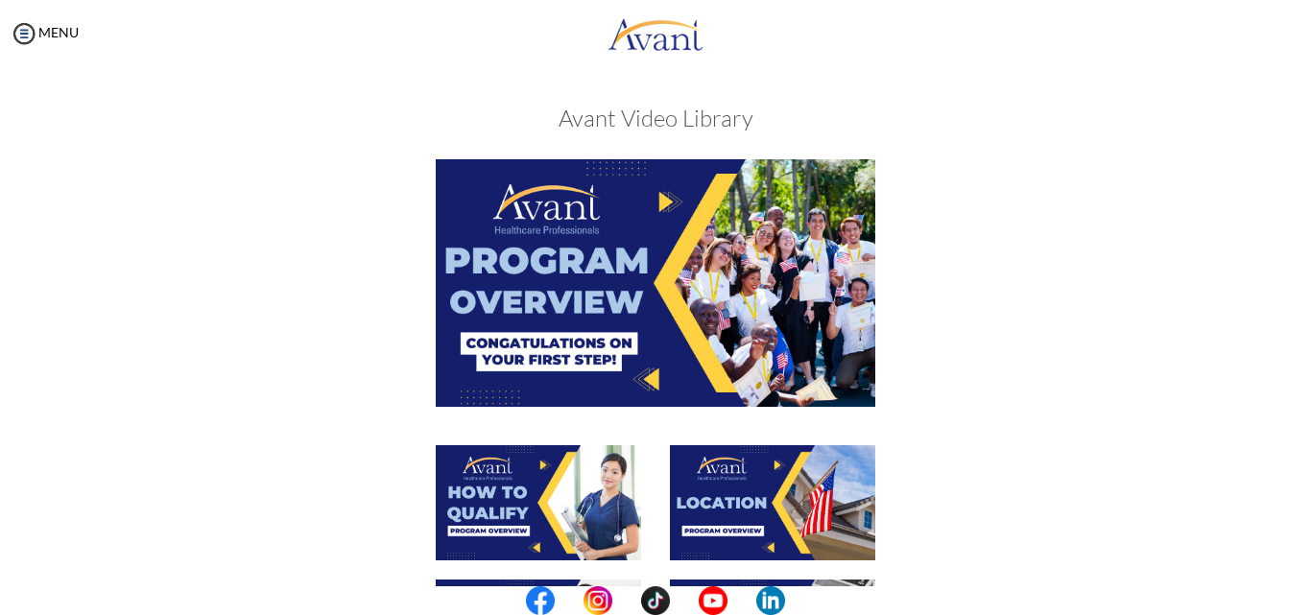
scroll to position [537, 0]
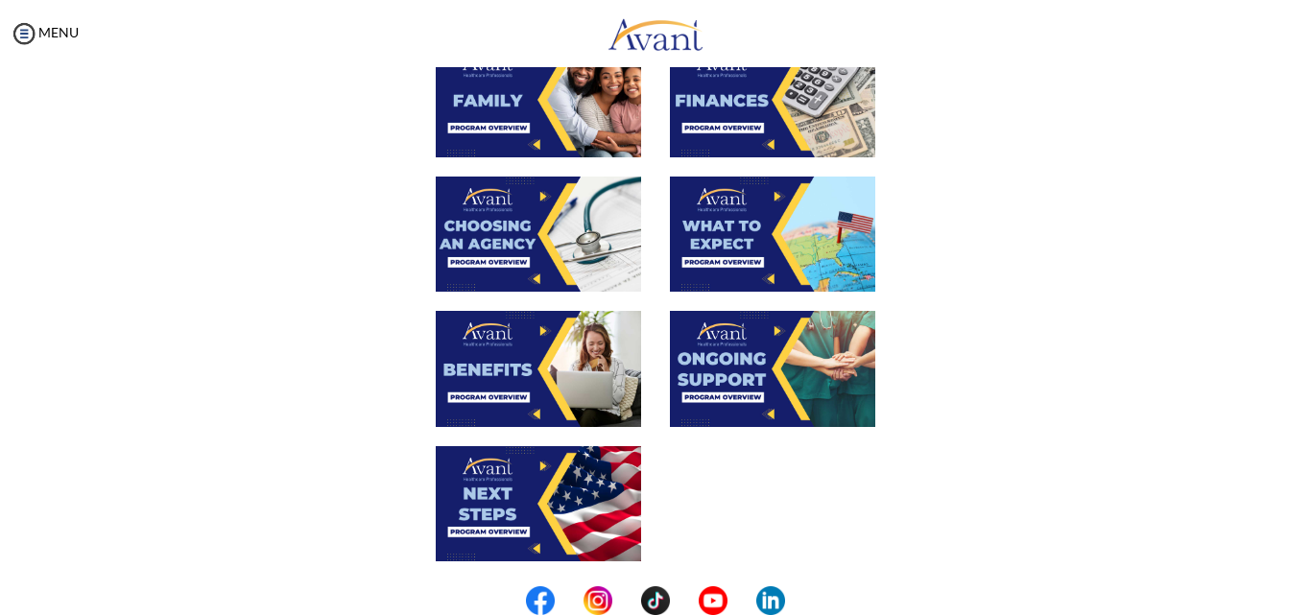
click at [751, 132] on img at bounding box center [772, 99] width 205 height 115
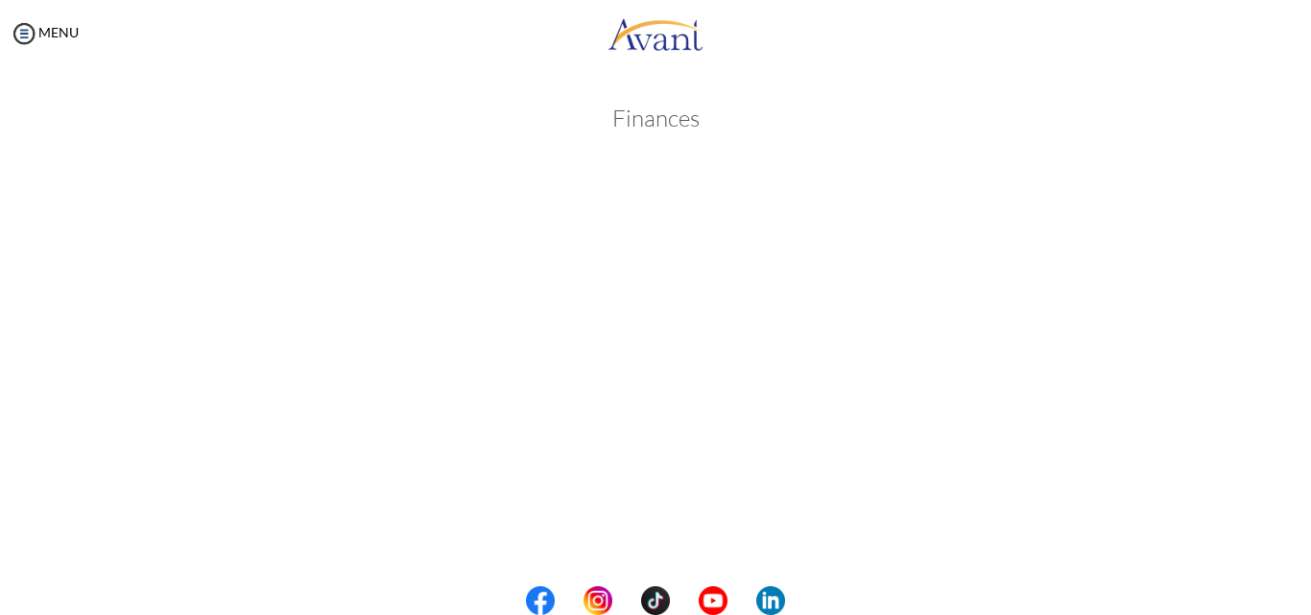
click at [751, 132] on div "Finances Back to Avant Video Library" at bounding box center [655, 539] width 1122 height 906
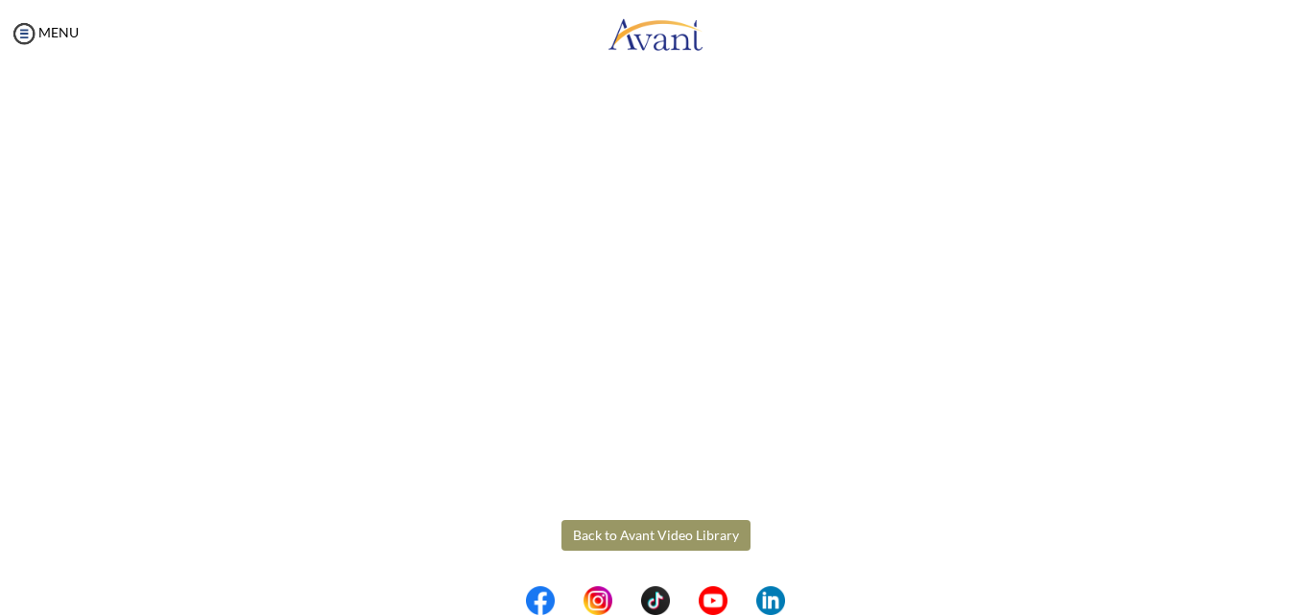
click at [693, 538] on button "Back to Avant Video Library" at bounding box center [655, 535] width 189 height 31
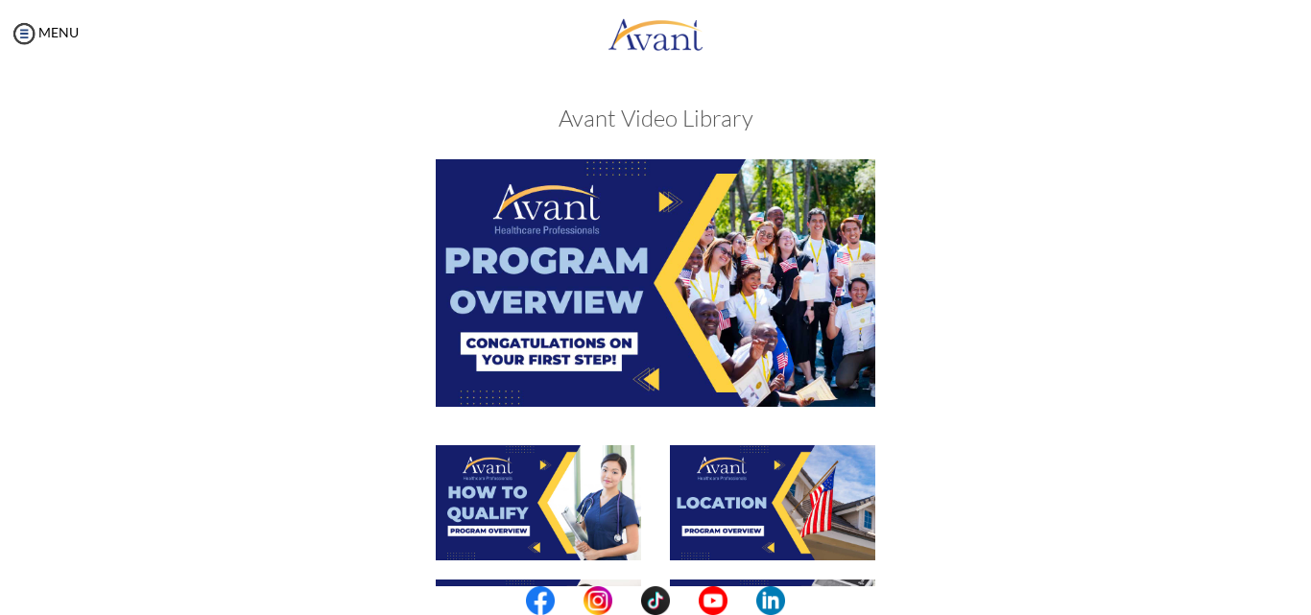
scroll to position [537, 0]
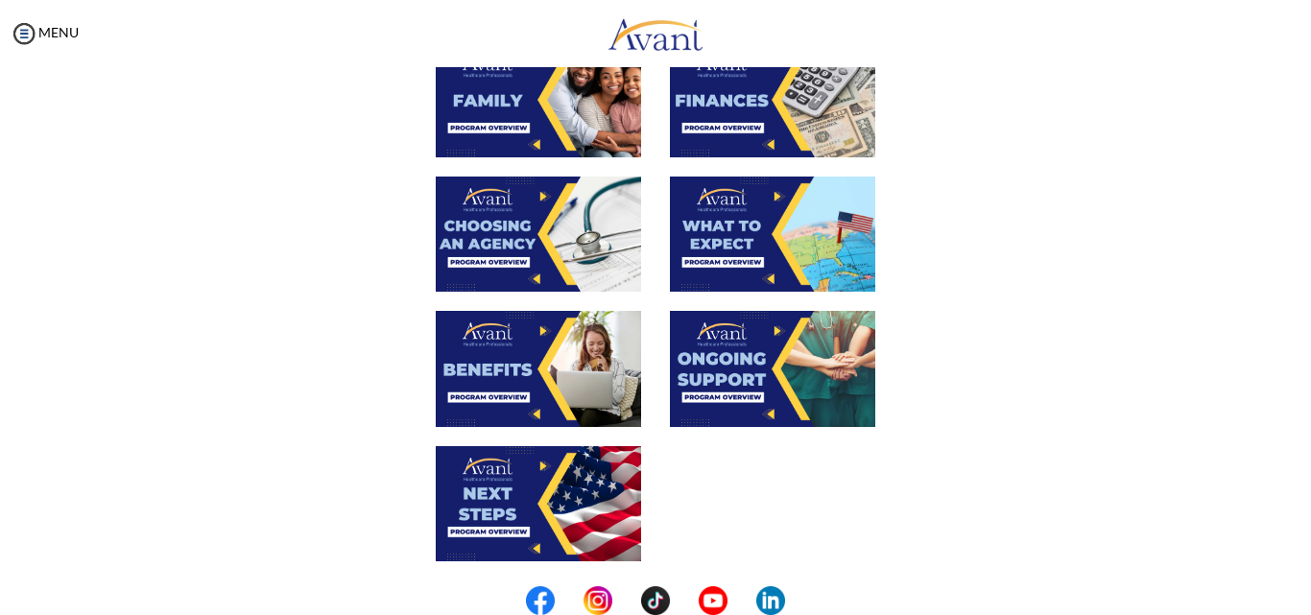
click at [500, 341] on img at bounding box center [538, 368] width 205 height 115
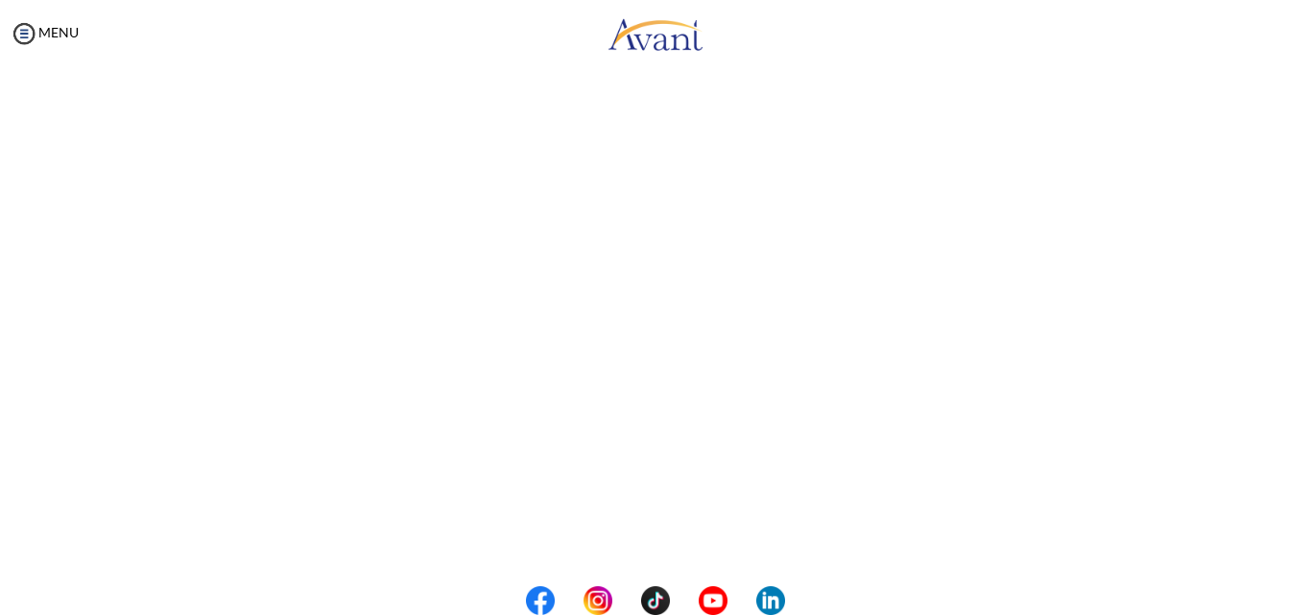
scroll to position [533, 0]
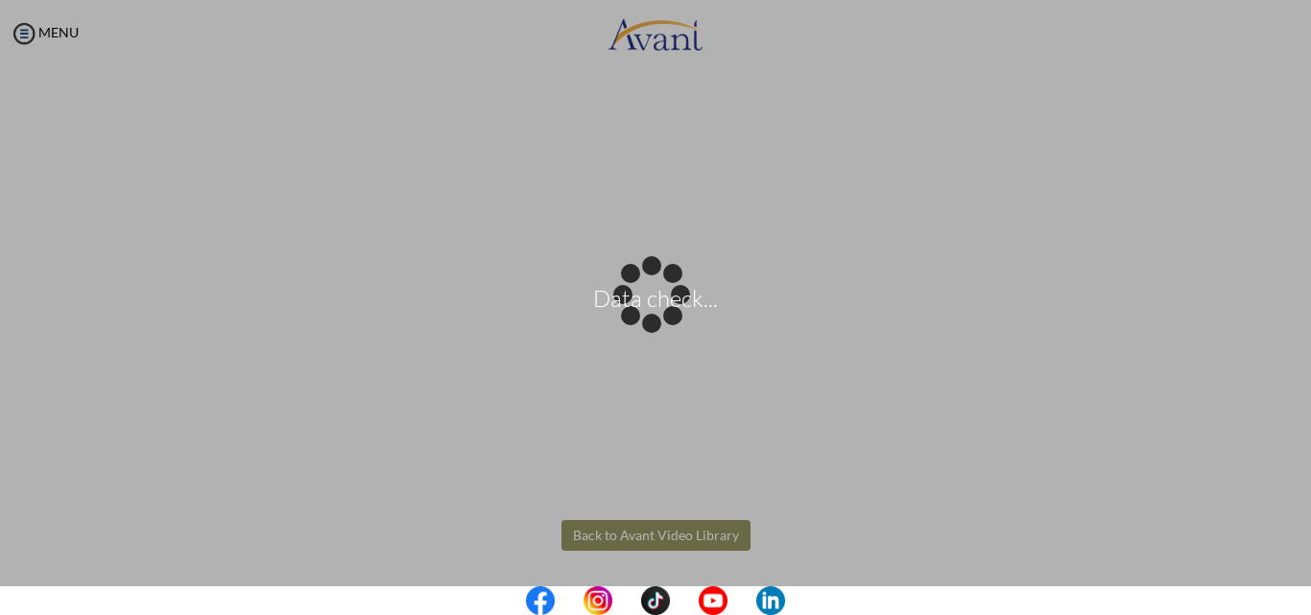
click at [670, 534] on body "Data check... Maintenance break. Please come back in 2 hours. MENU My Status Wh…" at bounding box center [655, 307] width 1311 height 615
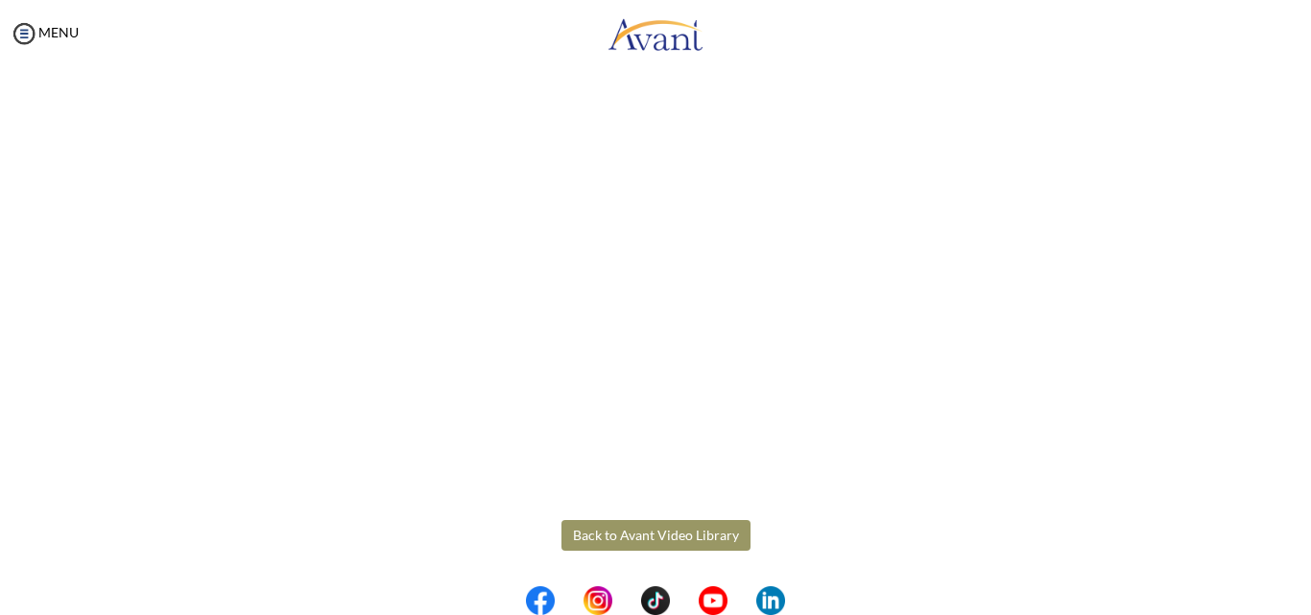
click at [670, 533] on button "Back to Avant Video Library" at bounding box center [655, 535] width 189 height 31
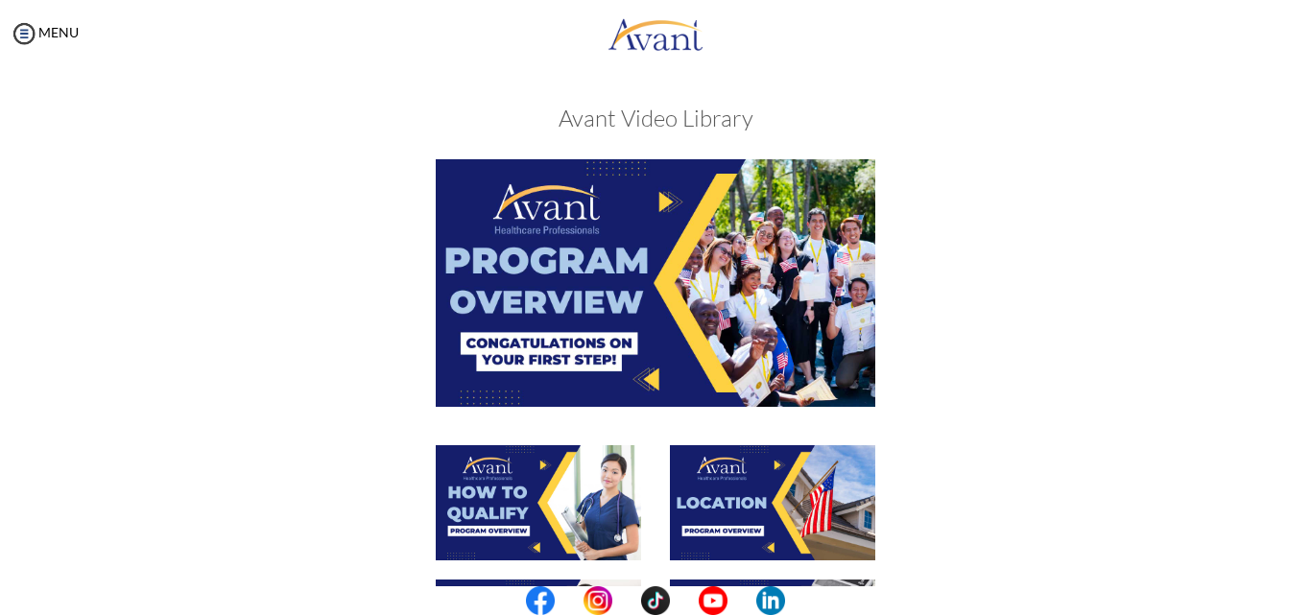
scroll to position [537, 0]
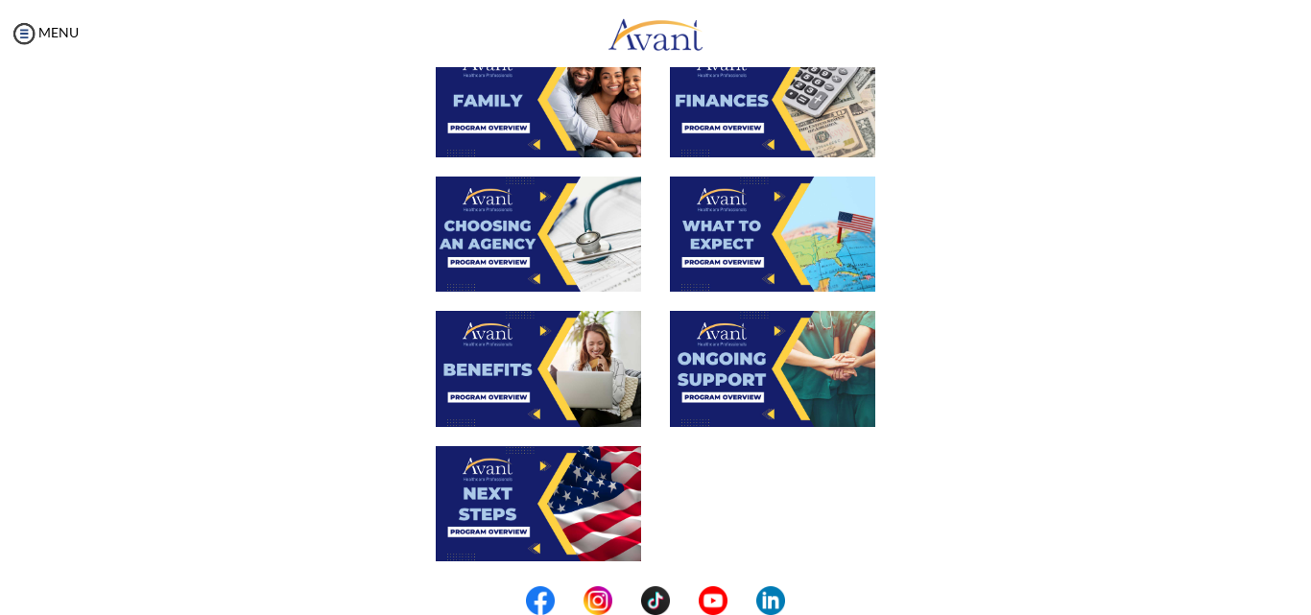
click at [521, 236] on img at bounding box center [538, 234] width 205 height 115
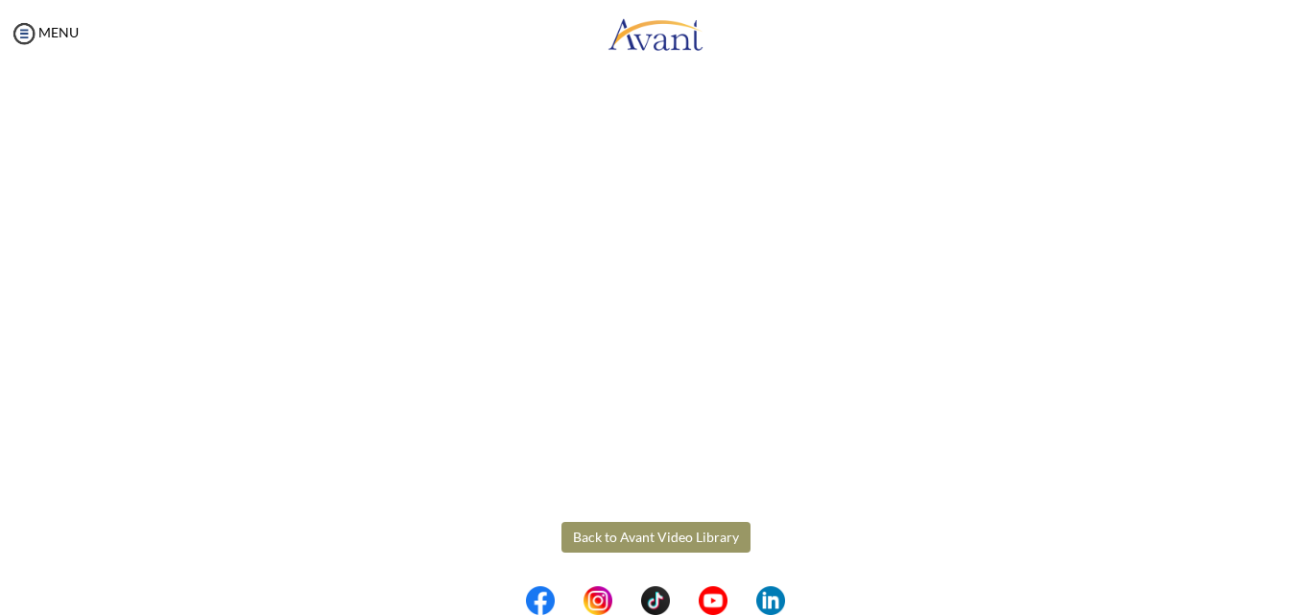
scroll to position [533, 0]
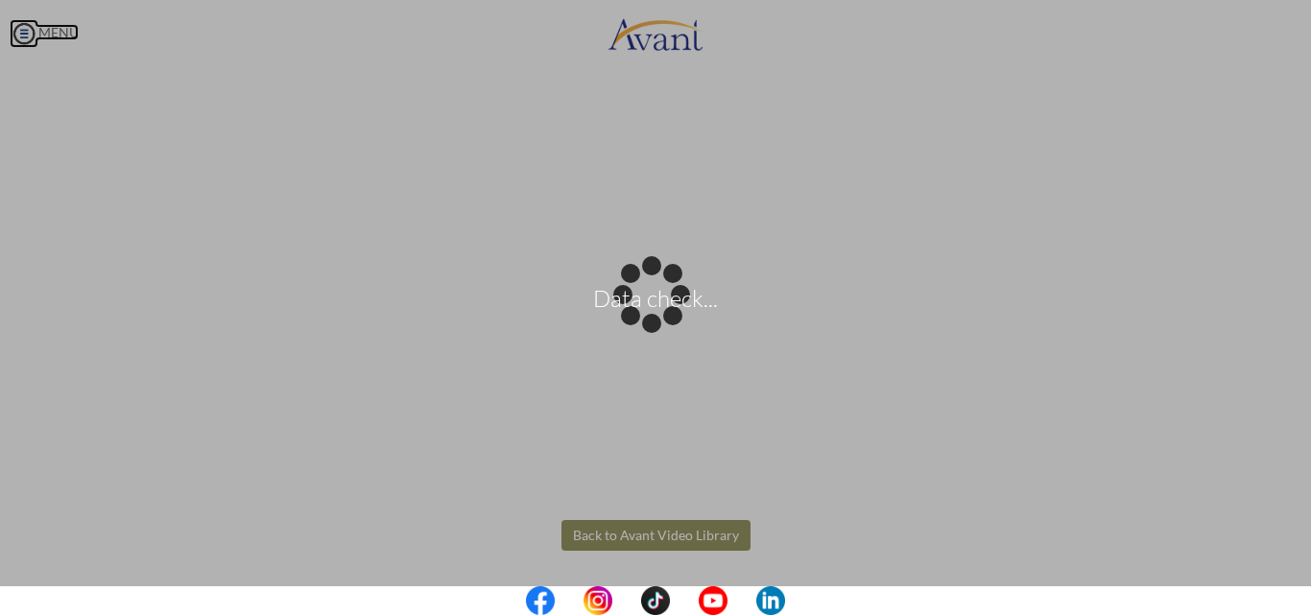
click at [17, 36] on body "Data check... Maintenance break. Please come back in 2 hours. MENU My Status Wh…" at bounding box center [655, 307] width 1311 height 615
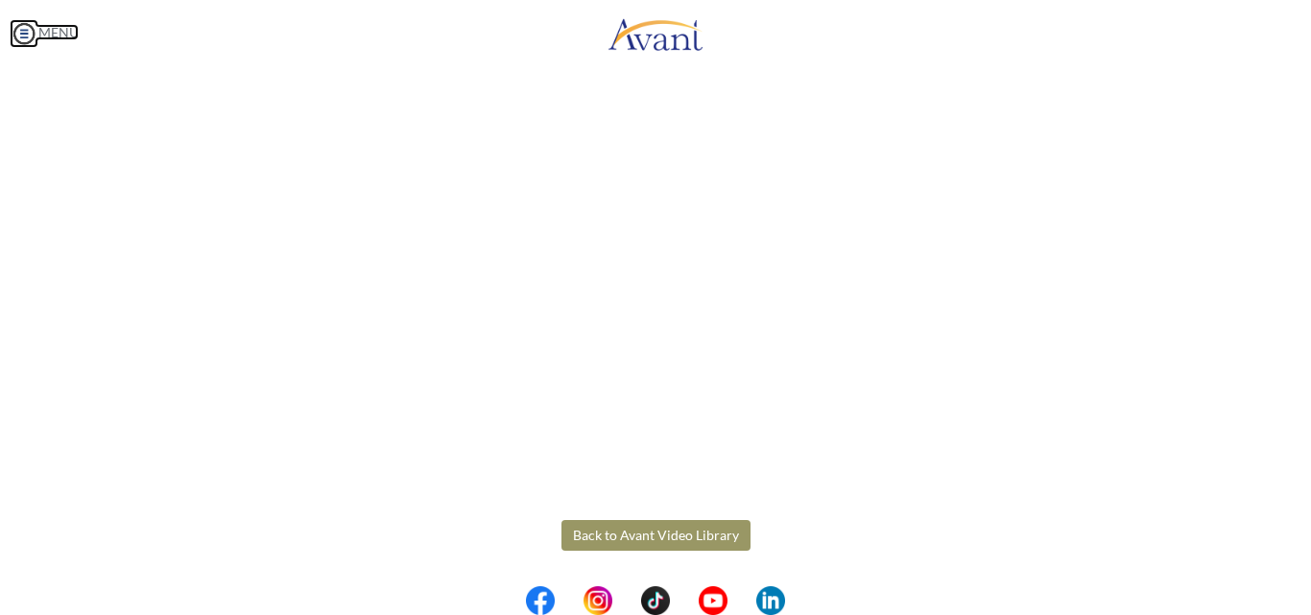
click at [17, 36] on img at bounding box center [24, 33] width 29 height 29
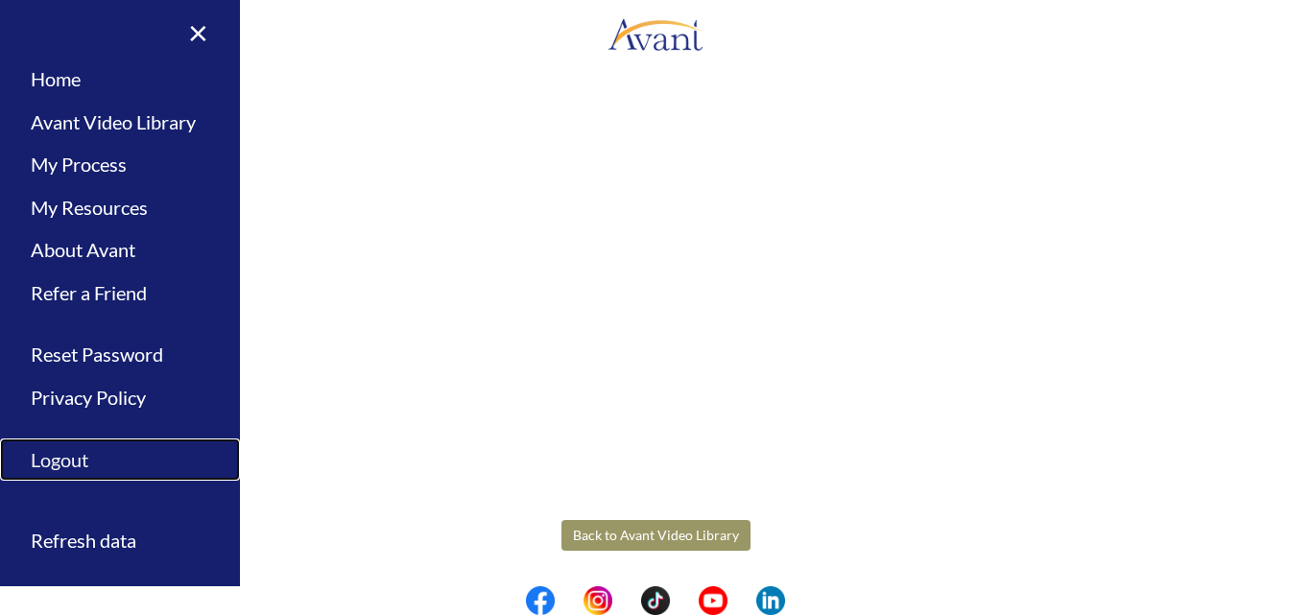
click at [48, 461] on link "Logout" at bounding box center [120, 459] width 240 height 43
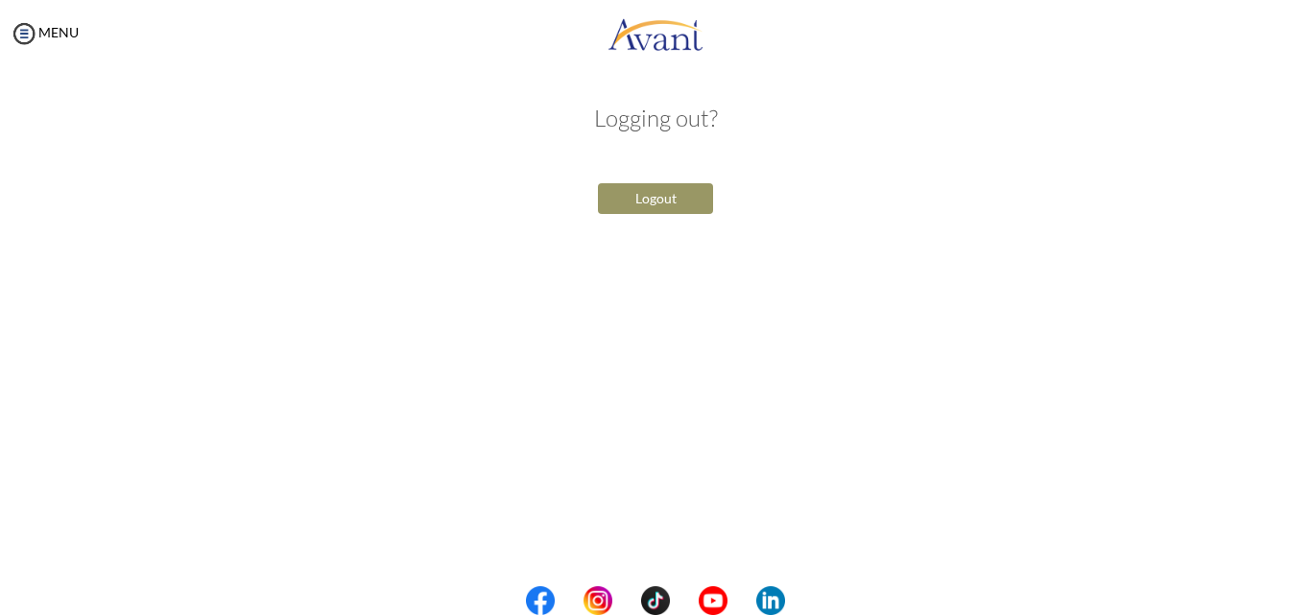
click at [672, 201] on button "Logout" at bounding box center [655, 198] width 115 height 31
